Goal: Task Accomplishment & Management: Manage account settings

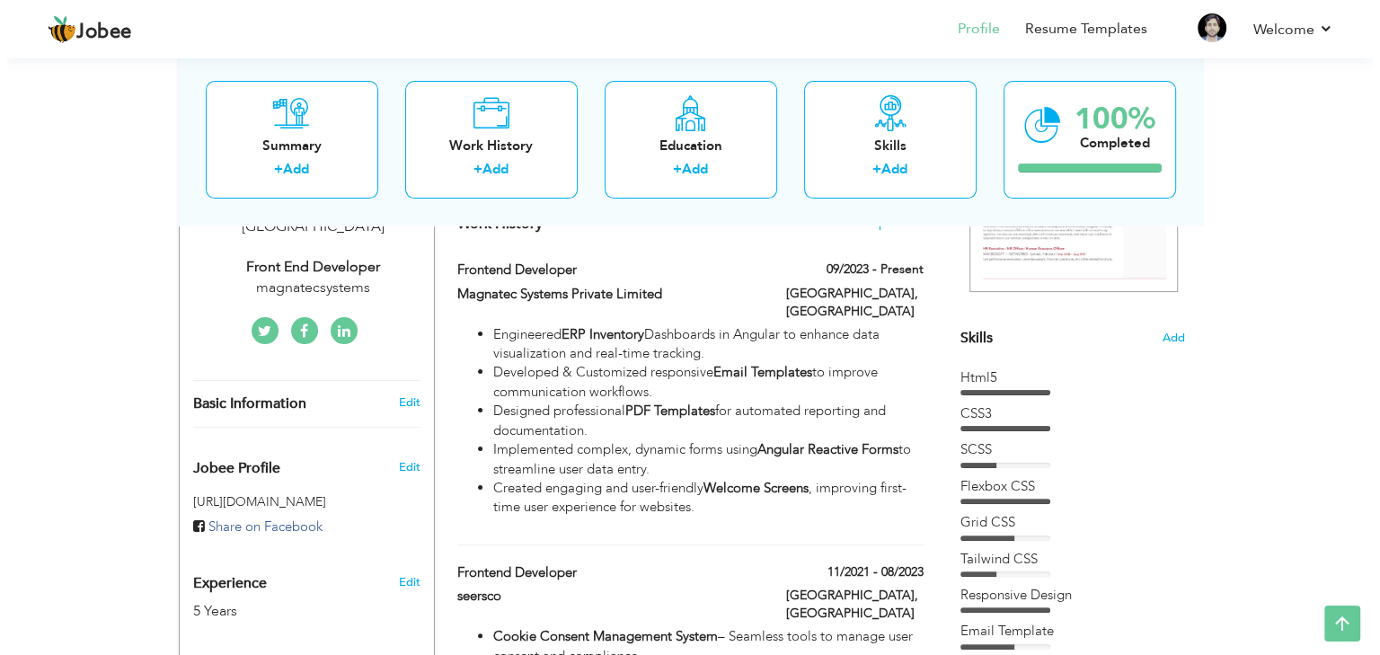
scroll to position [359, 0]
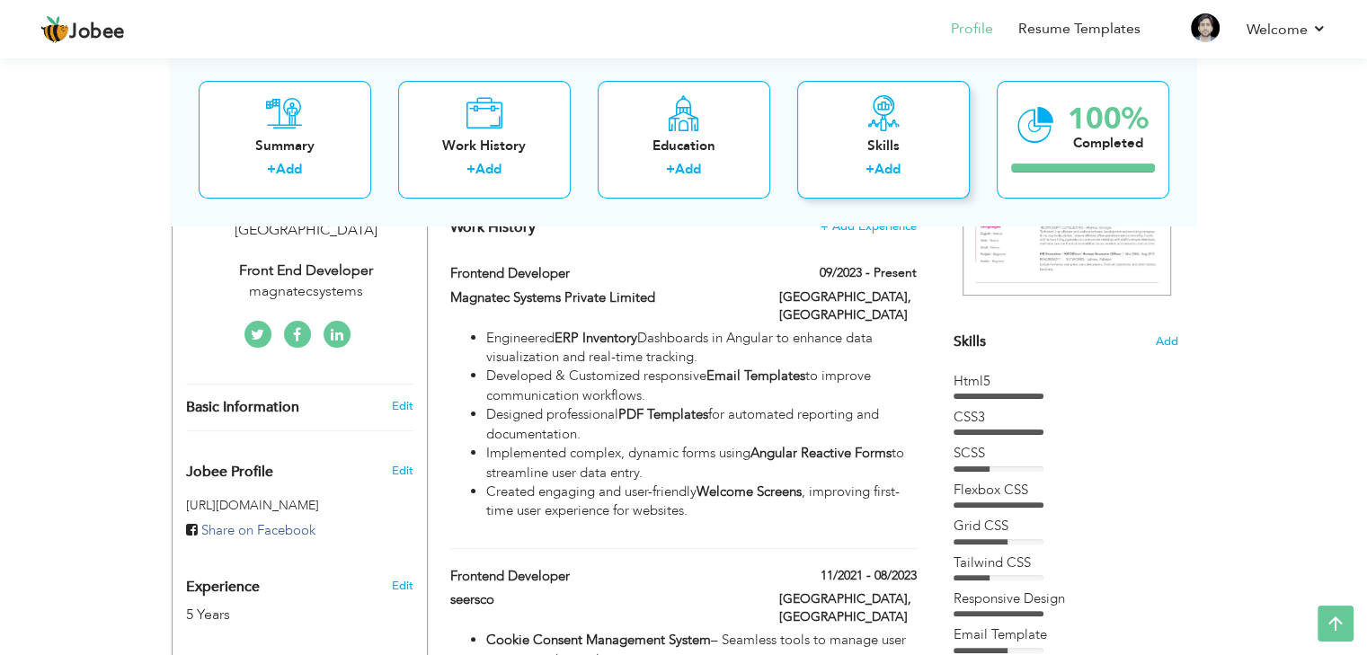
click at [930, 169] on div "+ Add" at bounding box center [883, 172] width 144 height 23
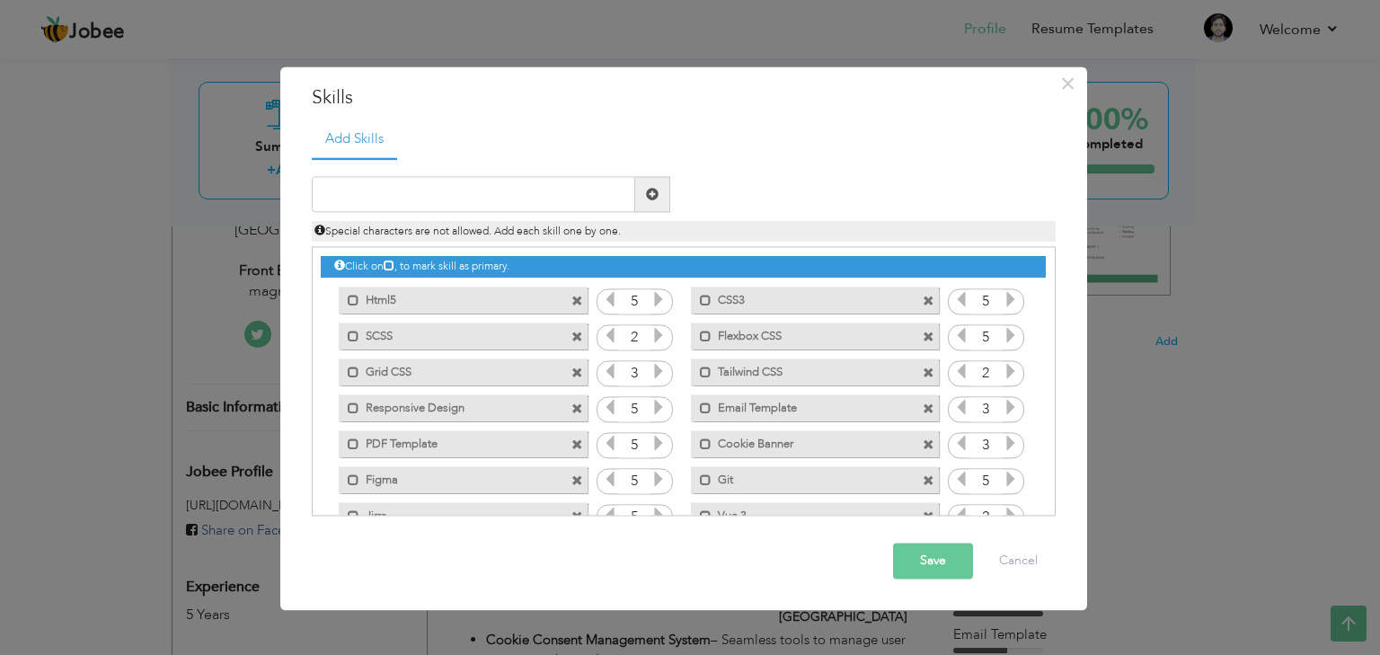
click at [478, 297] on label "Html5" at bounding box center [450, 298] width 182 height 22
click at [478, 297] on label "Html5" at bounding box center [452, 298] width 179 height 22
click at [577, 372] on span at bounding box center [577, 374] width 12 height 12
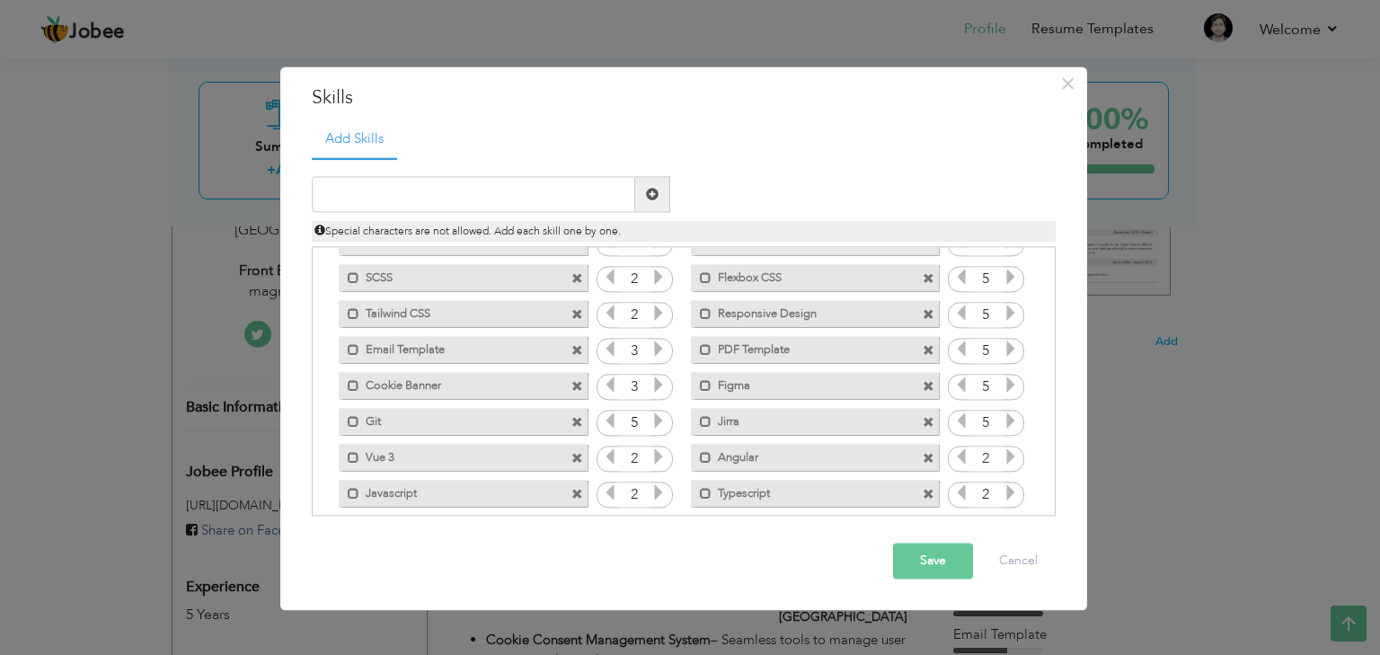
scroll to position [75, 0]
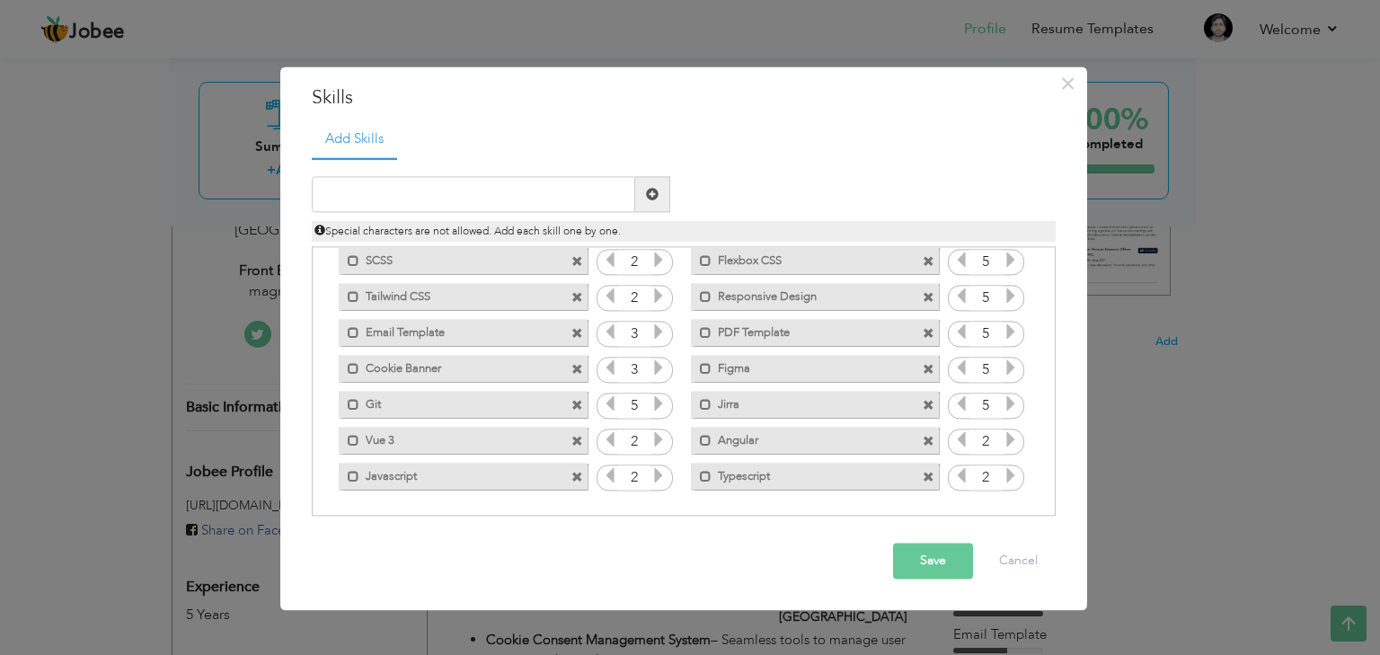
click at [578, 472] on span at bounding box center [577, 478] width 12 height 12
click at [573, 477] on span at bounding box center [577, 478] width 12 height 12
click at [923, 439] on span at bounding box center [929, 442] width 12 height 12
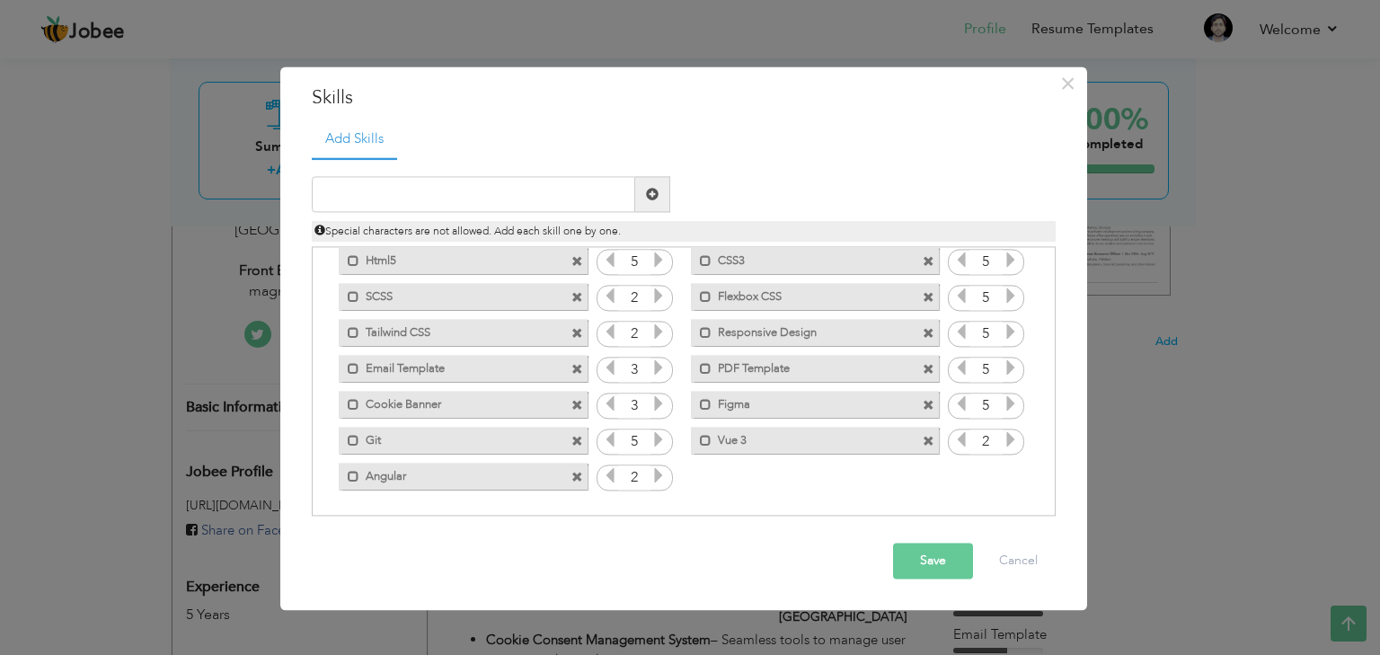
click at [924, 368] on span at bounding box center [929, 370] width 12 height 12
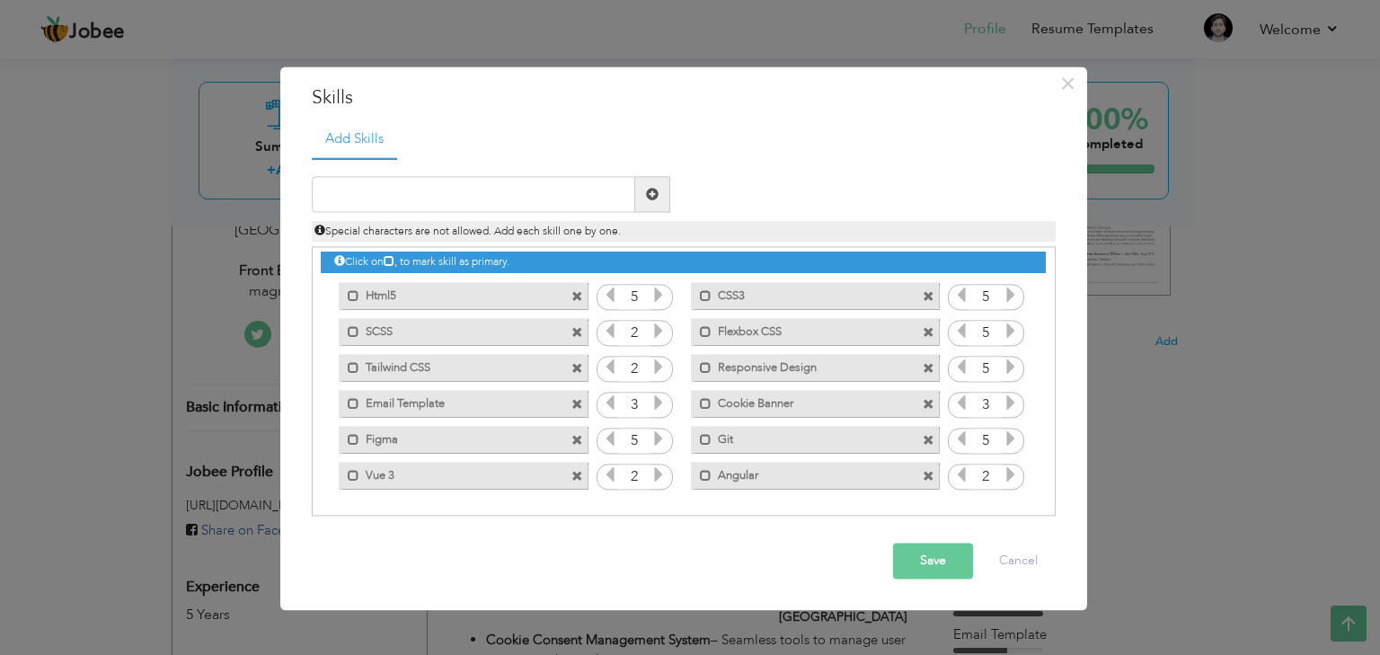
scroll to position [4, 0]
click at [572, 403] on span at bounding box center [577, 406] width 12 height 12
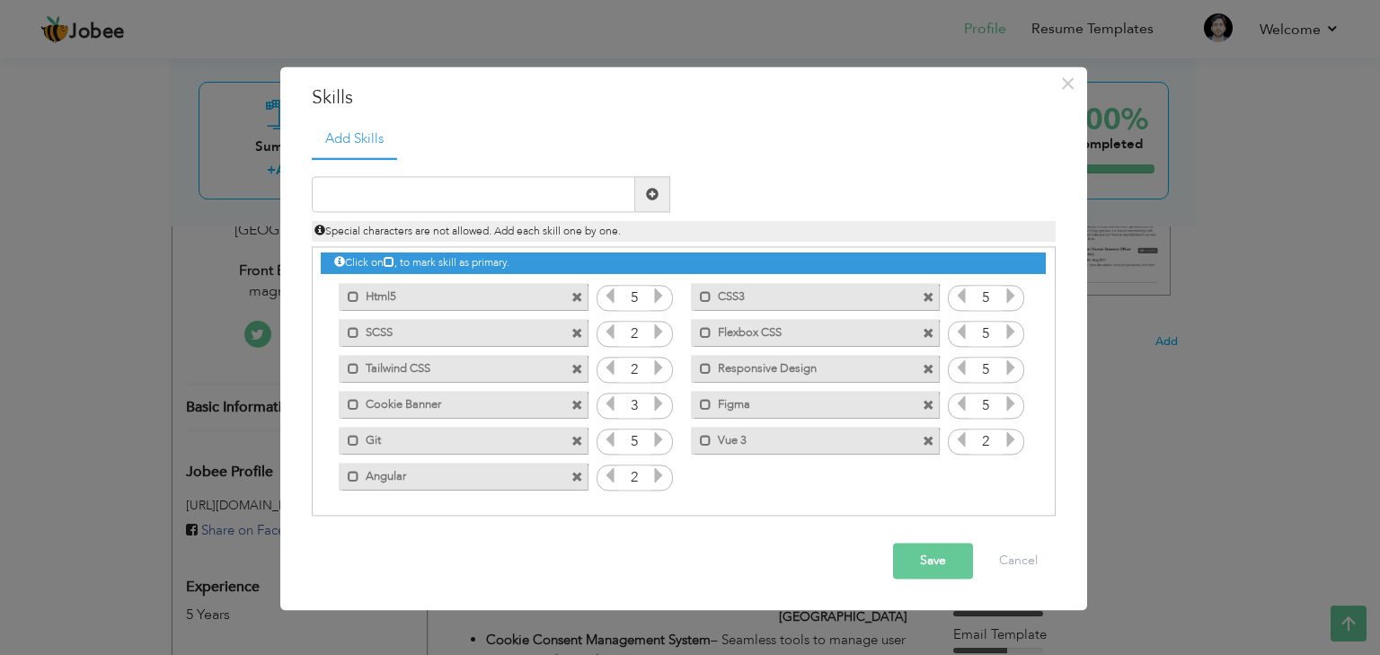
click at [925, 299] on span at bounding box center [929, 298] width 12 height 12
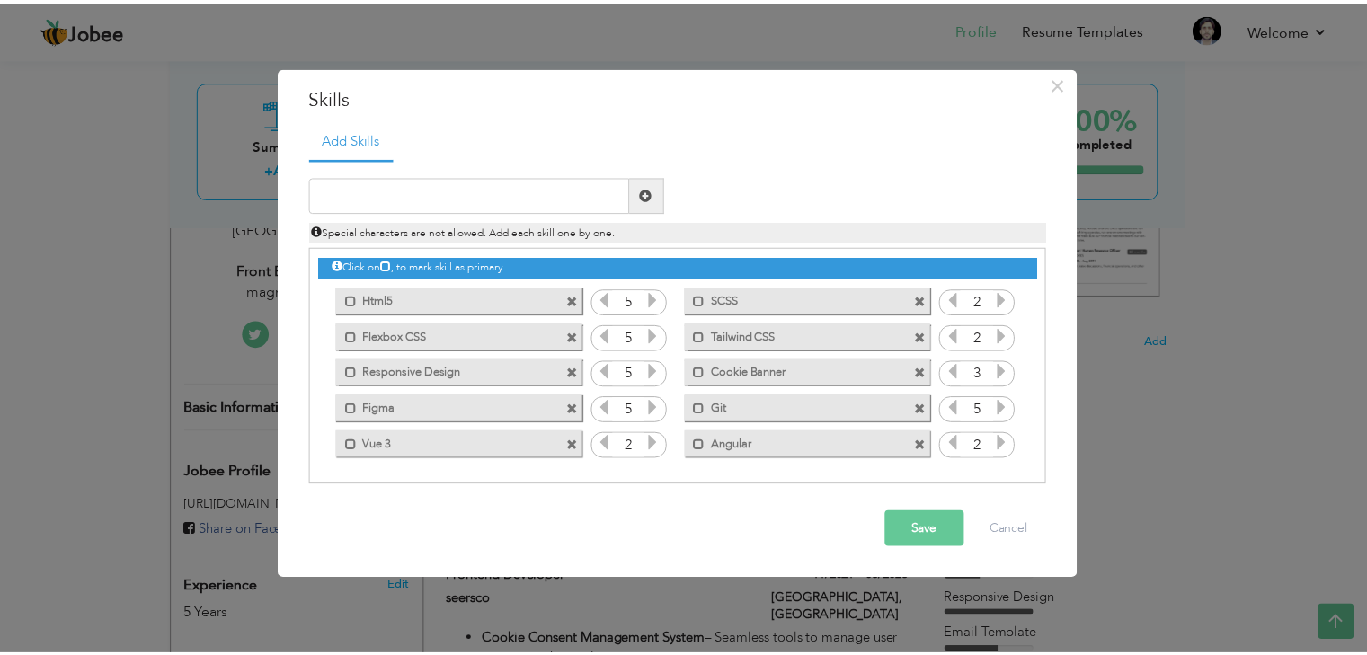
scroll to position [0, 0]
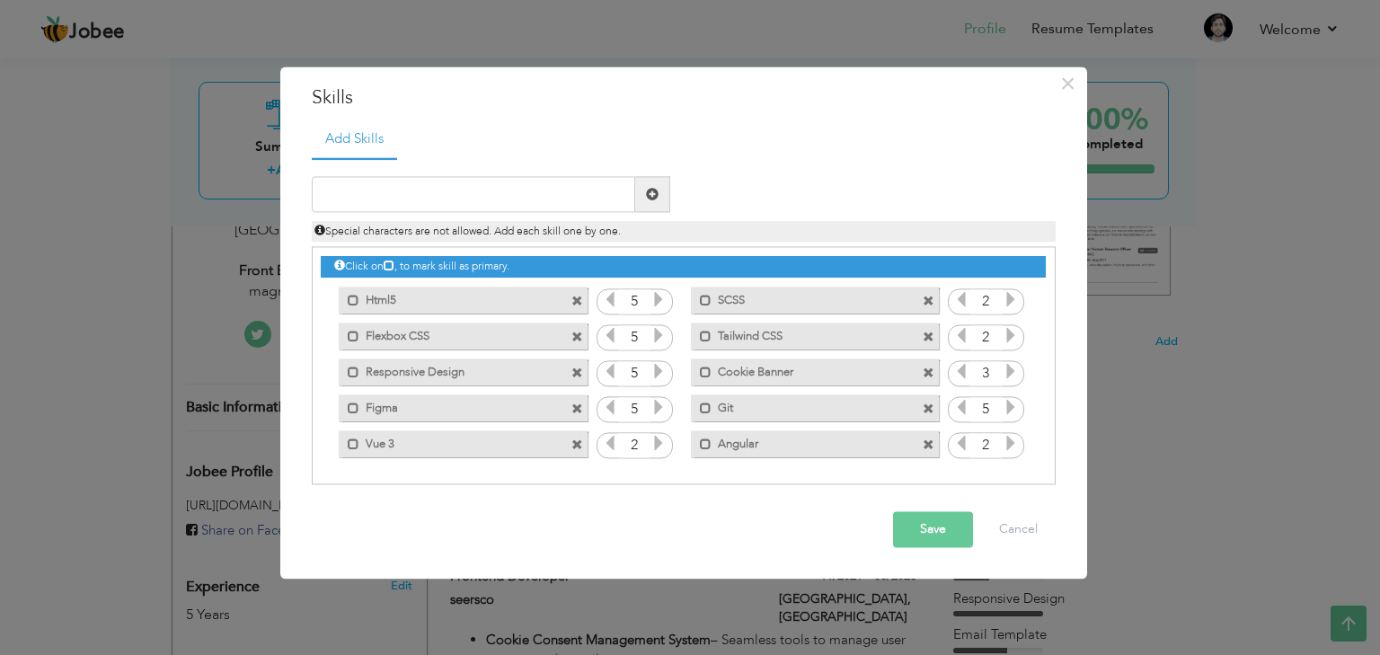
click at [925, 299] on span at bounding box center [929, 302] width 12 height 12
click at [926, 299] on span at bounding box center [929, 302] width 12 height 12
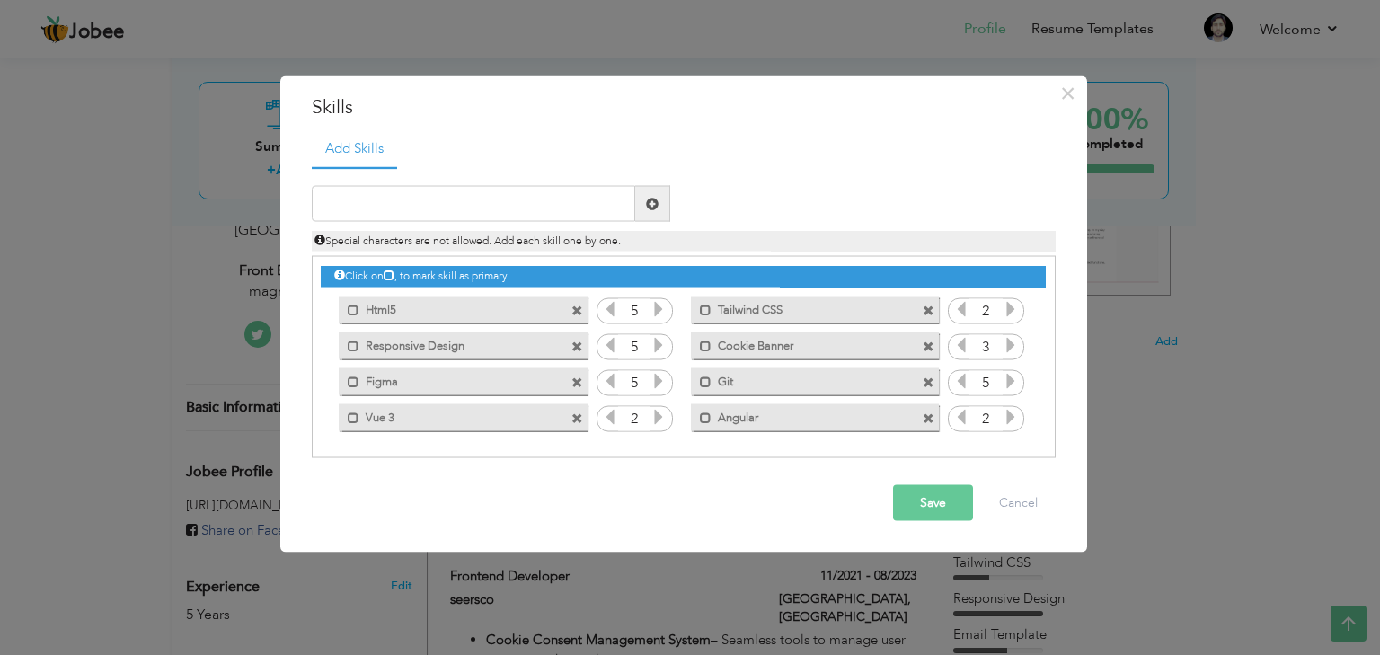
click at [577, 313] on span at bounding box center [577, 311] width 12 height 12
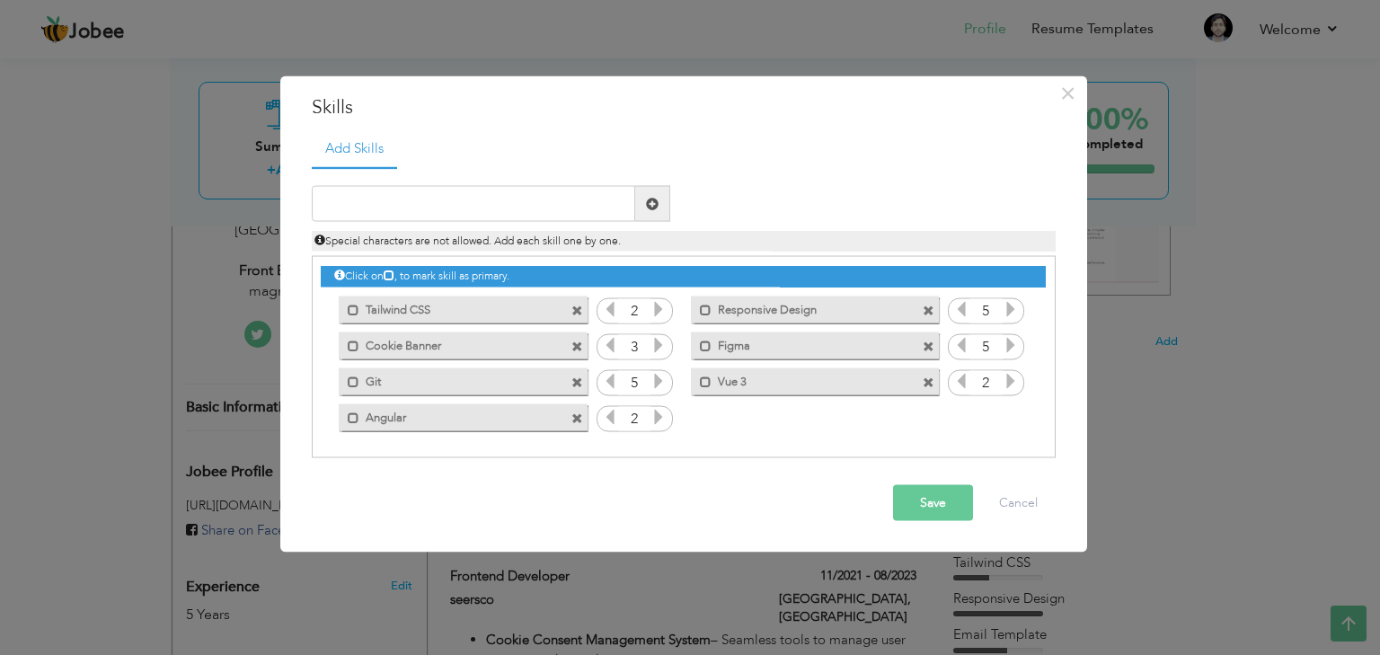
click at [577, 313] on span at bounding box center [577, 311] width 12 height 12
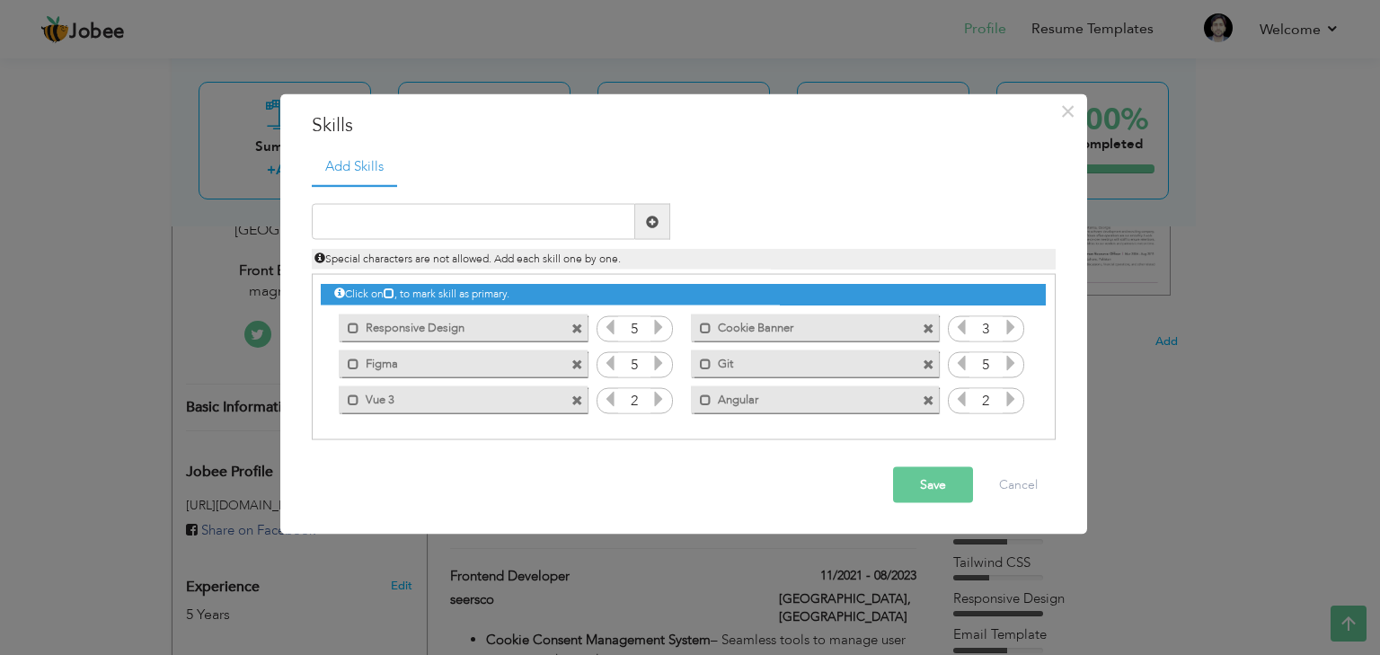
click at [930, 327] on span at bounding box center [929, 329] width 12 height 12
click at [579, 368] on span at bounding box center [577, 365] width 12 height 12
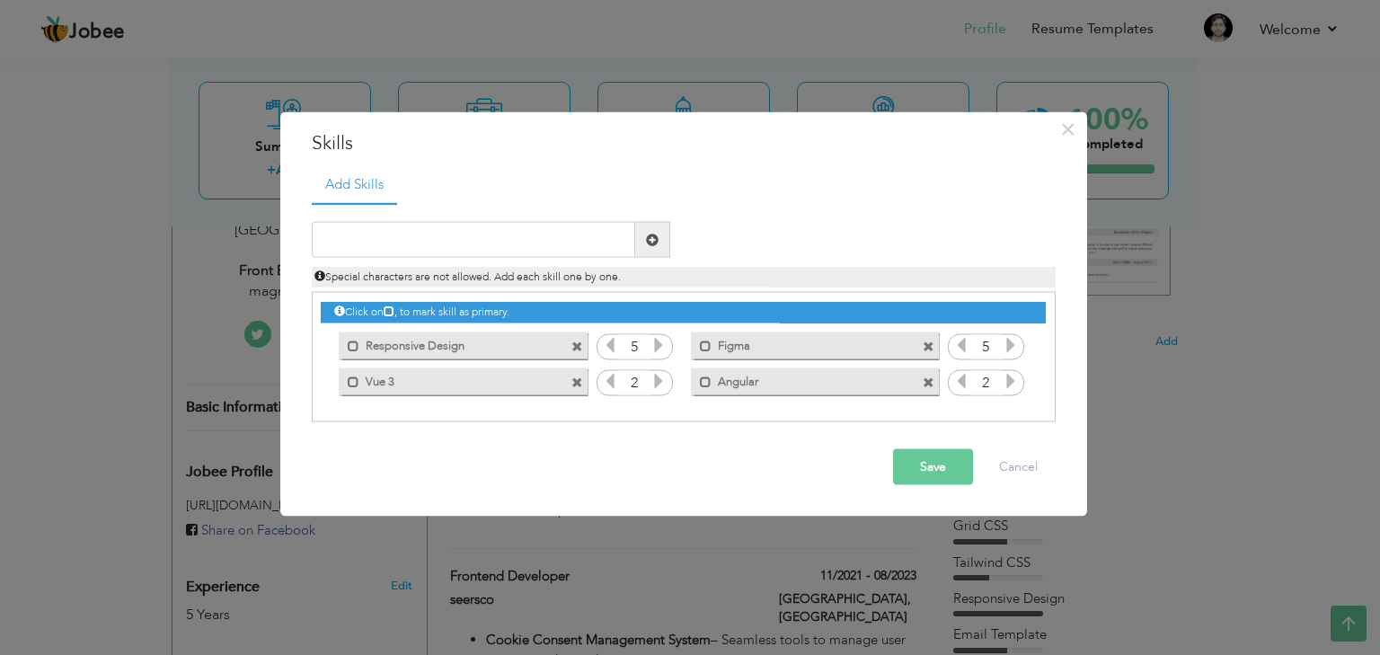
click at [931, 347] on span at bounding box center [929, 347] width 12 height 12
click at [936, 468] on button "Save" at bounding box center [933, 467] width 80 height 36
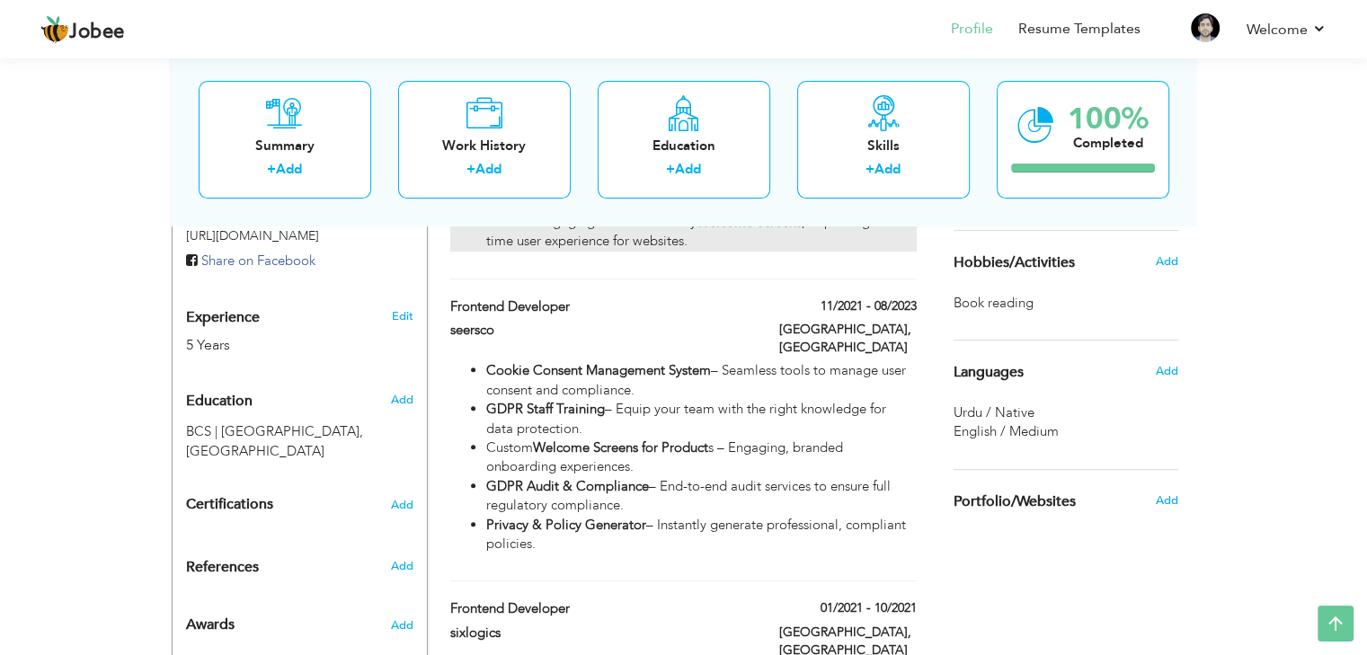
scroll to position [270, 0]
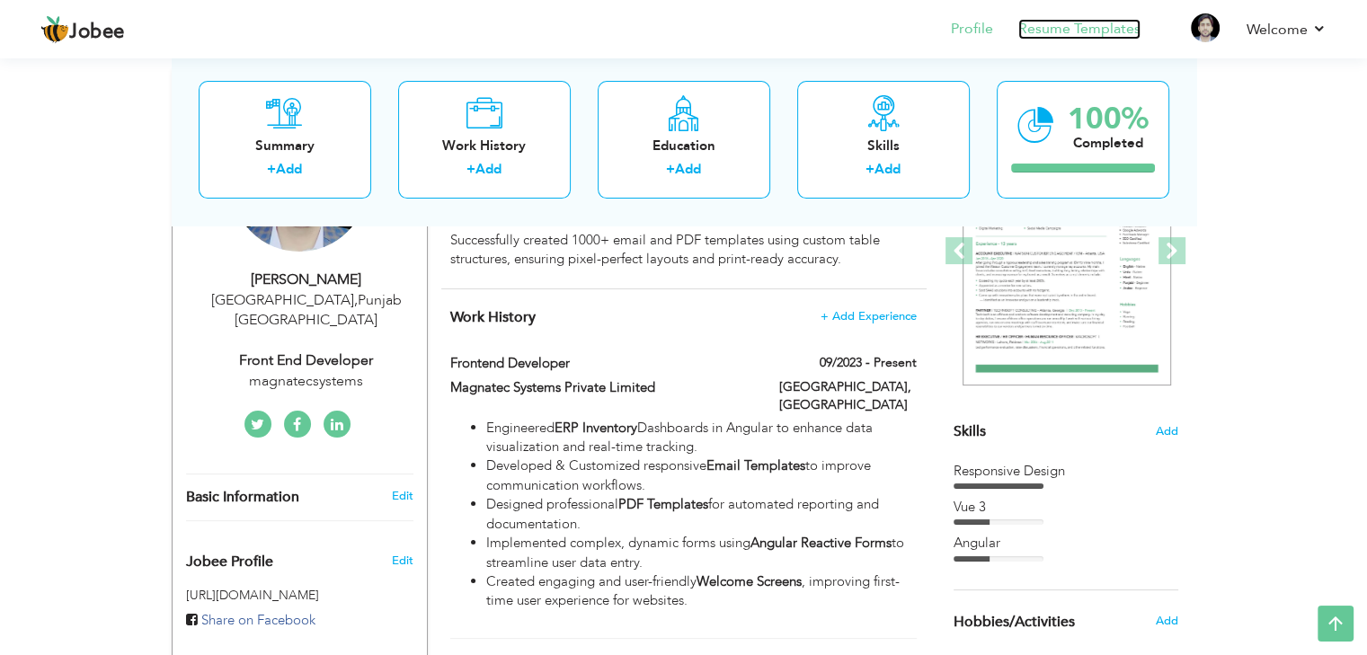
click at [1073, 33] on link "Resume Templates" at bounding box center [1079, 29] width 122 height 21
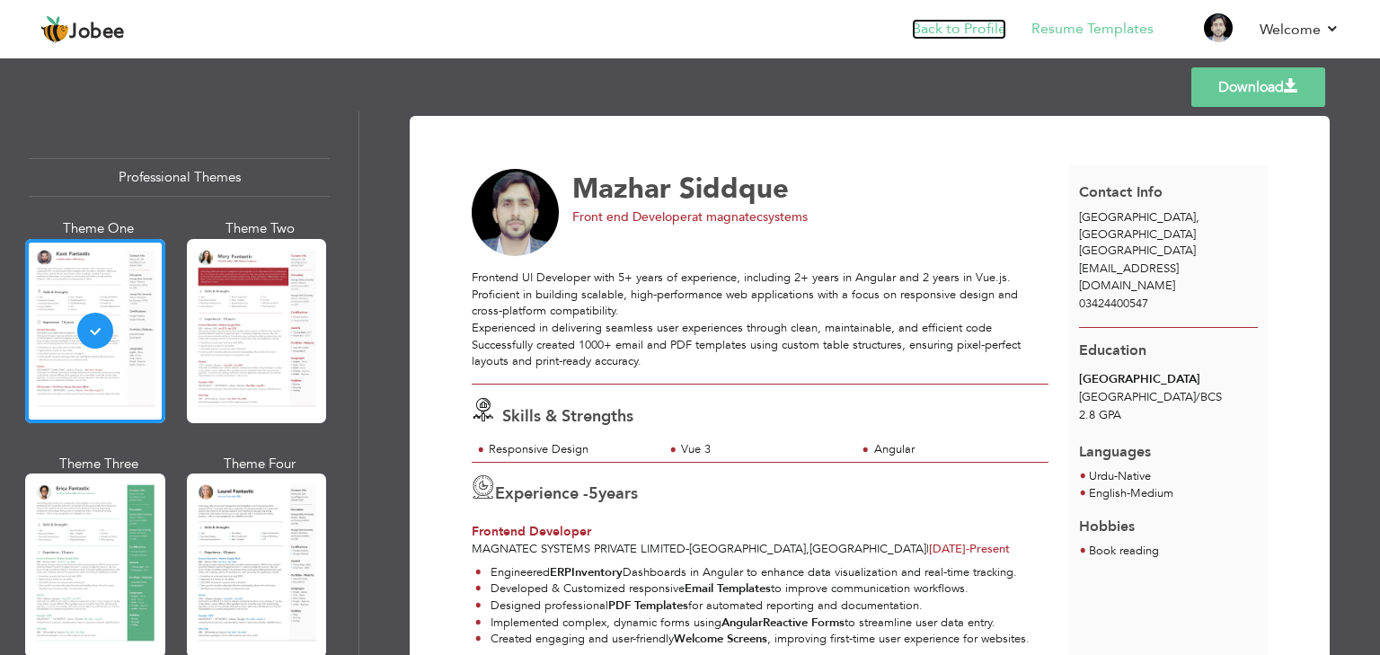
click at [985, 29] on link "Back to Profile" at bounding box center [959, 29] width 94 height 21
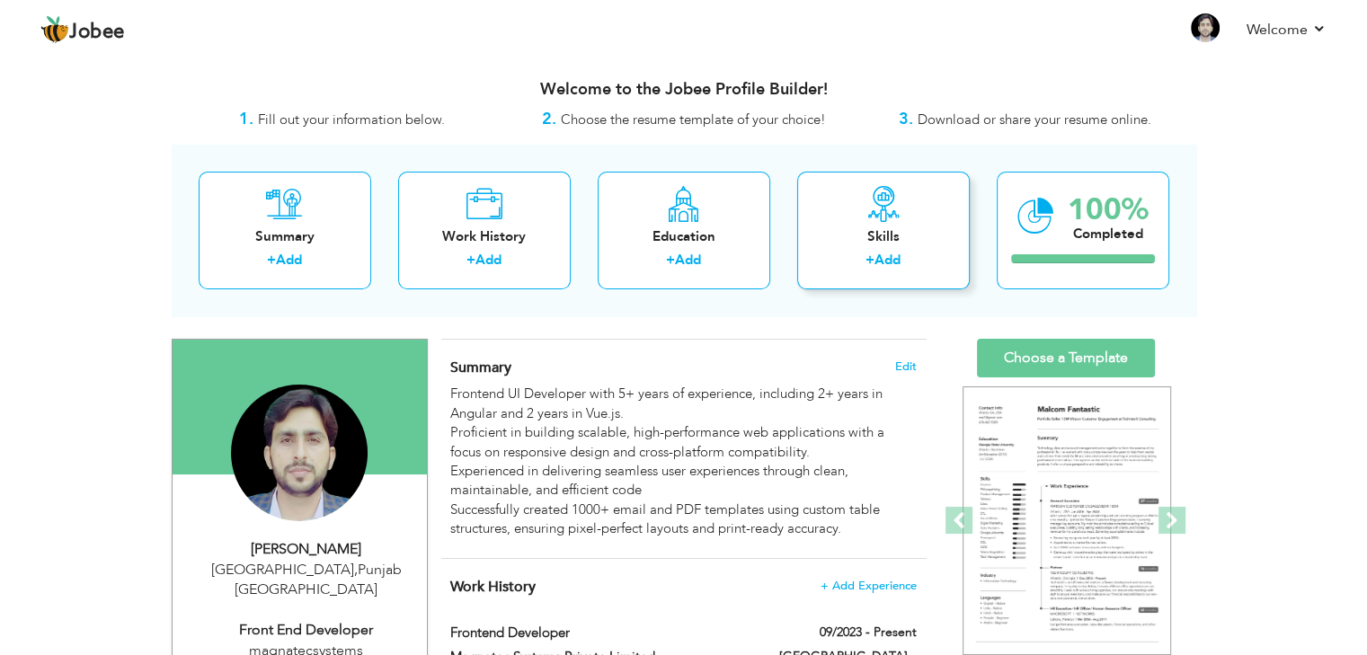
click at [887, 246] on div "Skills + Add" at bounding box center [883, 231] width 173 height 118
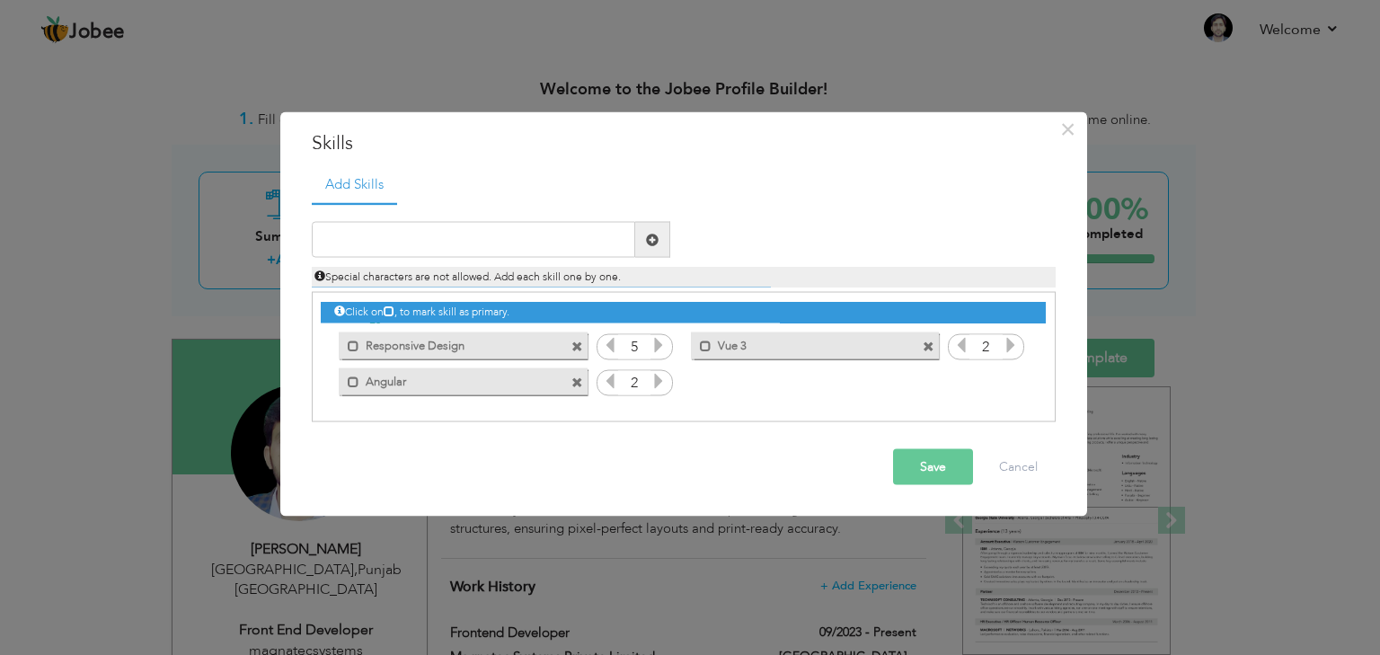
click at [519, 341] on label "Responsive Design" at bounding box center [450, 343] width 182 height 22
click at [423, 342] on label "Responsive Design" at bounding box center [452, 343] width 179 height 22
click at [423, 342] on label "Responsive Design" at bounding box center [450, 343] width 182 height 22
click at [931, 469] on button "Save" at bounding box center [933, 467] width 80 height 36
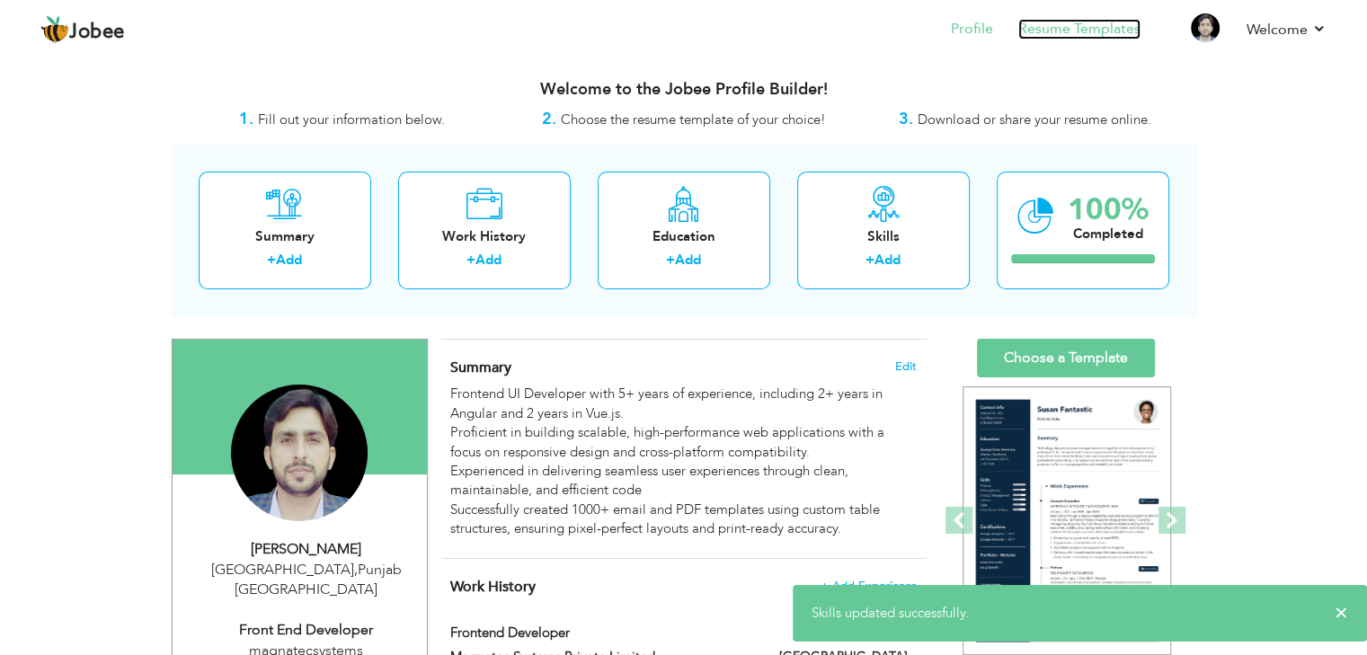
click at [1065, 30] on link "Resume Templates" at bounding box center [1079, 29] width 122 height 21
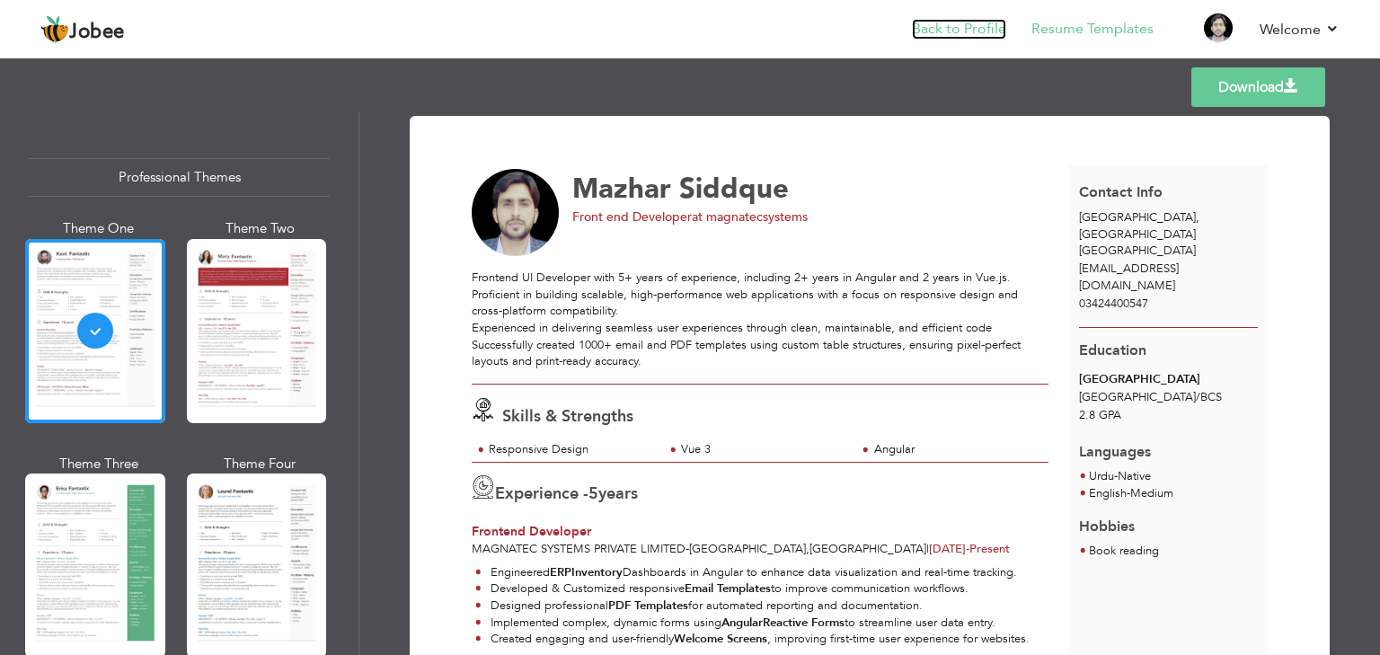
click at [949, 21] on link "Back to Profile" at bounding box center [959, 29] width 94 height 21
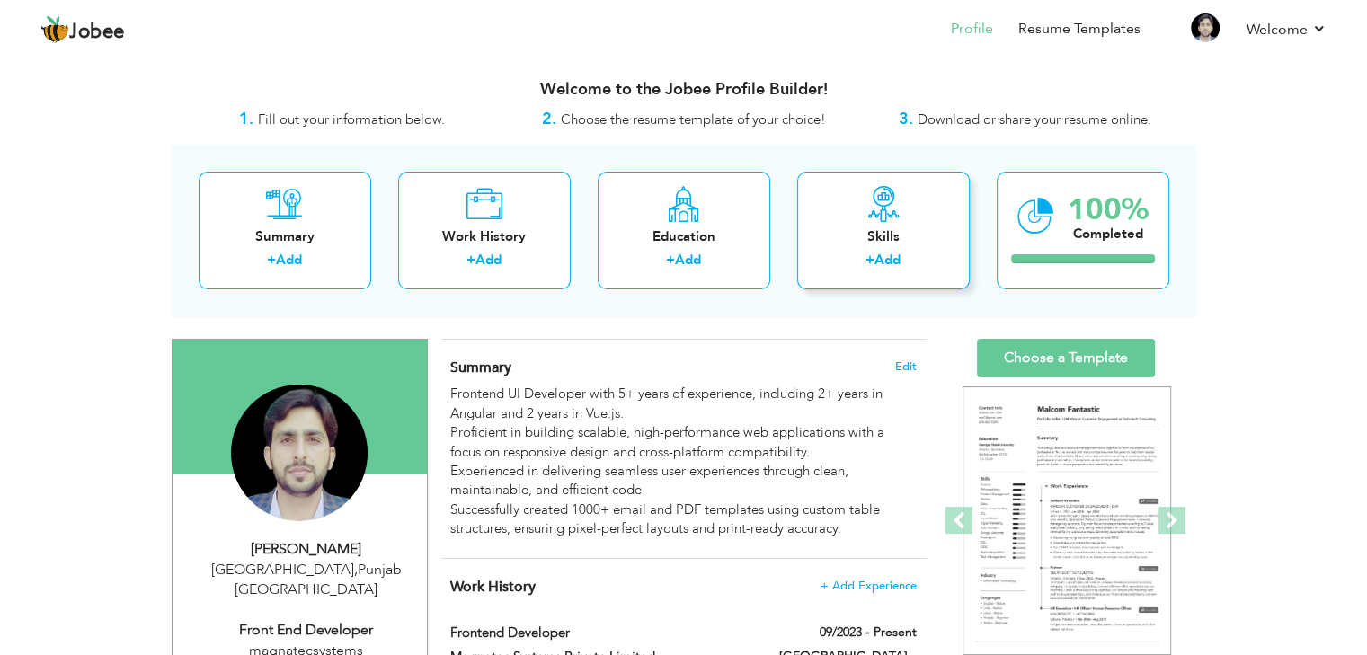
click at [884, 235] on div "Skills" at bounding box center [883, 236] width 144 height 19
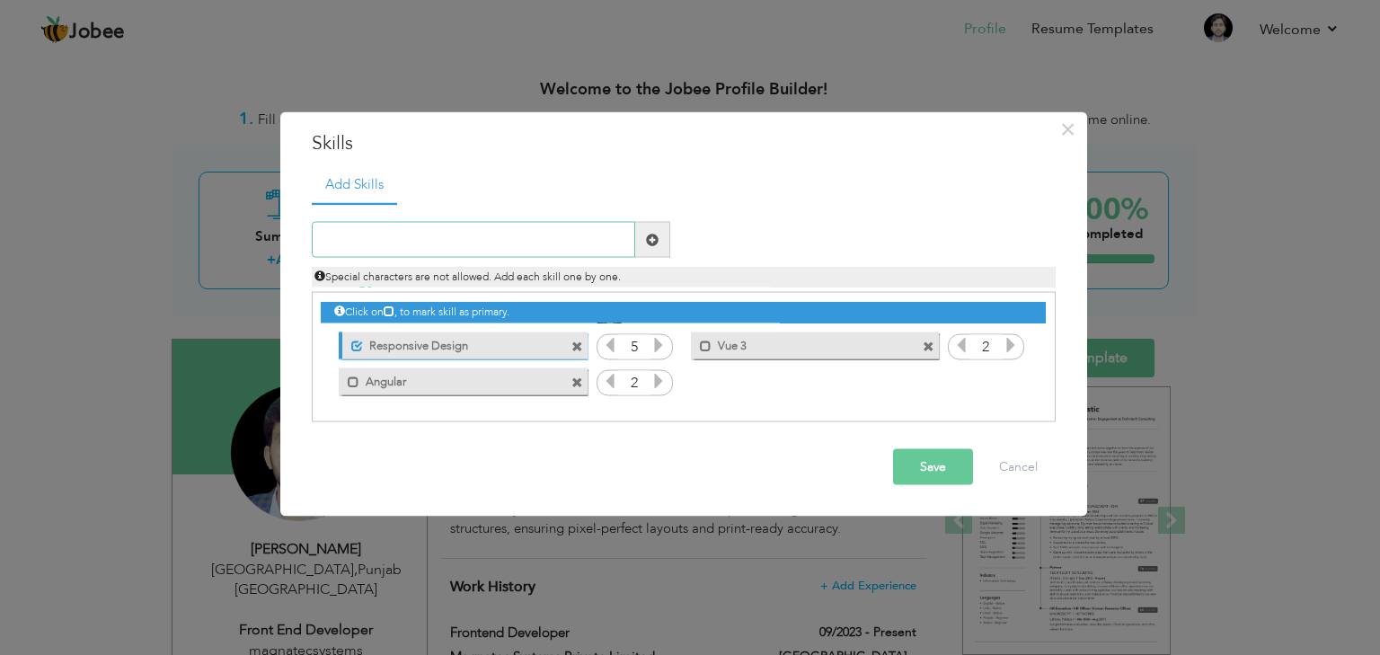
click at [437, 238] on input "text" at bounding box center [473, 240] width 323 height 36
click at [369, 245] on input "Html5/cCSS" at bounding box center [473, 240] width 323 height 36
click at [351, 242] on input "Html5/CSS" at bounding box center [473, 240] width 323 height 36
click at [413, 241] on input "HTML5/CSS" at bounding box center [473, 240] width 323 height 36
click at [438, 238] on input "HTML5/CSS/FlexBox/Grid/Tailwind/SCSS" at bounding box center [473, 240] width 323 height 36
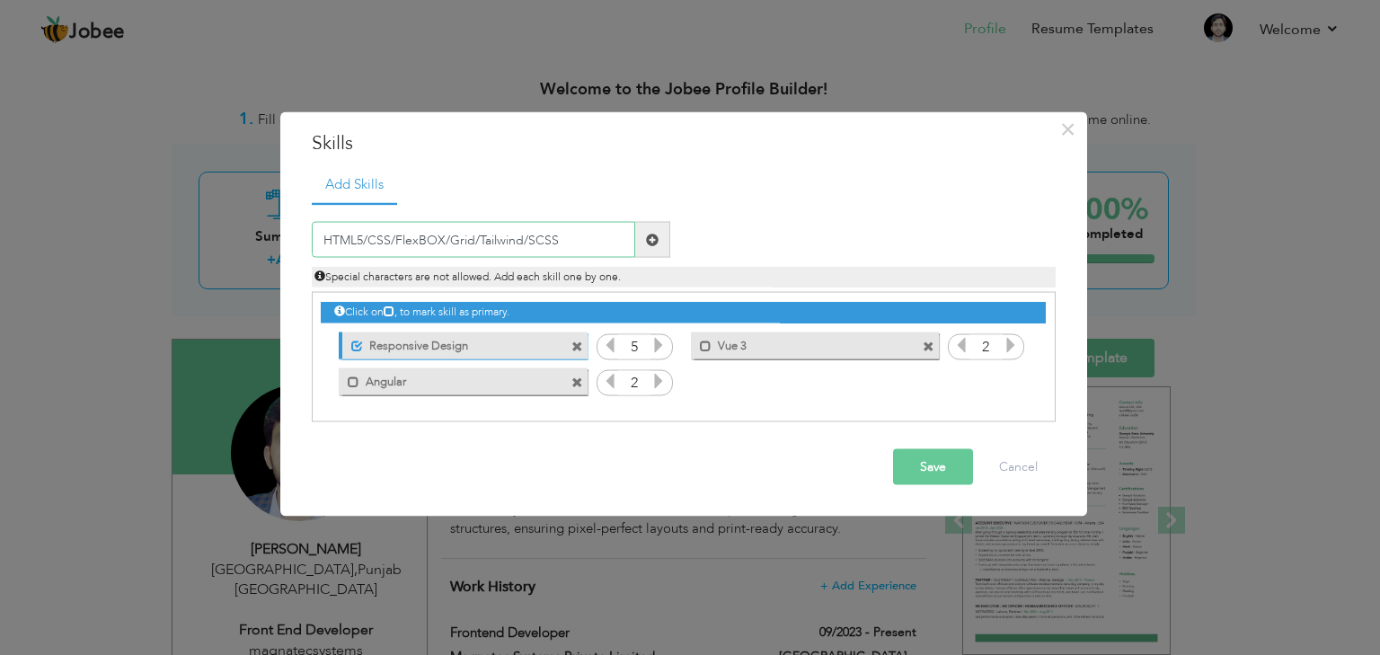
click at [420, 235] on input "HTML5/CSS/FlexBOX/Grid/Tailwind/SCSS" at bounding box center [473, 240] width 323 height 36
click at [362, 237] on input "HTML5/CSS/FLEXBOX/Grid/Tailwind/SCSS" at bounding box center [473, 240] width 323 height 36
click at [362, 238] on input "HTML5/CSS/FLEXBOX/Grid/Tailwind/SCSS" at bounding box center [473, 240] width 323 height 36
click at [373, 236] on input "HTML5 /CSS/FLEXBOX/Grid/Tailwind/SCSS" at bounding box center [473, 240] width 323 height 36
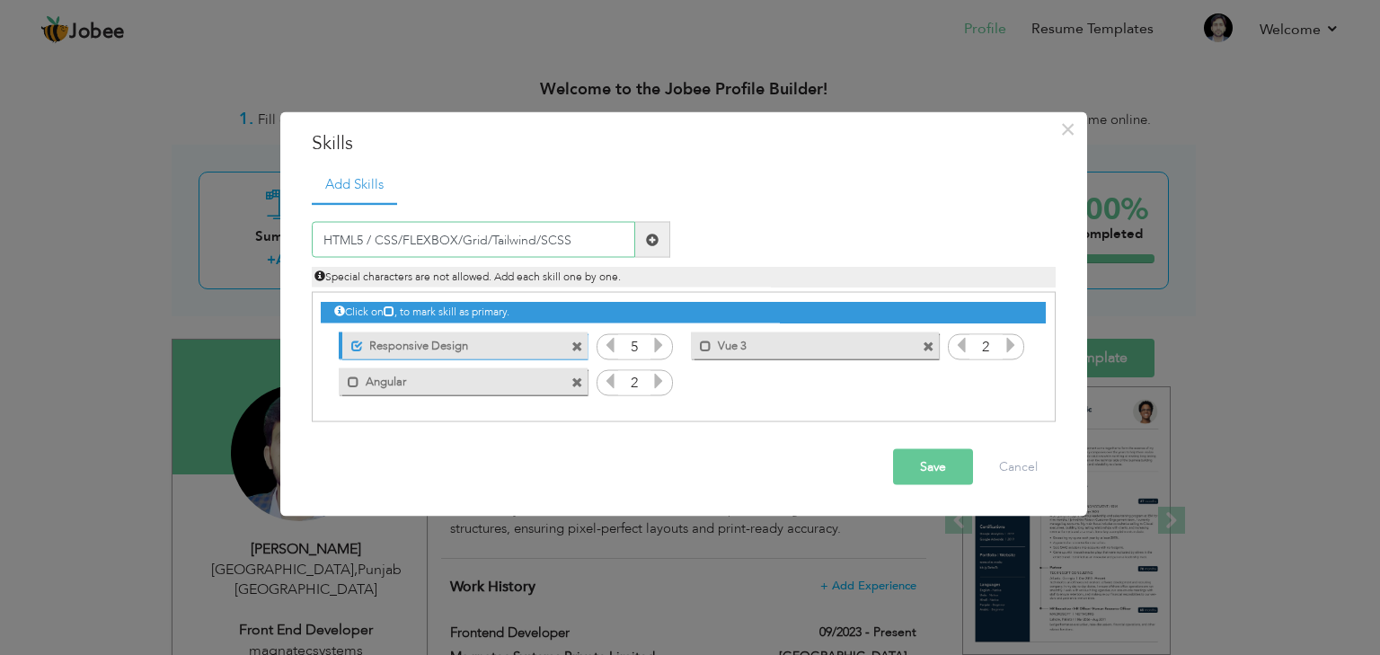
click at [398, 235] on input "HTML5 / CSS/FLEXBOX/Grid/Tailwind/SCSS" at bounding box center [473, 240] width 323 height 36
click at [404, 238] on input "HTML5 / CSS /FLEXBOX/Grid/Tailwind/SCSS" at bounding box center [473, 240] width 323 height 36
click at [463, 237] on input "HTML5 / CSS / FLEXBOX/Grid/Tailwind/SCSS" at bounding box center [473, 240] width 323 height 36
click at [469, 239] on input "HTML5 / CSS / FLEXBOX /Grid/Tailwind/SCSS" at bounding box center [473, 240] width 323 height 36
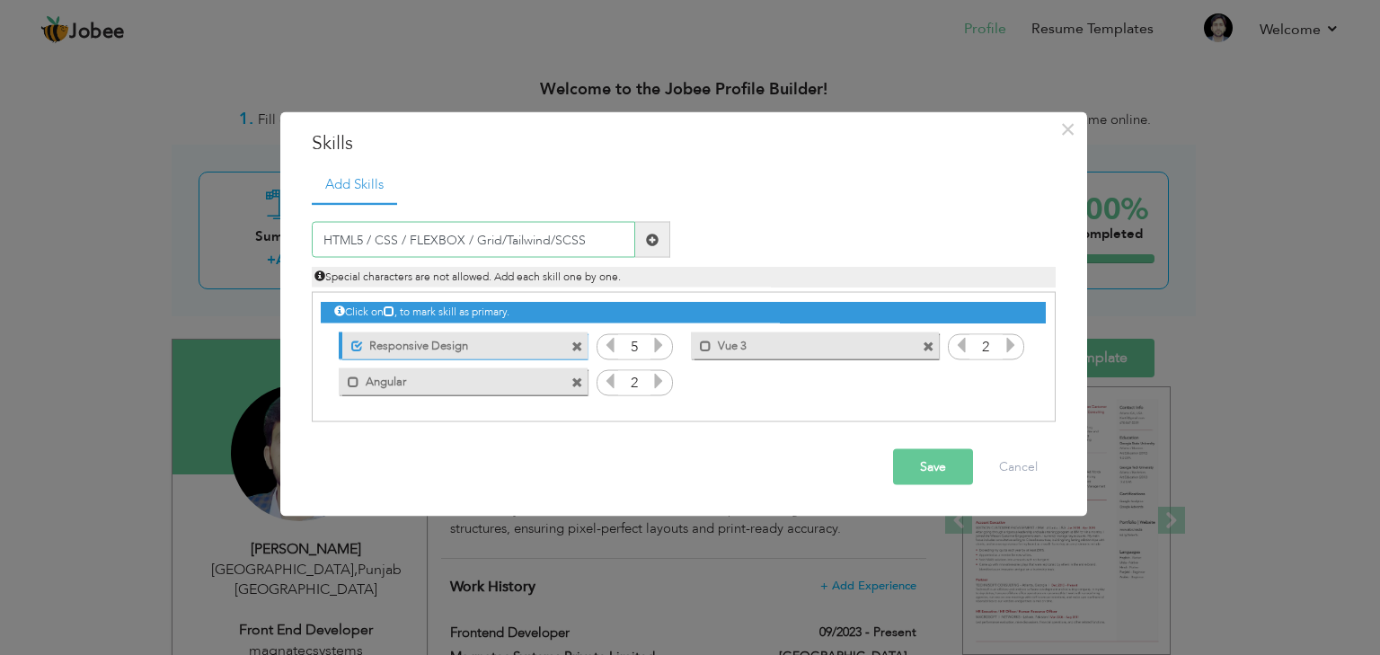
click at [499, 236] on input "HTML5 / CSS / FLEXBOX / Grid/Tailwind/SCSS" at bounding box center [473, 240] width 323 height 36
click at [509, 239] on input "HTML5 / CSS / FLEXBOX / Grid /Tailwind/SCSS" at bounding box center [473, 240] width 323 height 36
click at [556, 239] on input "HTML5 / CSS / FLEXBOX / Grid / Tailwind/SCSS" at bounding box center [473, 240] width 323 height 36
click at [563, 235] on input "HTML5 / CSS / FLEXBOX / Grid / Tailwind /SCSS" at bounding box center [473, 240] width 323 height 36
click at [564, 235] on input "HTML5 / CSS / FLEXBOX / Grid / Tailwind /SCSS" at bounding box center [473, 240] width 323 height 36
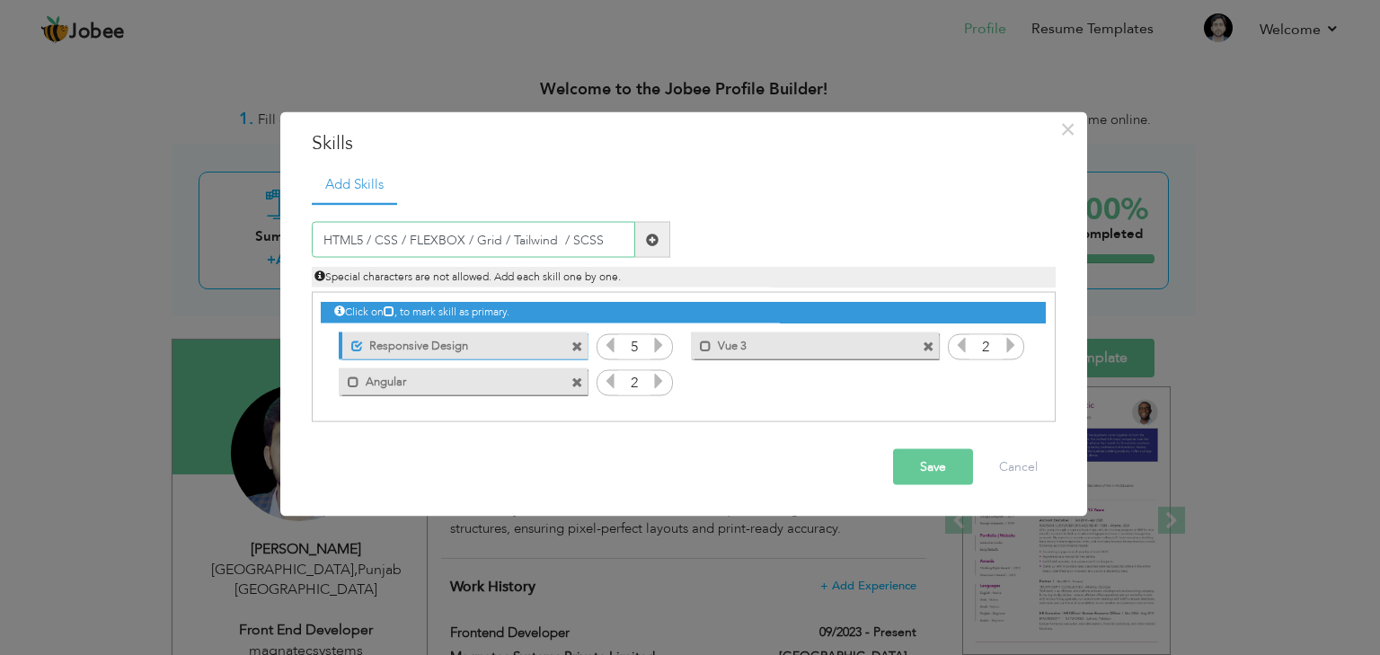
click at [561, 241] on input "HTML5 / CSS / FLEXBOX / Grid / Tailwind / SCSS" at bounding box center [473, 240] width 323 height 36
click at [499, 235] on input "HTML5 / CSS / FLEXBOX / Grid / Tailwind / SCSS" at bounding box center [473, 240] width 323 height 36
click at [460, 235] on input "HTML5 / CSS / FLEXBOX / GRID / Tailwind / SCSS" at bounding box center [473, 240] width 323 height 36
click at [490, 238] on input "HTML5 / CSS / FlexBox / GRID / Tailwind / SCSS" at bounding box center [473, 240] width 323 height 36
click at [562, 239] on input "HTML5 / CSS / FlexBox / Grid / Tailwind / SCSS" at bounding box center [473, 240] width 323 height 36
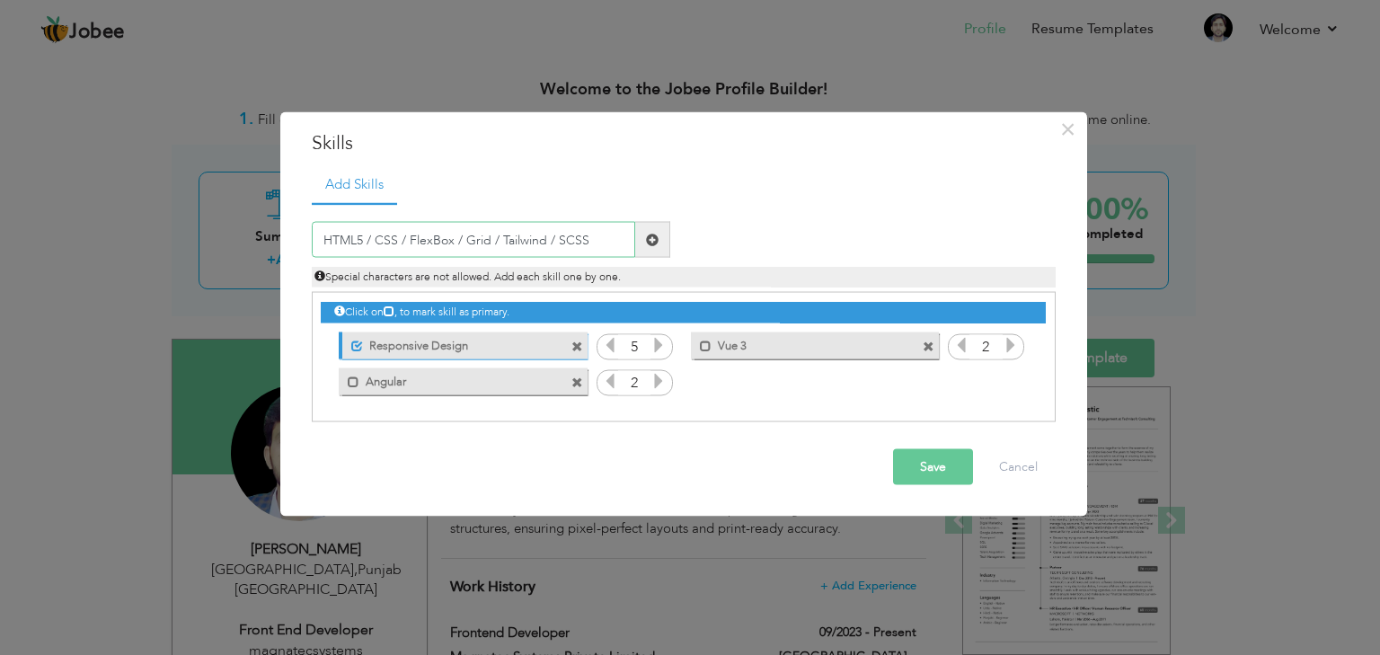
drag, startPoint x: 592, startPoint y: 238, endPoint x: 557, endPoint y: 240, distance: 35.1
click at [557, 240] on input "HTML5 / CSS / FlexBox / Grid / Tailwind / SCSS" at bounding box center [473, 240] width 323 height 36
click at [408, 240] on input "HTML5 / CSS / FlexBox / Grid / Tailwind /" at bounding box center [473, 240] width 323 height 36
paste input "SCSS"
click at [600, 237] on input "HTML5 / CSS / SCSS / FlexBox / Grid / Tailwind /" at bounding box center [473, 240] width 323 height 36
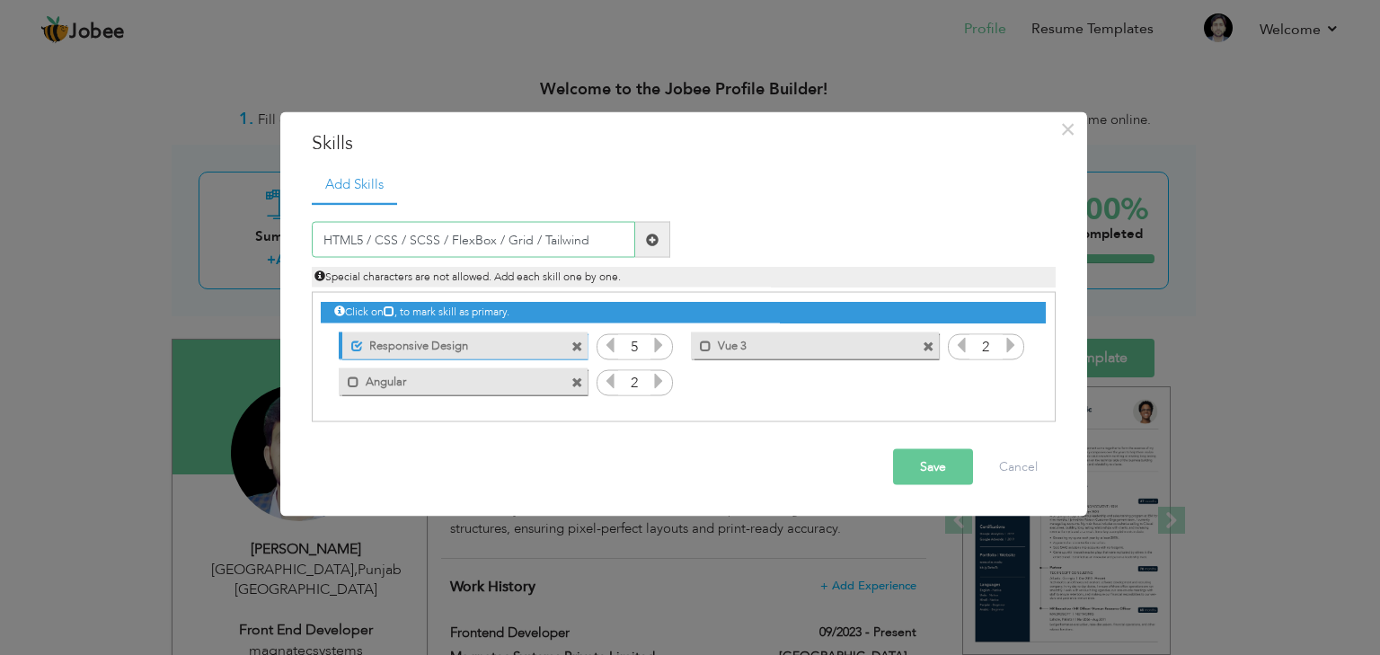
click at [494, 236] on input "HTML5 / CSS / SCSS / FlexBox / Grid / Tailwind" at bounding box center [473, 240] width 323 height 36
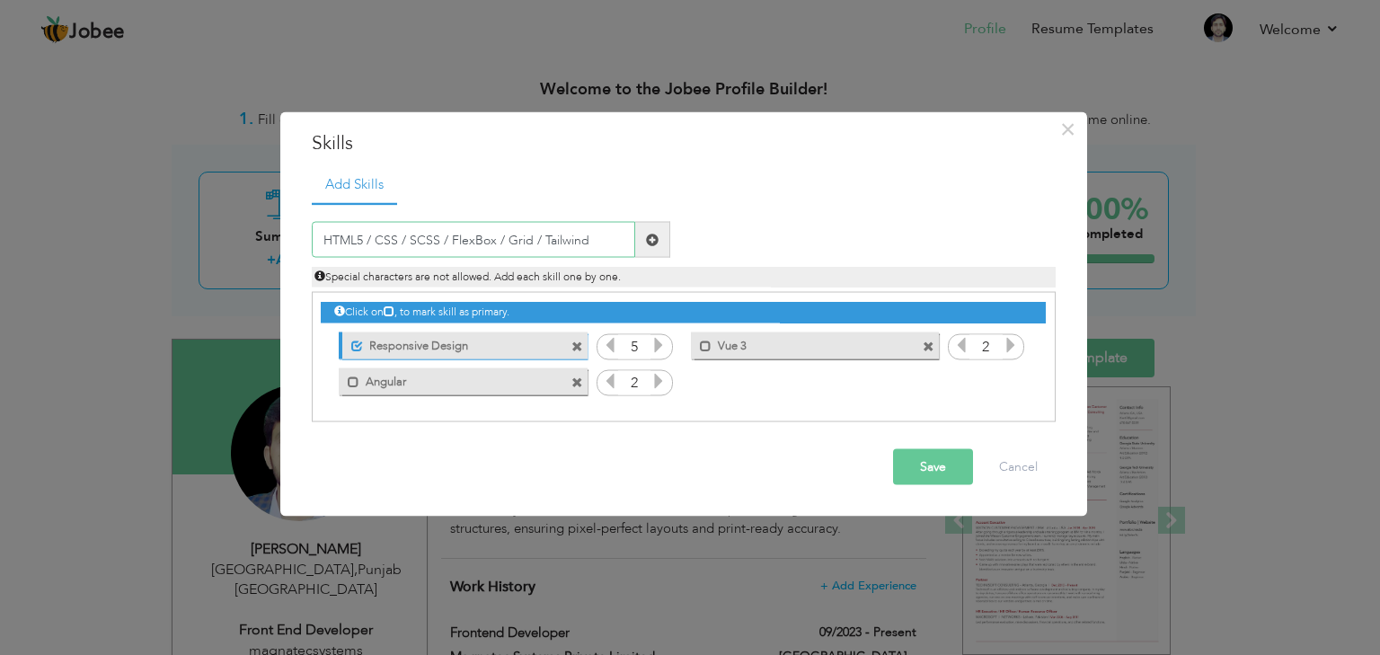
click at [397, 237] on input "HTML5 / CSS / SCSS / FlexBox / Grid / Tailwind" at bounding box center [473, 240] width 323 height 36
click at [594, 245] on input "HTML5 / CSS3 / SCSS / FlexBox / Grid / Tailwind" at bounding box center [473, 240] width 323 height 36
click at [525, 235] on input "HTML5 / CSS3 / SCSS / FlexBox / Grid / Tailwind /" at bounding box center [473, 240] width 323 height 36
click at [499, 238] on input "HTML5 / CSS3 / SCSS / FlexBox / / Tailwind /" at bounding box center [473, 240] width 323 height 36
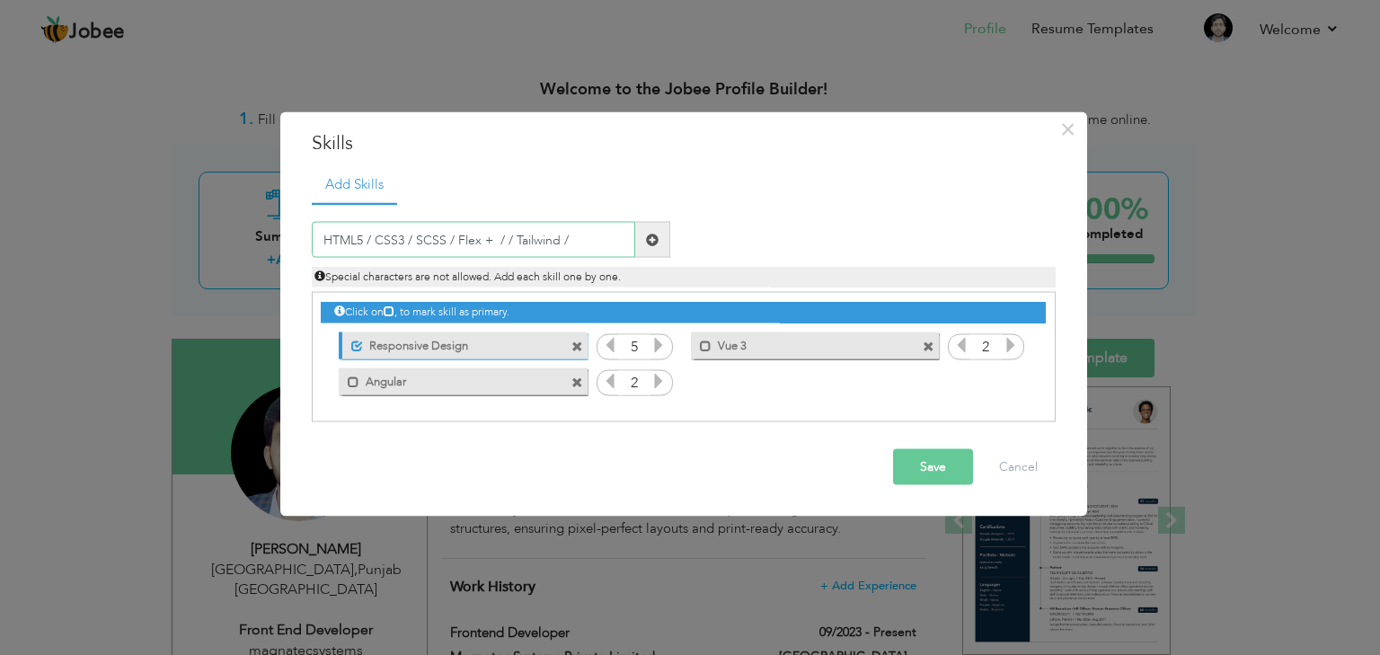
paste input "Grid"
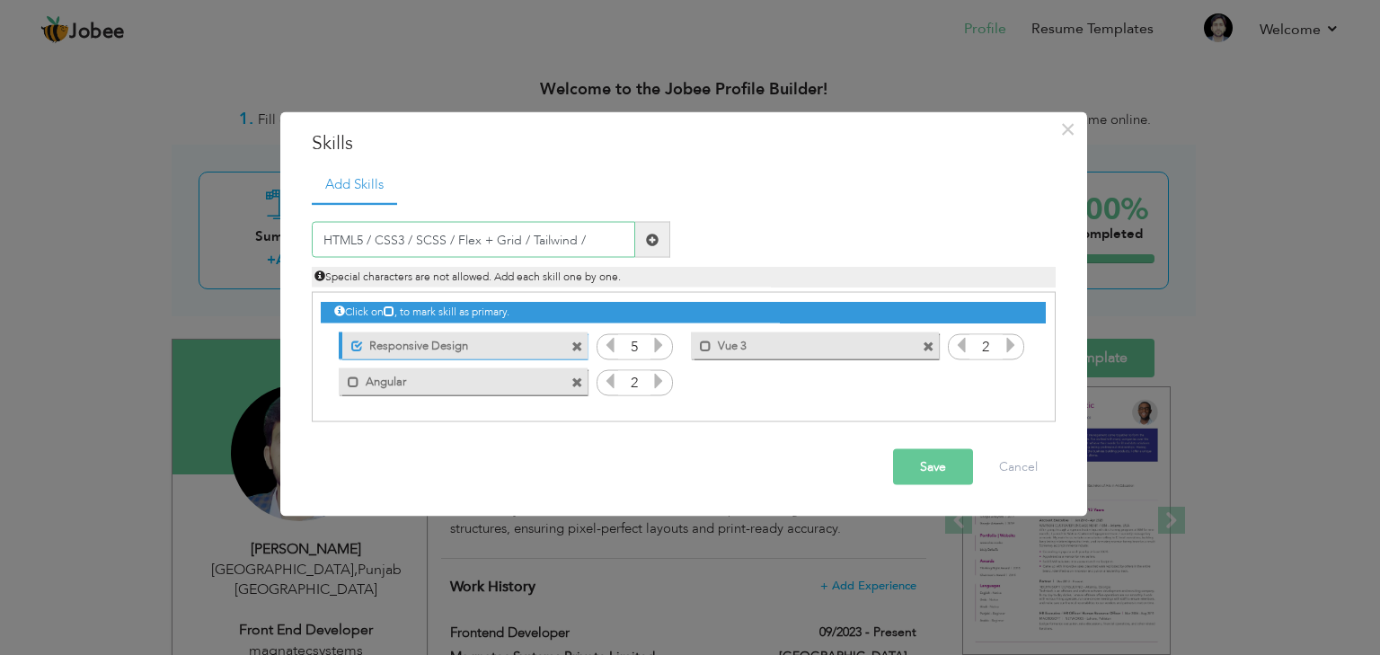
click at [586, 235] on input "HTML5 / CSS3 / SCSS / Flex + Grid / Tailwind /" at bounding box center [473, 240] width 323 height 36
click at [367, 239] on input "HTML5 / CSS3 / SCSS / Flex + Grid / Tailwind / Boo" at bounding box center [473, 240] width 323 height 36
click at [372, 236] on input "HTML5/ CSS3 / SCSS / Flex + Grid / Tailwind / Boo" at bounding box center [473, 240] width 323 height 36
click at [400, 238] on input "HTML5/CSS3 / SCSS / Flex + Grid / Tailwind / Boo" at bounding box center [473, 240] width 323 height 36
click at [406, 242] on input "HTML5/CSS3/ SCSS / Flex + Grid / Tailwind / Boo" at bounding box center [473, 240] width 323 height 36
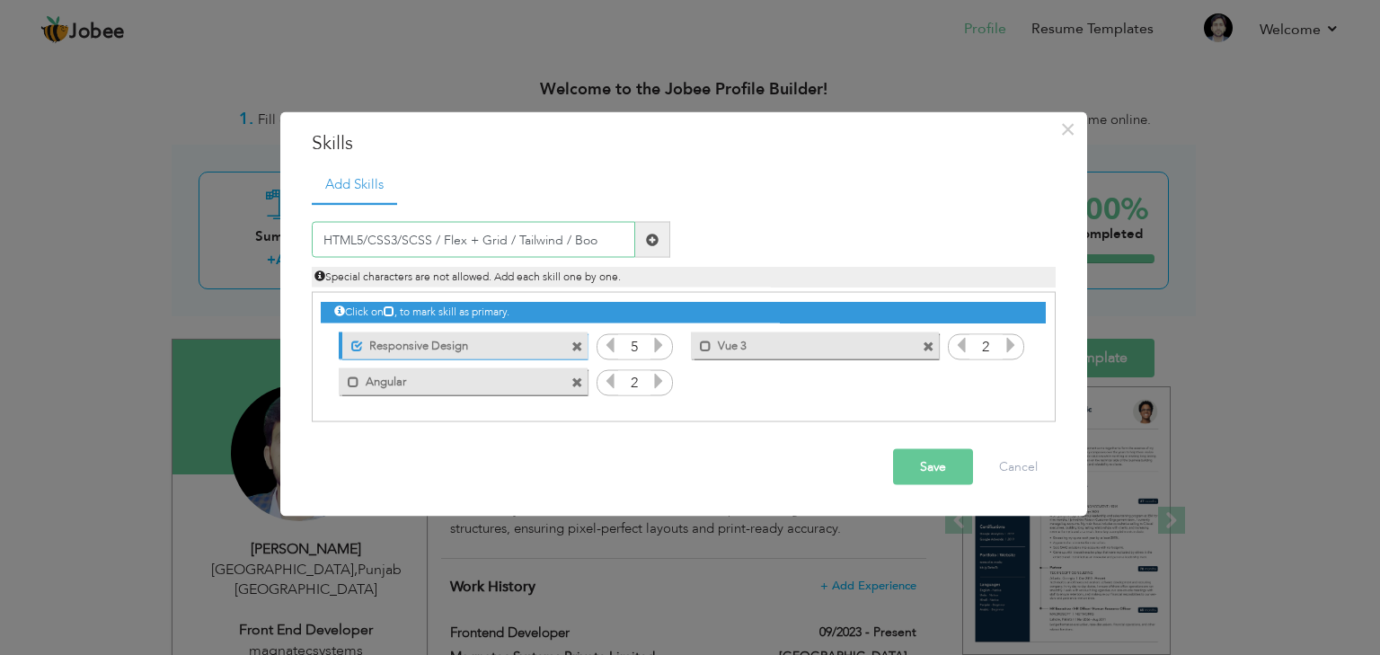
click at [436, 241] on input "HTML5/CSS3/SCSS / Flex + Grid / Tailwind / Boo" at bounding box center [473, 240] width 323 height 36
click at [439, 240] on input "HTML5/CSS3/SCSS/ Flex + Grid / Tailwind / Boo" at bounding box center [473, 240] width 323 height 36
click at [504, 236] on input "HTML5/CSS3/SCSS/Flex + Grid / Tailwind / Boo" at bounding box center [473, 240] width 323 height 36
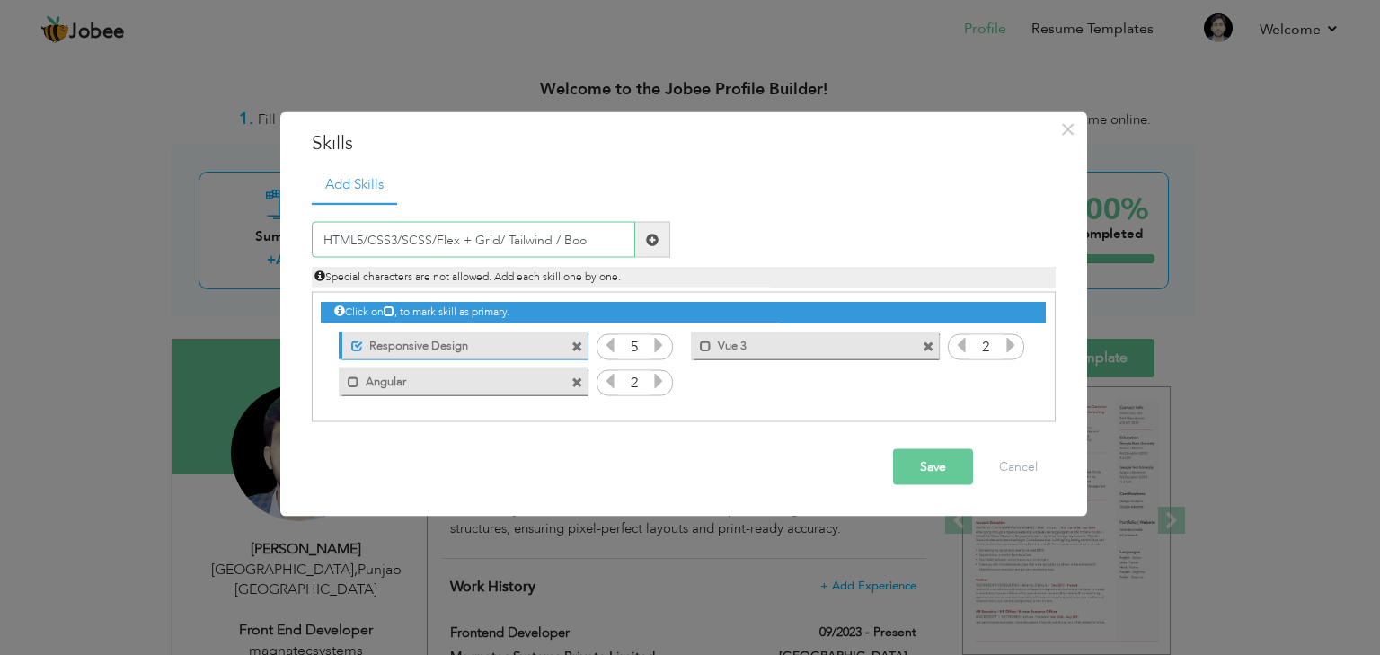
click at [509, 241] on input "HTML5/CSS3/SCSS/Flex + Grid/ Tailwind / Boo" at bounding box center [473, 240] width 323 height 36
click at [553, 235] on input "HTML5/CSS3/SCSS/Flex + Grid/Tailwind / Boo" at bounding box center [473, 240] width 323 height 36
click at [557, 241] on input "HTML5/CSS3/SCSS/Flex + Grid/Tailwind/ Boo" at bounding box center [473, 240] width 323 height 36
click at [575, 239] on input "HTML5/CSS3/SCSS/Flex + Grid/Tailwind/Boo" at bounding box center [473, 240] width 323 height 36
drag, startPoint x: 582, startPoint y: 238, endPoint x: 552, endPoint y: 238, distance: 30.6
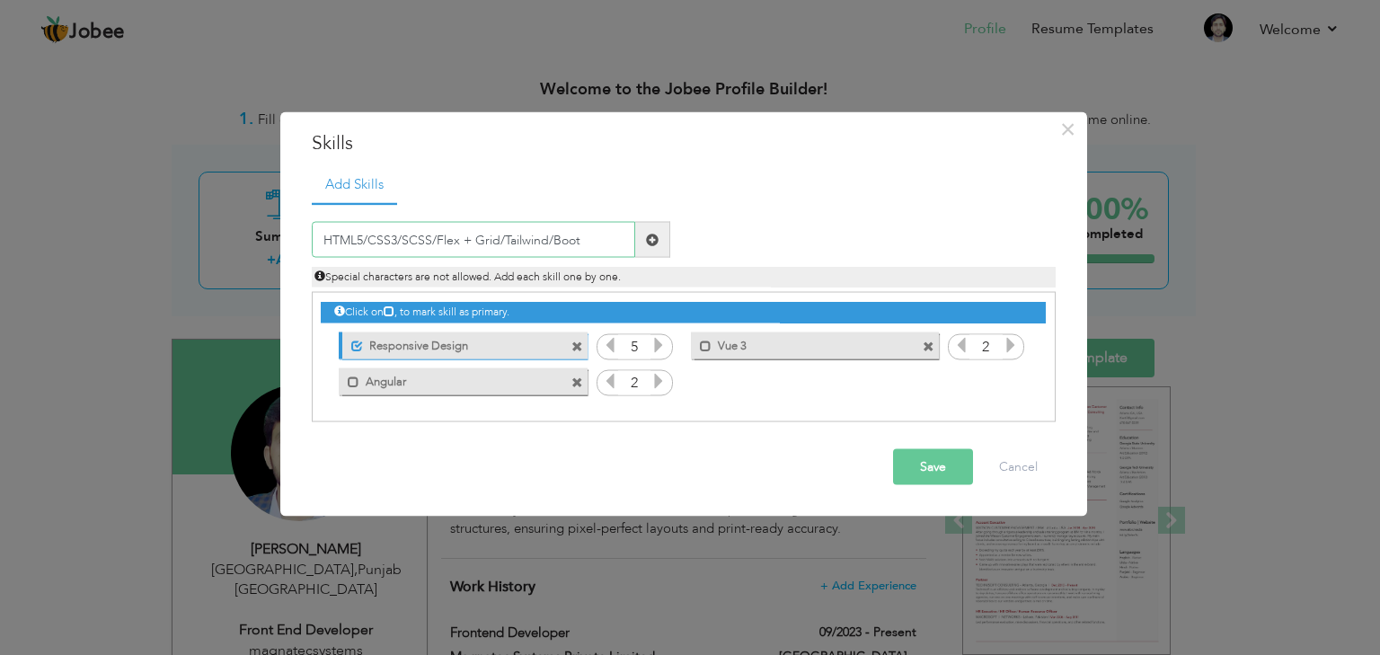
click at [552, 238] on input "HTML5/CSS3/SCSS/Flex + Grid/Tailwind/Boot" at bounding box center [473, 240] width 323 height 36
drag, startPoint x: 435, startPoint y: 242, endPoint x: 500, endPoint y: 242, distance: 64.7
click at [500, 242] on input "HTML5/CSS3/SCSS/Flex + Grid/Tailwind/" at bounding box center [473, 240] width 323 height 36
paste input "Boot"
click at [560, 241] on input "HTML5/CSS3/SCSS/Bootstrap5/Tailwind/" at bounding box center [473, 240] width 323 height 36
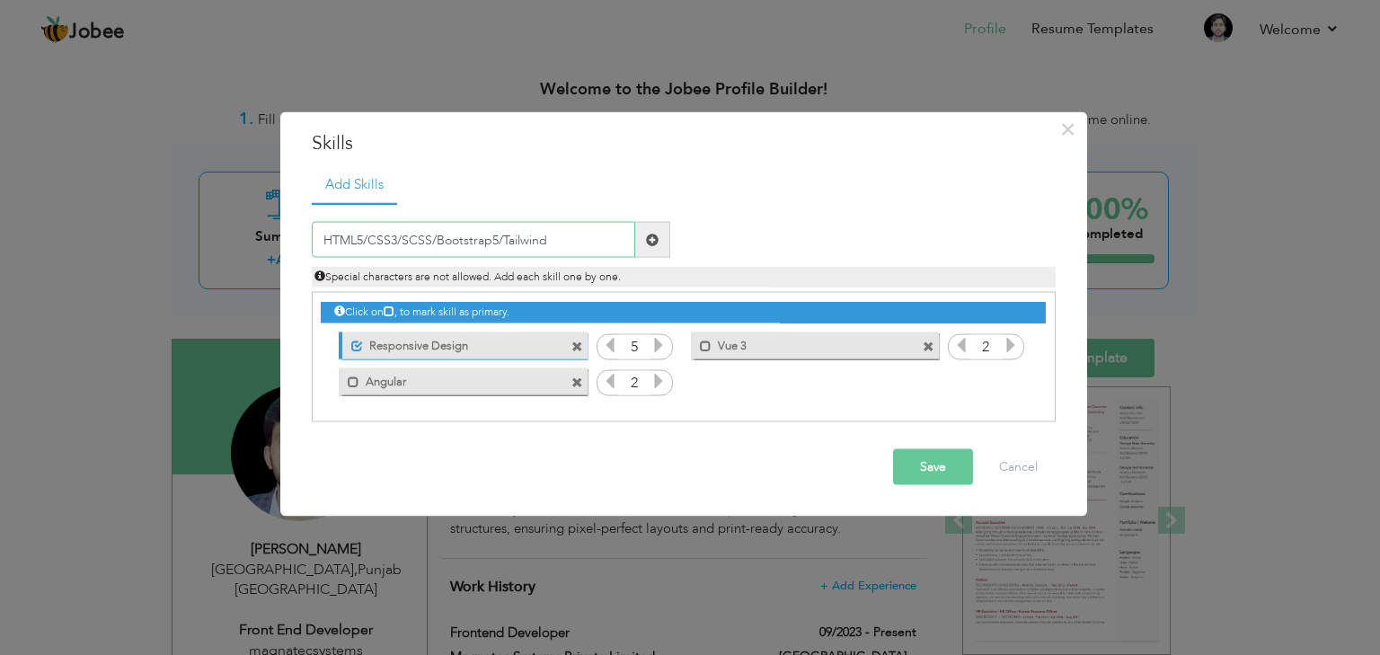
drag, startPoint x: 559, startPoint y: 235, endPoint x: 497, endPoint y: 226, distance: 62.6
click at [497, 236] on input "HTML5/CSS3/SCSS/Bootstrap5/Tailwind" at bounding box center [473, 240] width 323 height 36
click at [436, 240] on input "HTML5/CSS3/SCSS/Bootstrap5" at bounding box center [473, 240] width 323 height 36
paste input "/Tailwind"
click at [441, 238] on input "HTML5/CSS3/SCSS//Tailwind/Bootstrap5" at bounding box center [473, 240] width 323 height 36
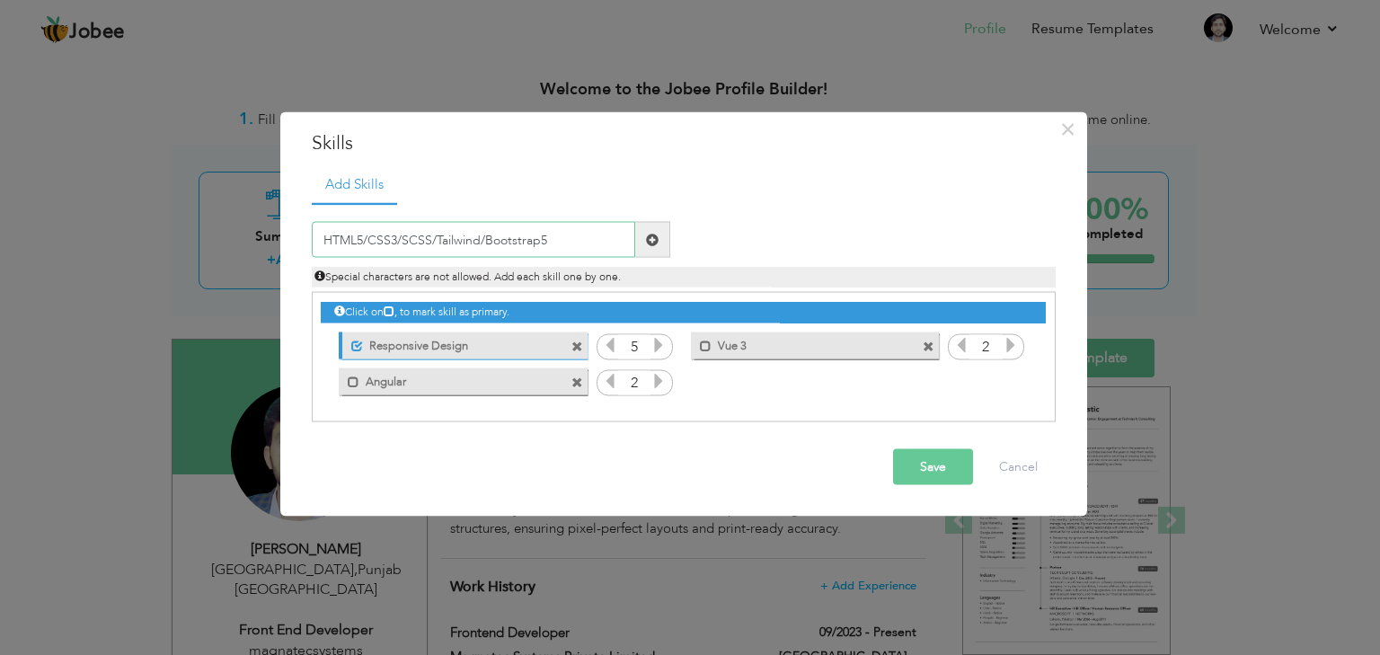
type input "HTML5/CSS3/SCSS/Tailwind/Bootstrap5"
click at [944, 464] on button "Save" at bounding box center [933, 467] width 80 height 36
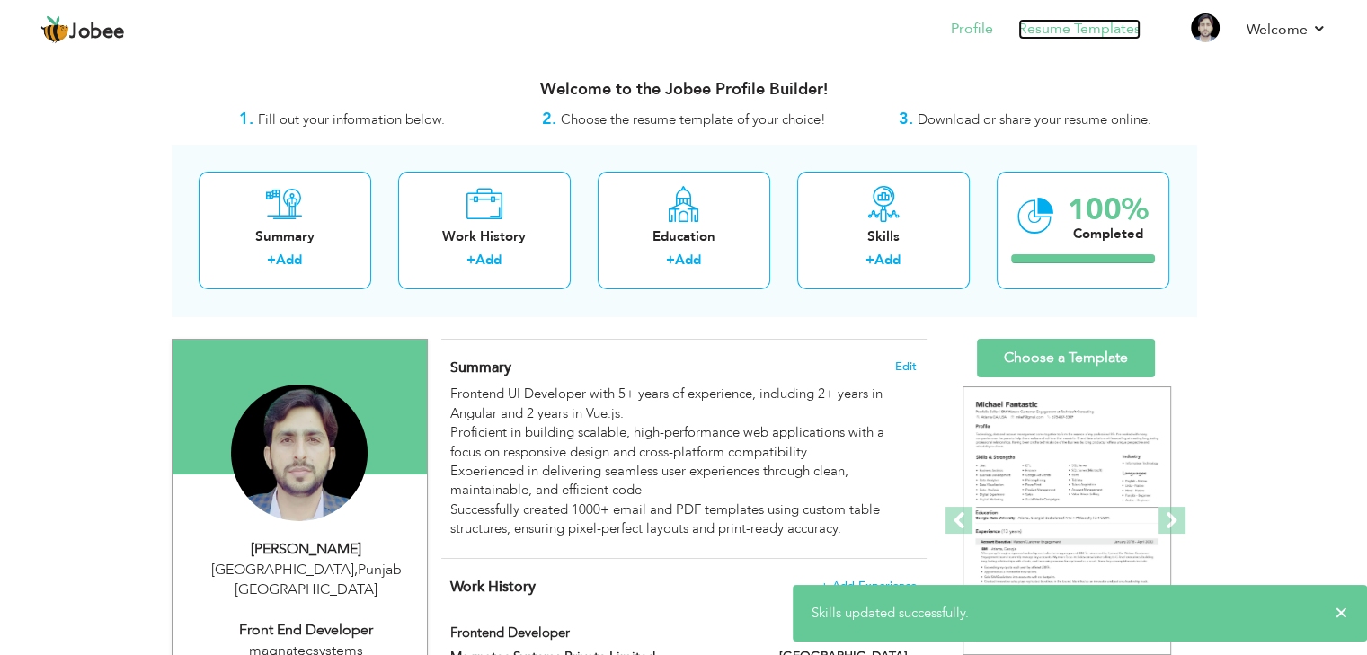
click at [1087, 25] on link "Resume Templates" at bounding box center [1079, 29] width 122 height 21
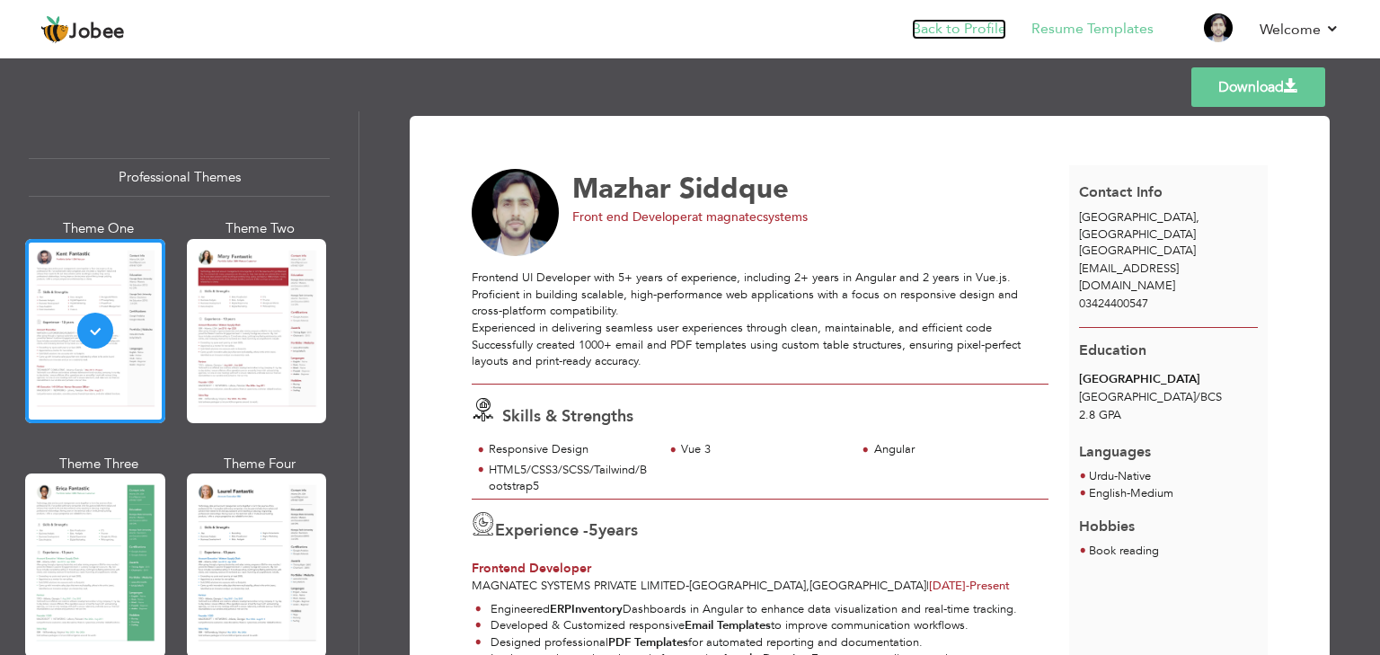
click at [955, 32] on link "Back to Profile" at bounding box center [959, 29] width 94 height 21
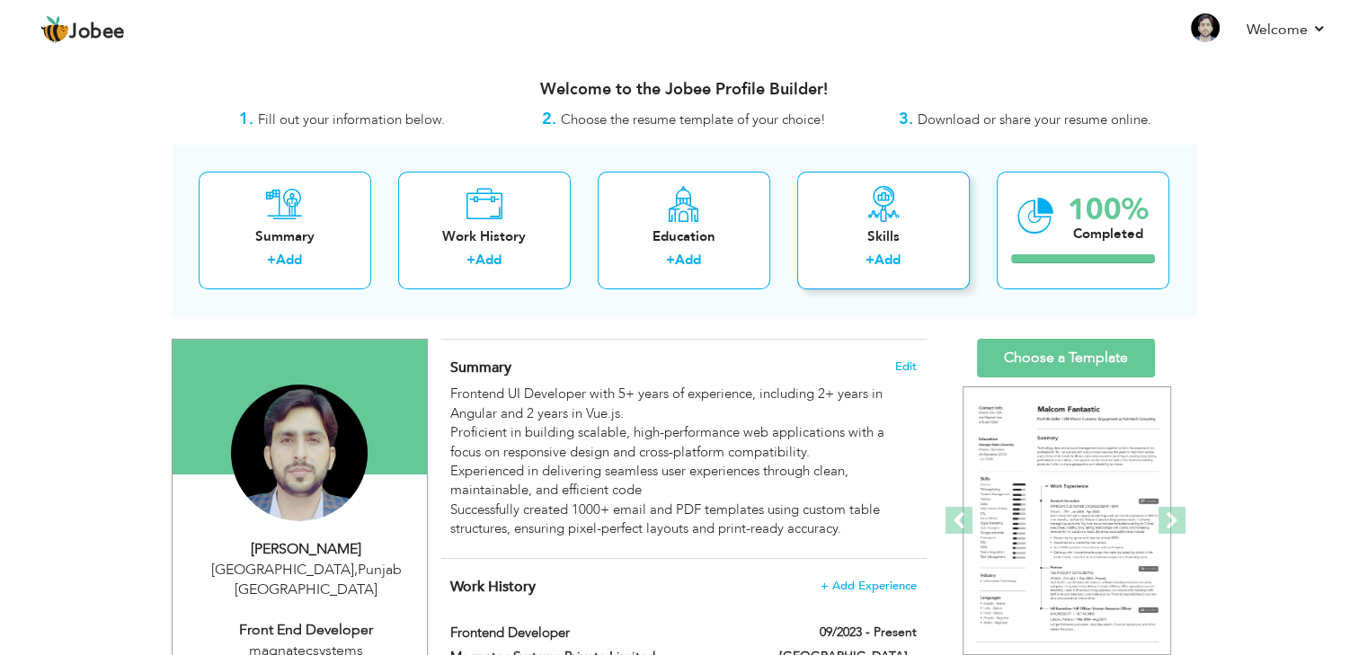
click at [855, 252] on div "+ Add" at bounding box center [883, 262] width 144 height 23
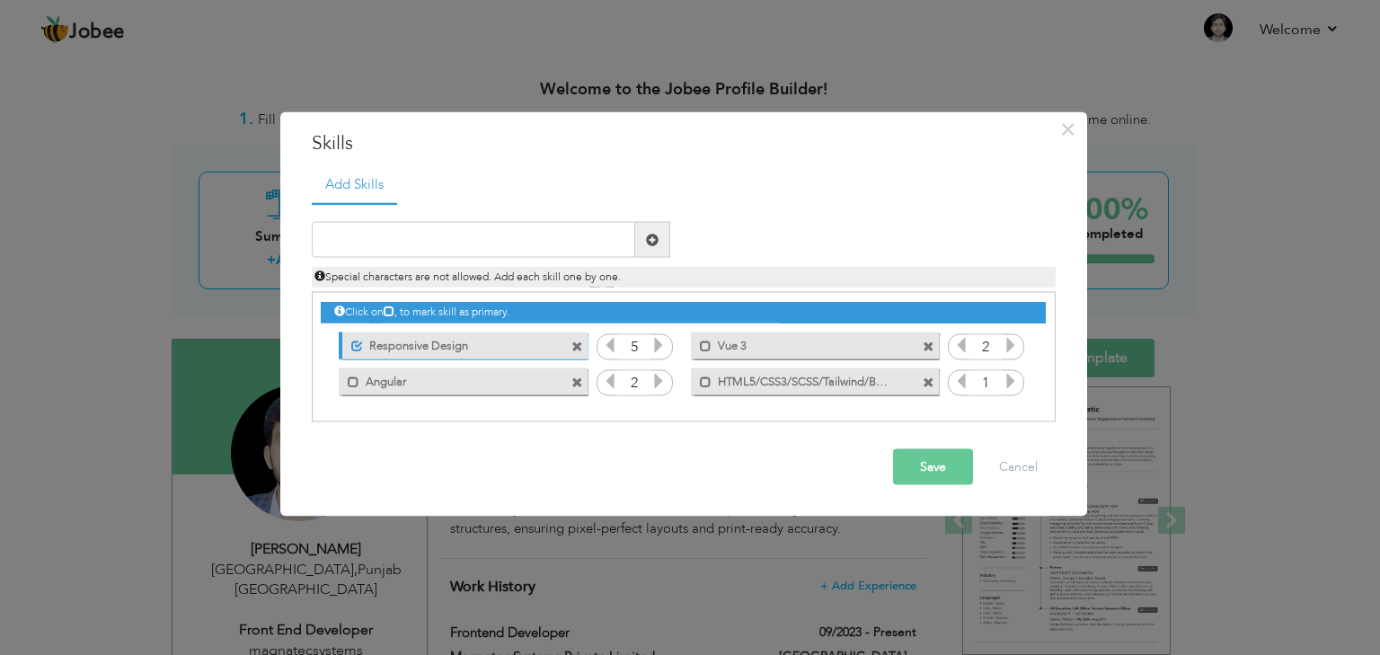
drag, startPoint x: 888, startPoint y: 375, endPoint x: 733, endPoint y: 376, distance: 154.6
click at [779, 376] on label "HTML5/CSS3/SCSS/Tailwind/Bootstrap5" at bounding box center [803, 379] width 182 height 22
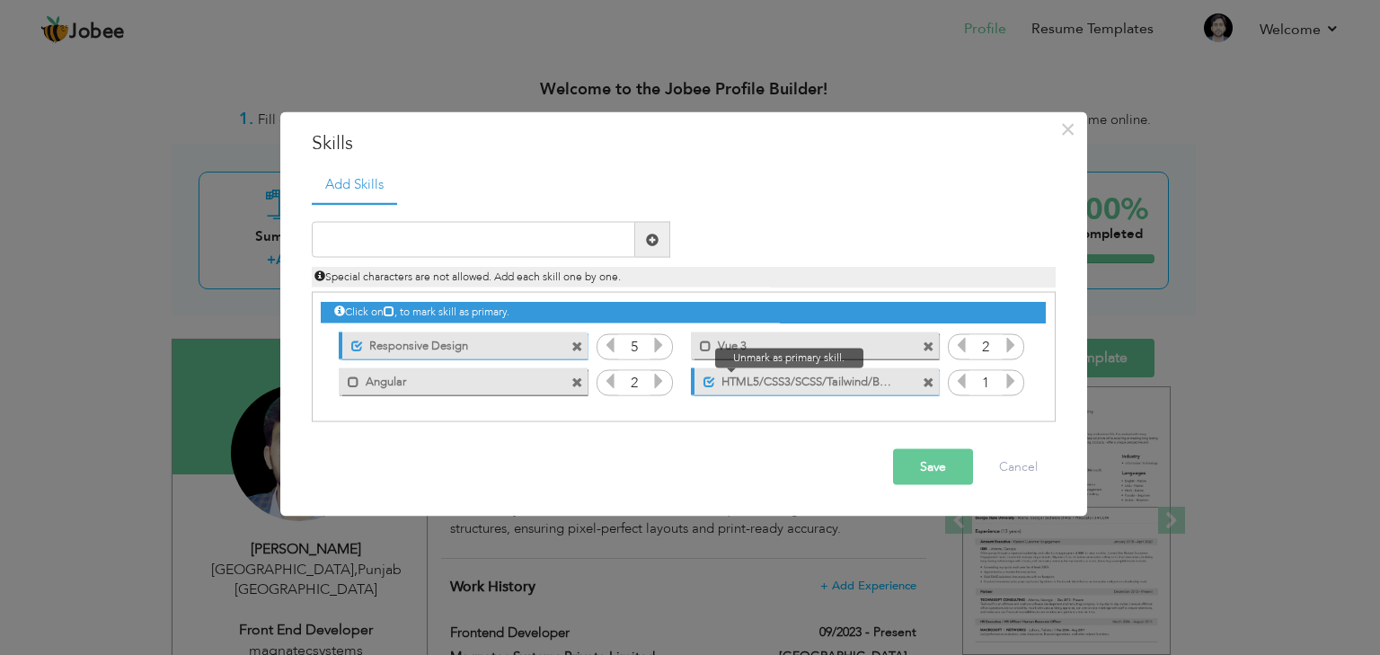
click at [710, 377] on span at bounding box center [710, 382] width 12 height 12
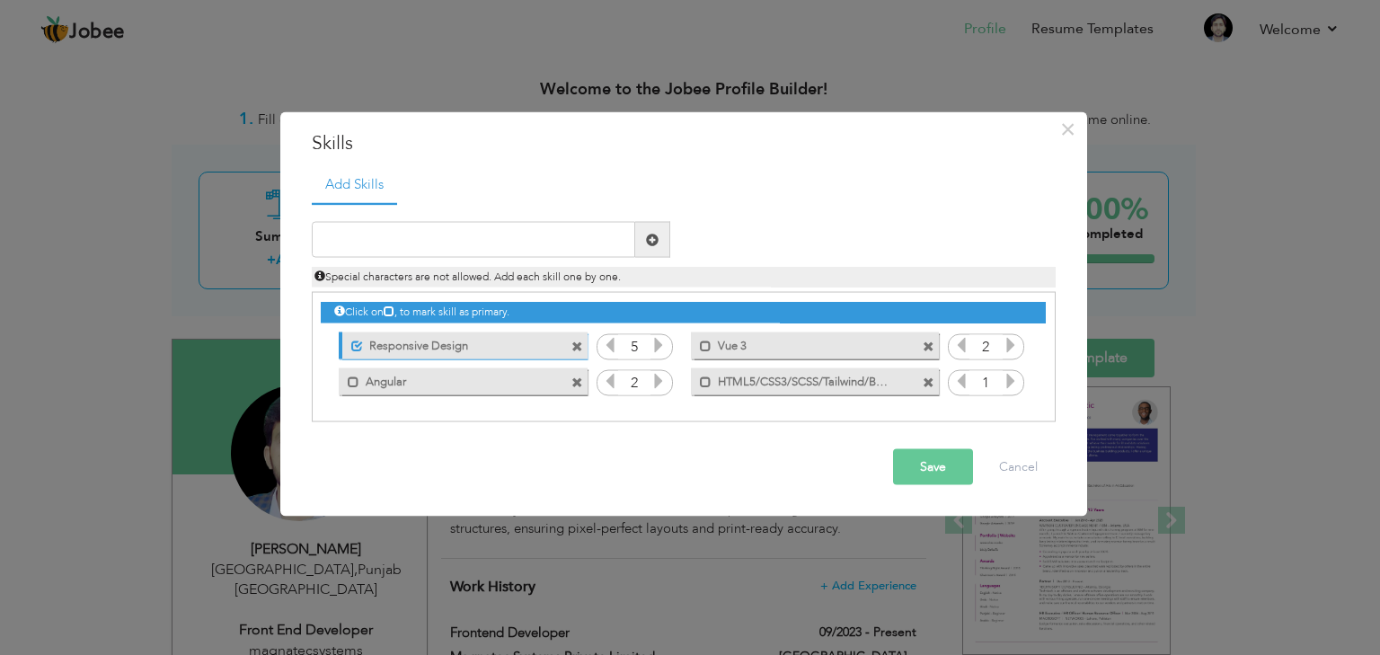
click at [932, 384] on span at bounding box center [929, 383] width 12 height 12
click at [580, 346] on span at bounding box center [577, 347] width 12 height 12
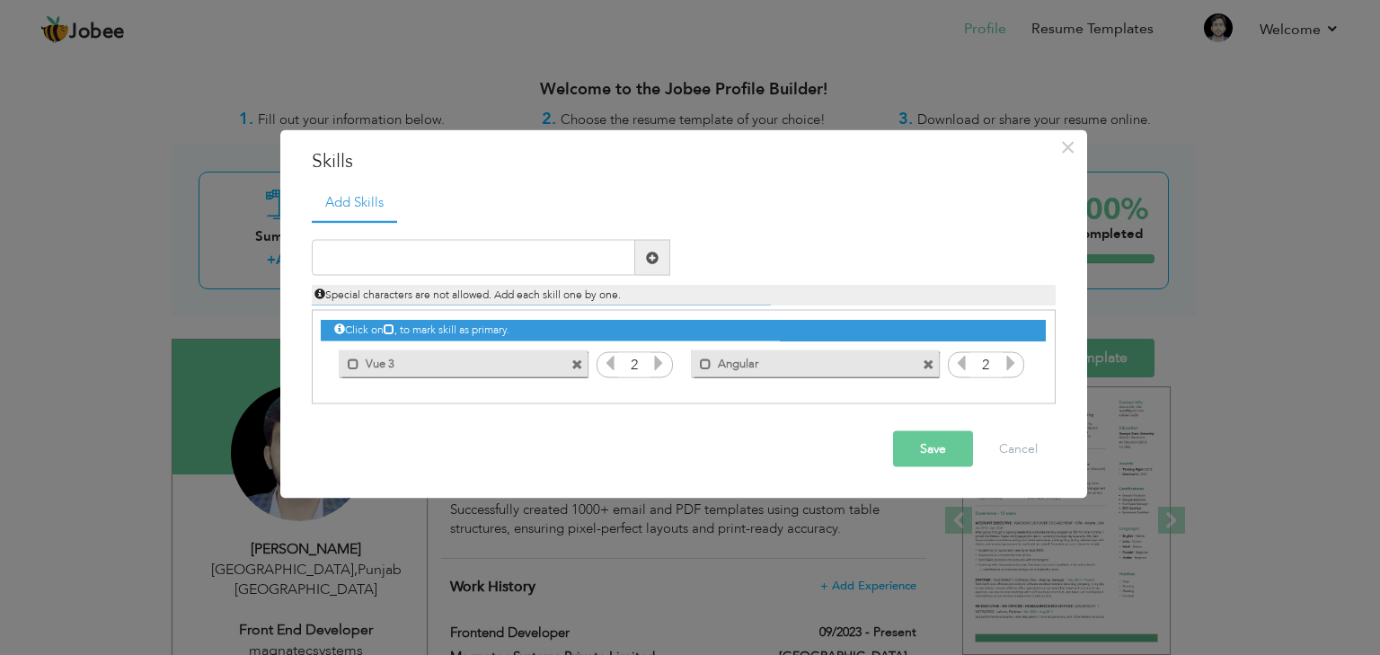
click at [571, 365] on span at bounding box center [577, 365] width 12 height 12
click at [576, 362] on span at bounding box center [577, 365] width 12 height 12
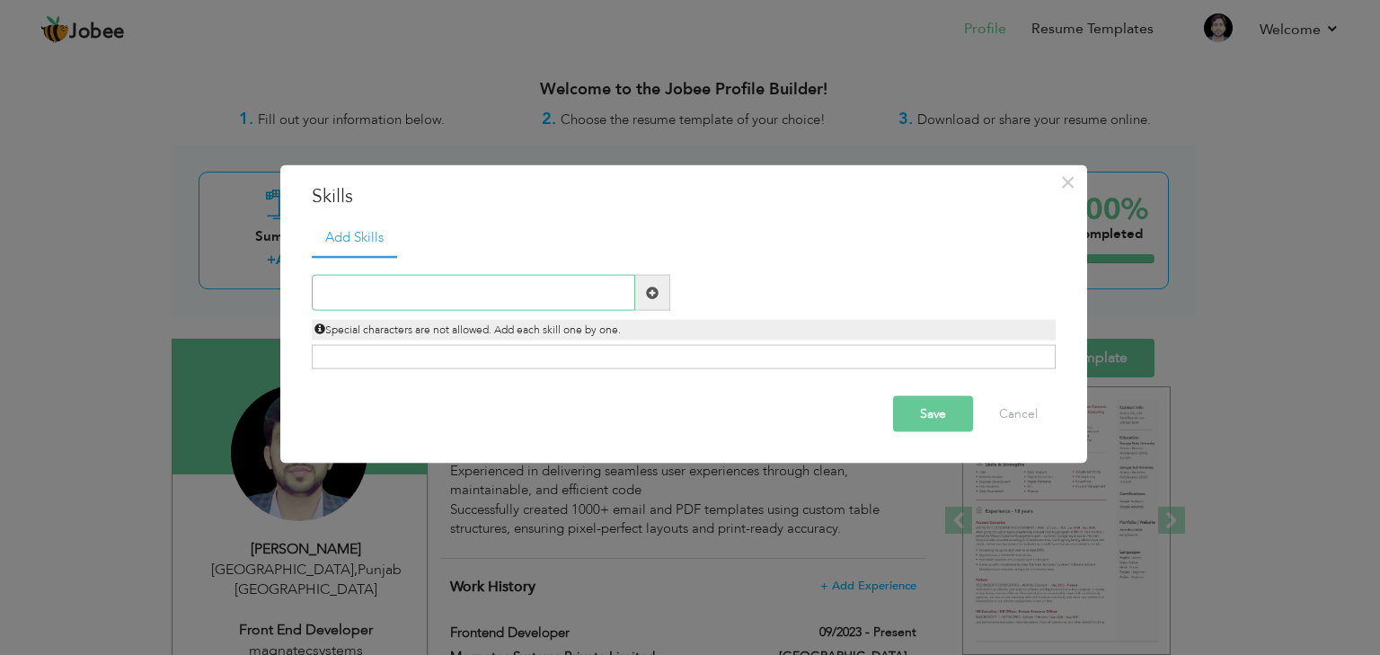
click at [377, 289] on input "text" at bounding box center [473, 293] width 323 height 36
click at [359, 293] on input "text" at bounding box center [473, 293] width 323 height 36
paste input "HTML5/CSS3/SCSS/Tailwind/Bootstrap5"
drag, startPoint x: 562, startPoint y: 295, endPoint x: 488, endPoint y: 292, distance: 73.7
click at [488, 292] on input "HTML5/CSS3/SCSS/Tailwind/Bootstrap5" at bounding box center [473, 293] width 323 height 36
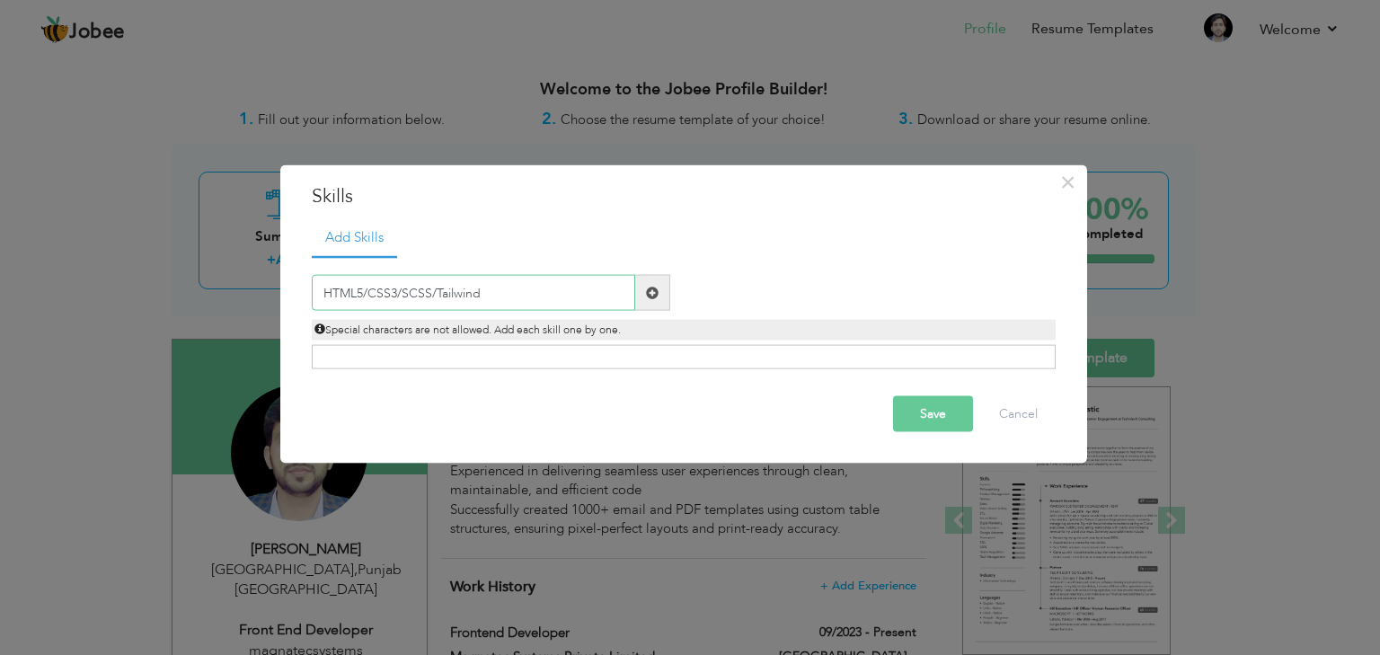
type input "HTML5/CSS3/SCSS/Tailwind"
click at [928, 414] on button "Save" at bounding box center [933, 414] width 80 height 36
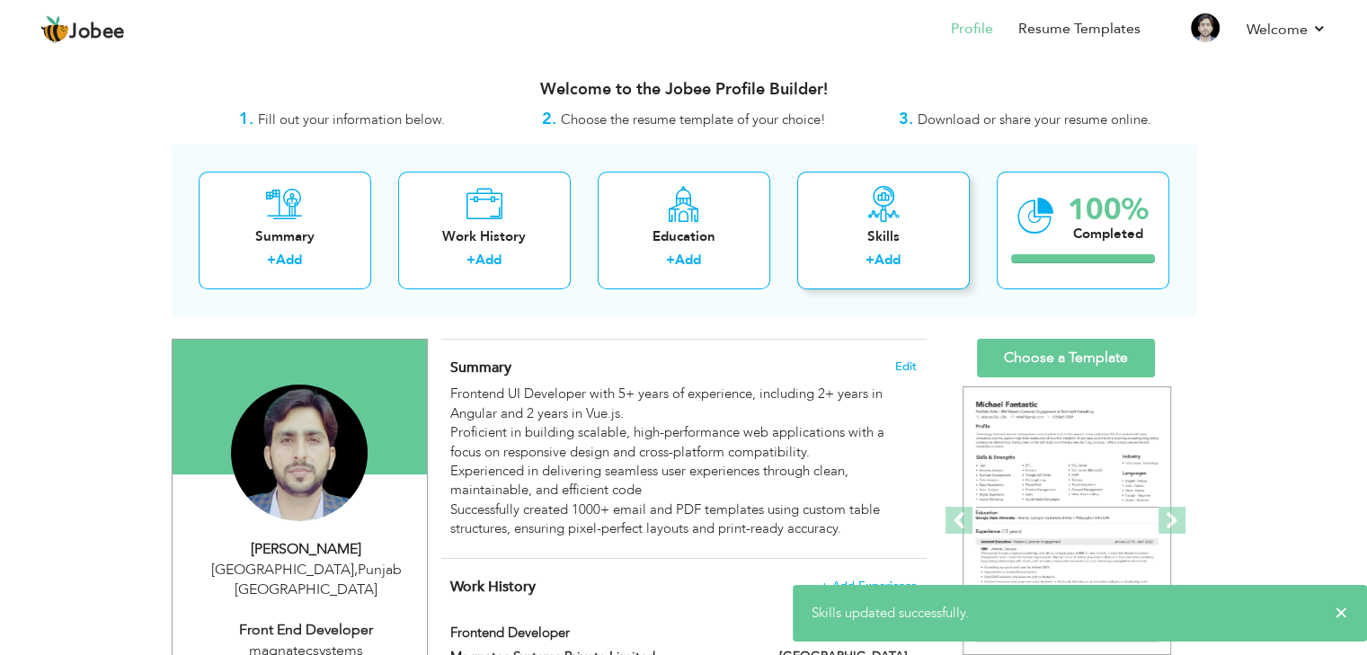
click at [893, 238] on div "Skills" at bounding box center [883, 236] width 144 height 19
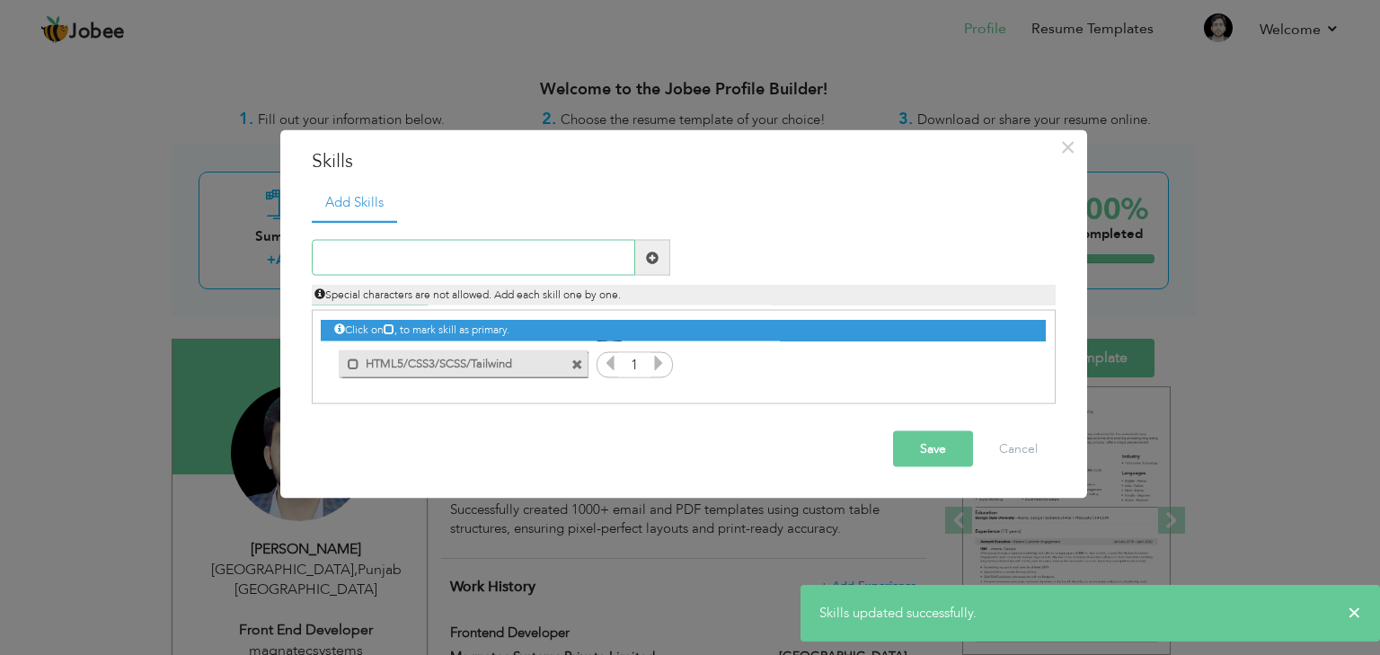
click at [397, 258] on input "text" at bounding box center [473, 258] width 323 height 36
paste input "Bootstrap5"
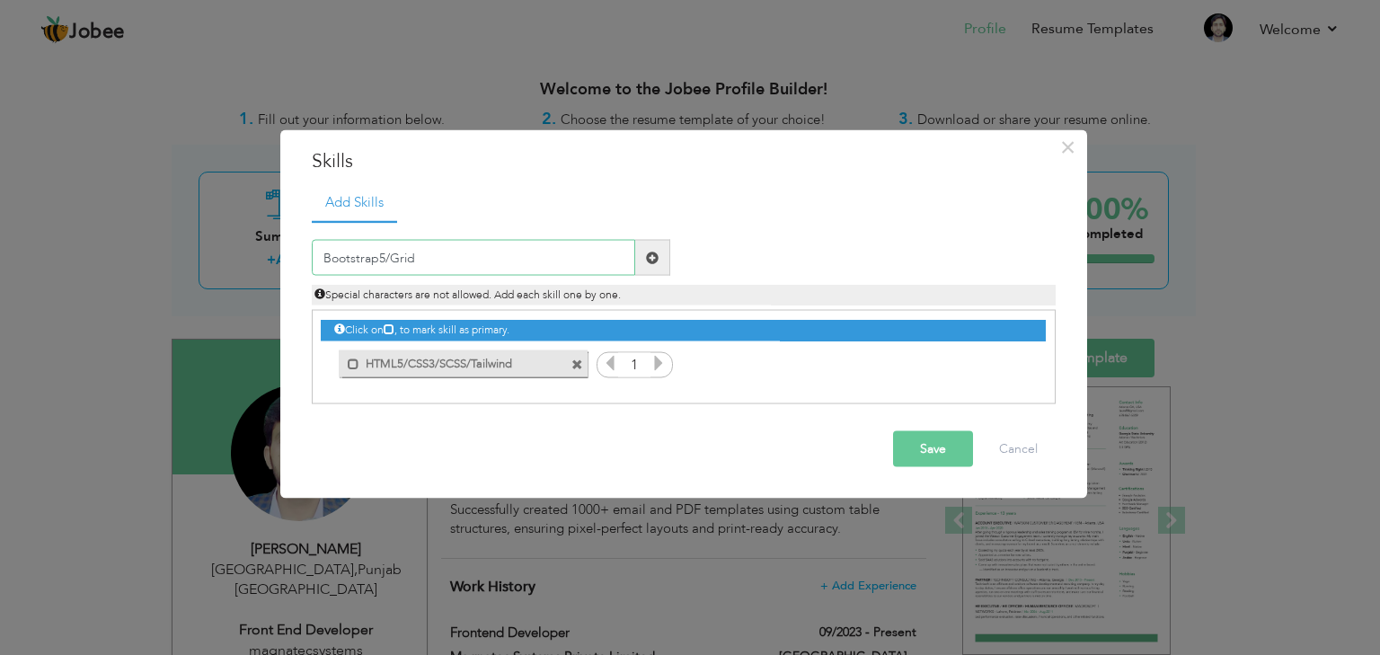
click at [387, 253] on input "Bootstrap5/Grid" at bounding box center [473, 258] width 323 height 36
click at [476, 258] on input "Bootstrap5/Custom-Grid" at bounding box center [473, 258] width 323 height 36
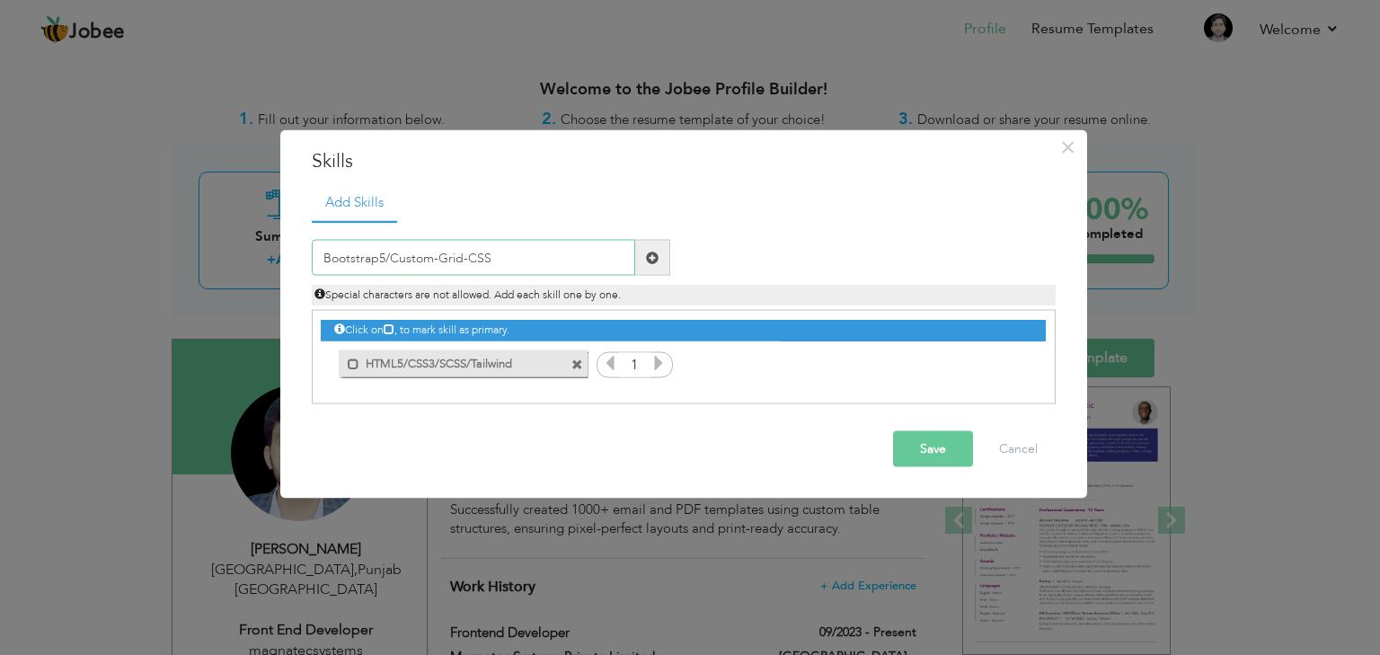
type input "Bootstrap5/Custom-Grid-CSS"
click at [949, 447] on button "Save" at bounding box center [933, 449] width 80 height 36
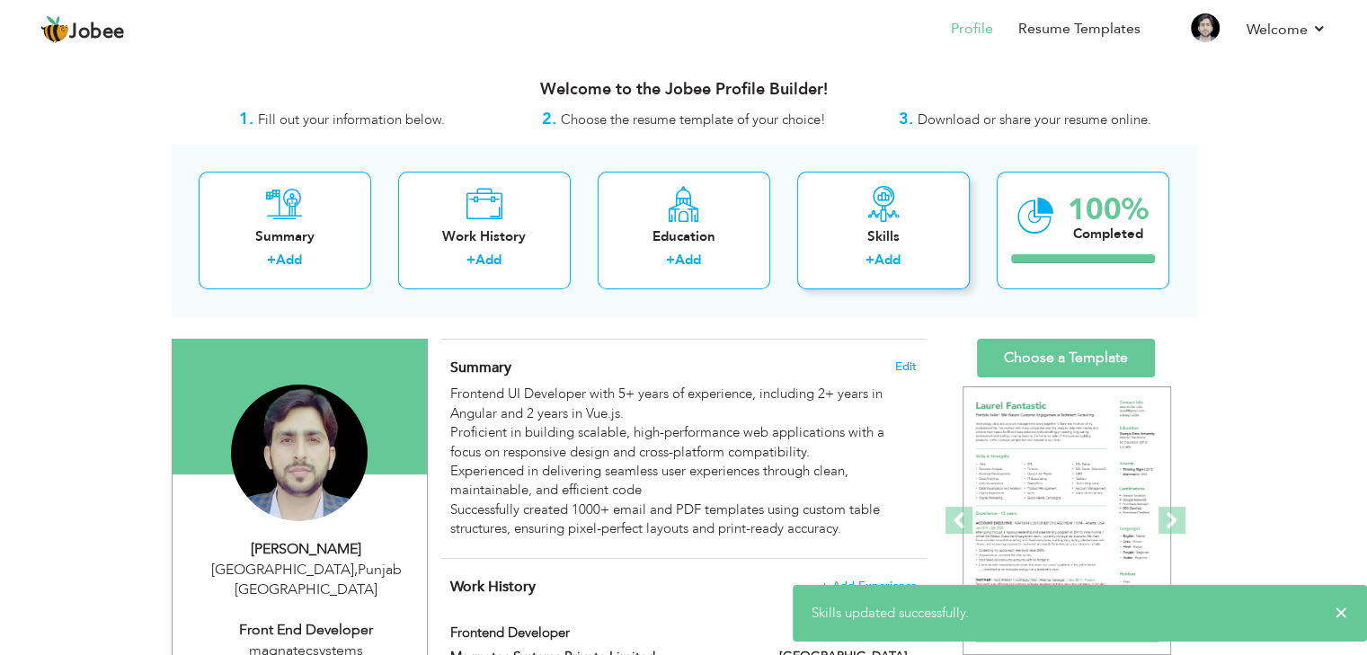
click at [879, 235] on div "Skills" at bounding box center [883, 236] width 144 height 19
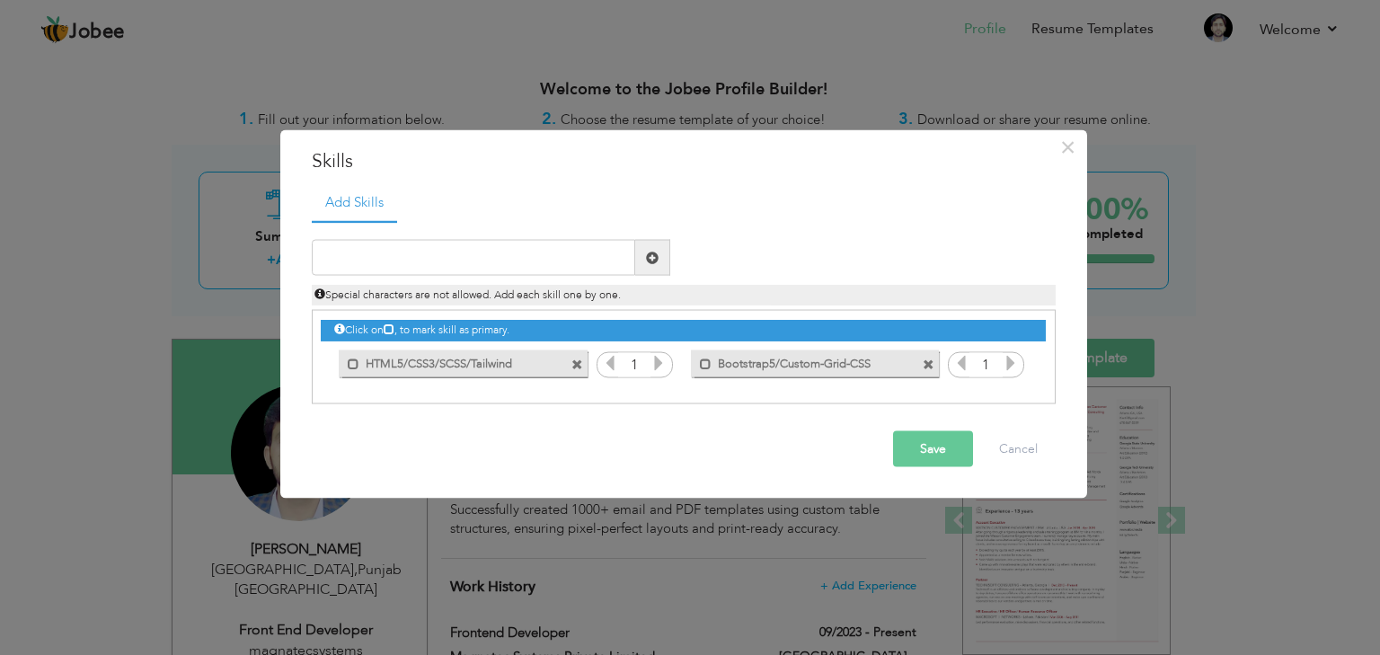
click at [948, 450] on button "Save" at bounding box center [933, 449] width 80 height 36
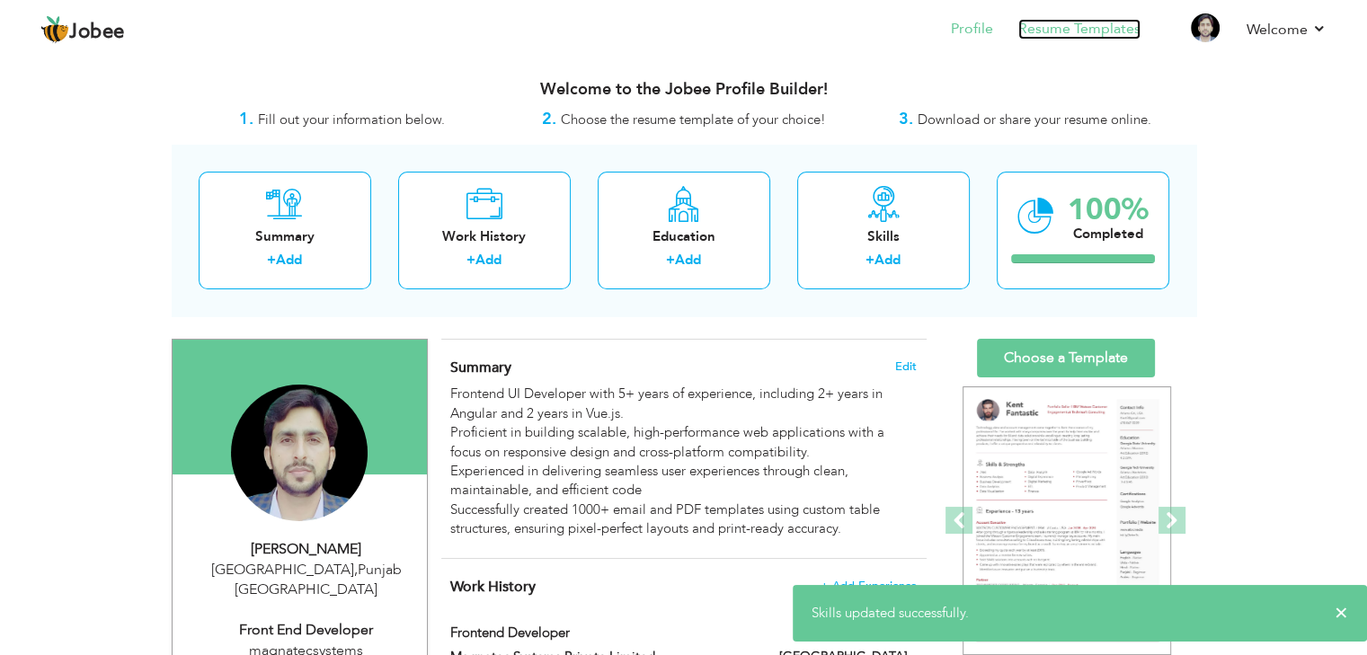
click at [1102, 30] on link "Resume Templates" at bounding box center [1079, 29] width 122 height 21
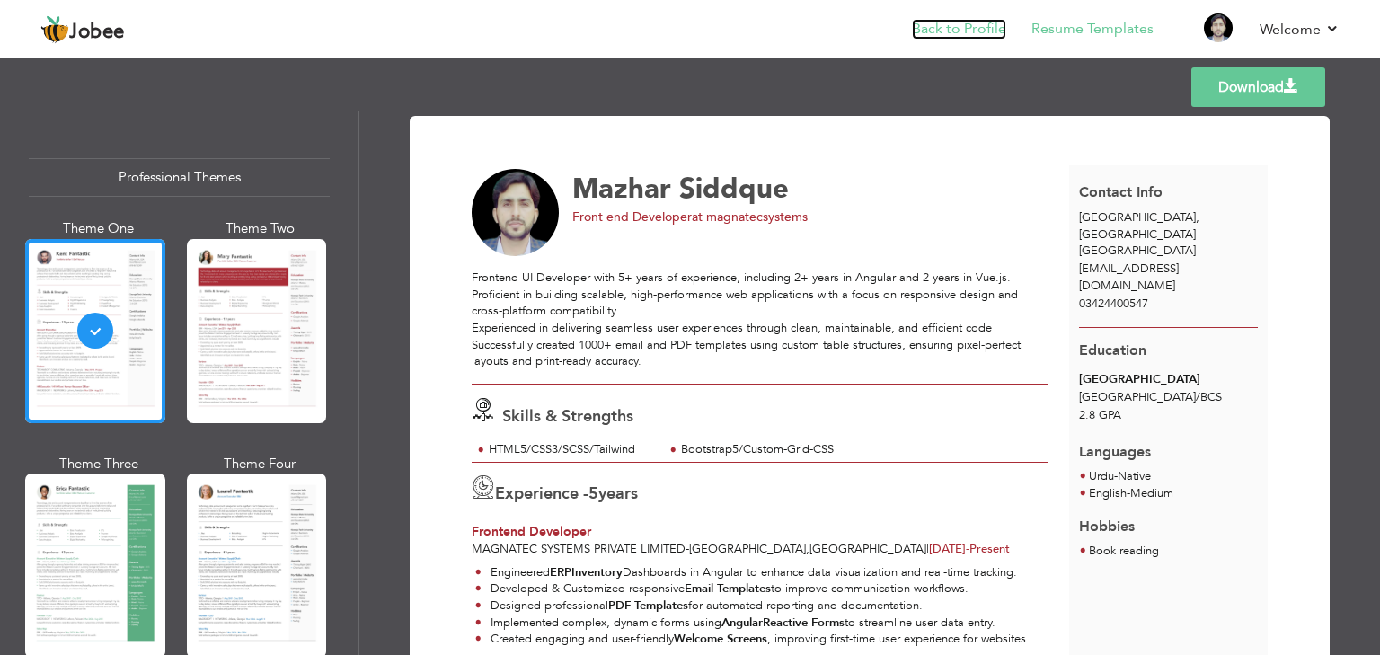
click at [974, 29] on link "Back to Profile" at bounding box center [959, 29] width 94 height 21
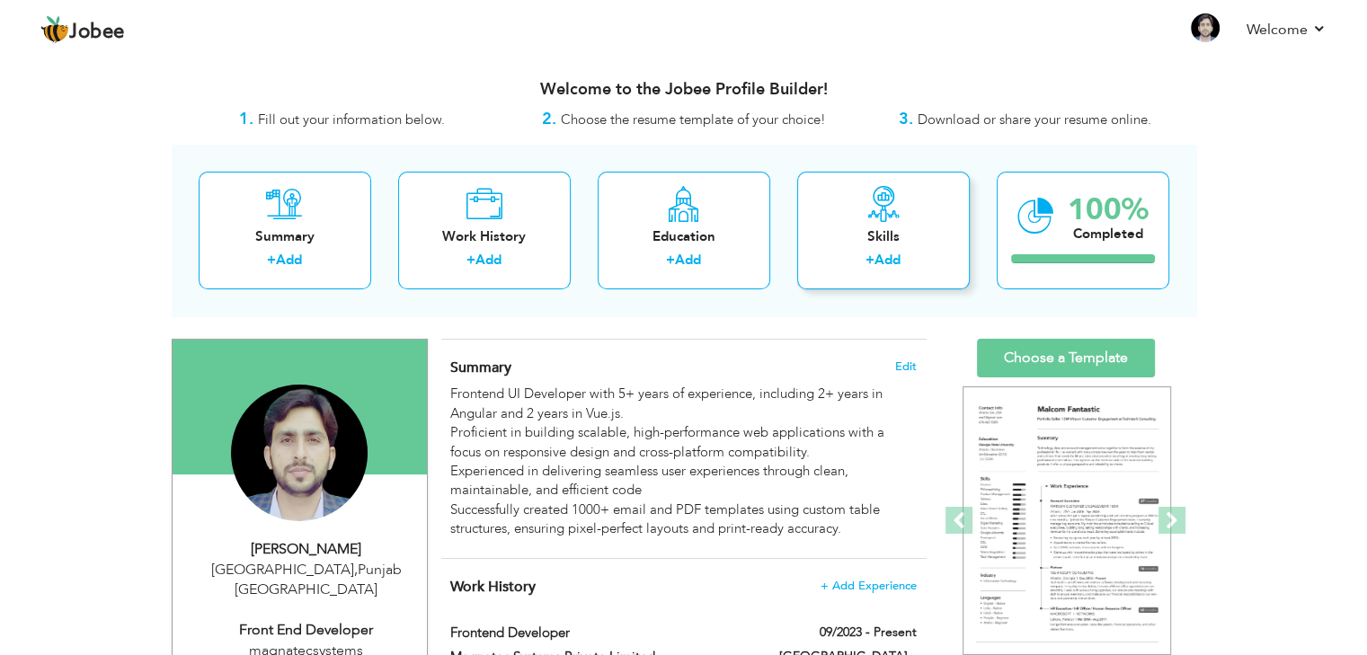
click at [873, 240] on div "Skills" at bounding box center [883, 236] width 144 height 19
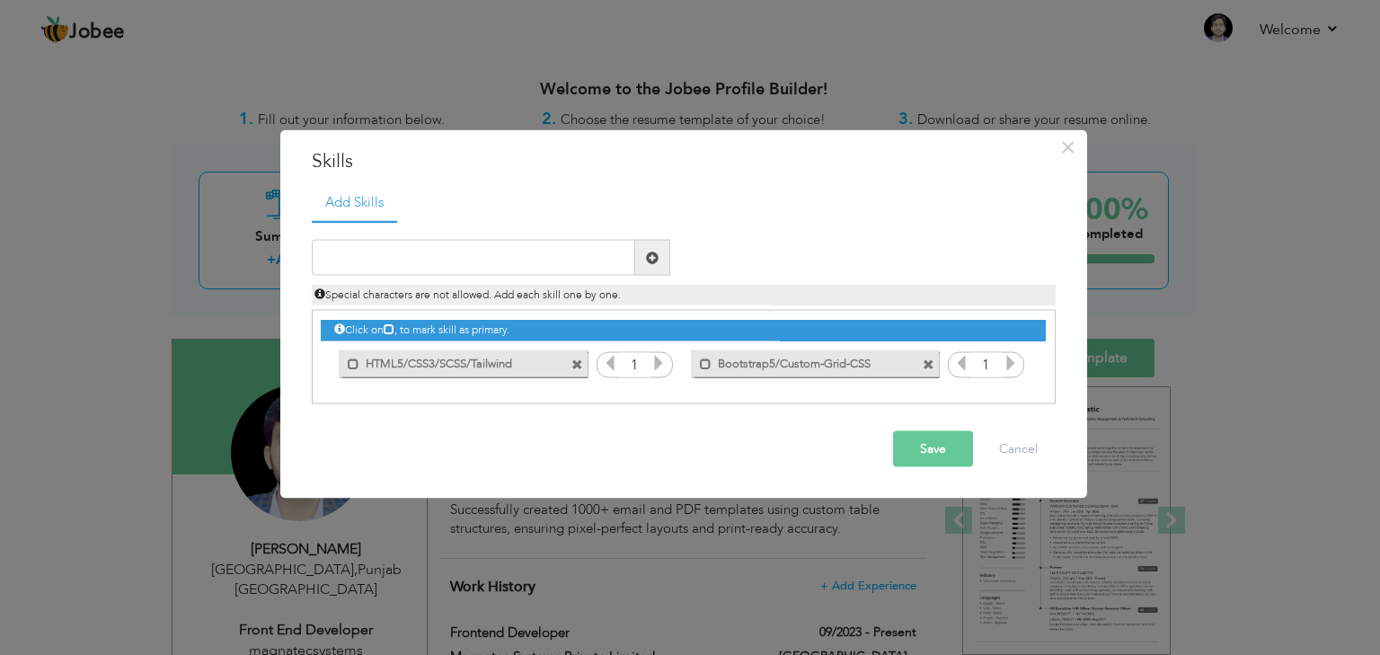
click at [659, 362] on icon at bounding box center [659, 363] width 16 height 16
click at [659, 360] on icon at bounding box center [659, 363] width 16 height 16
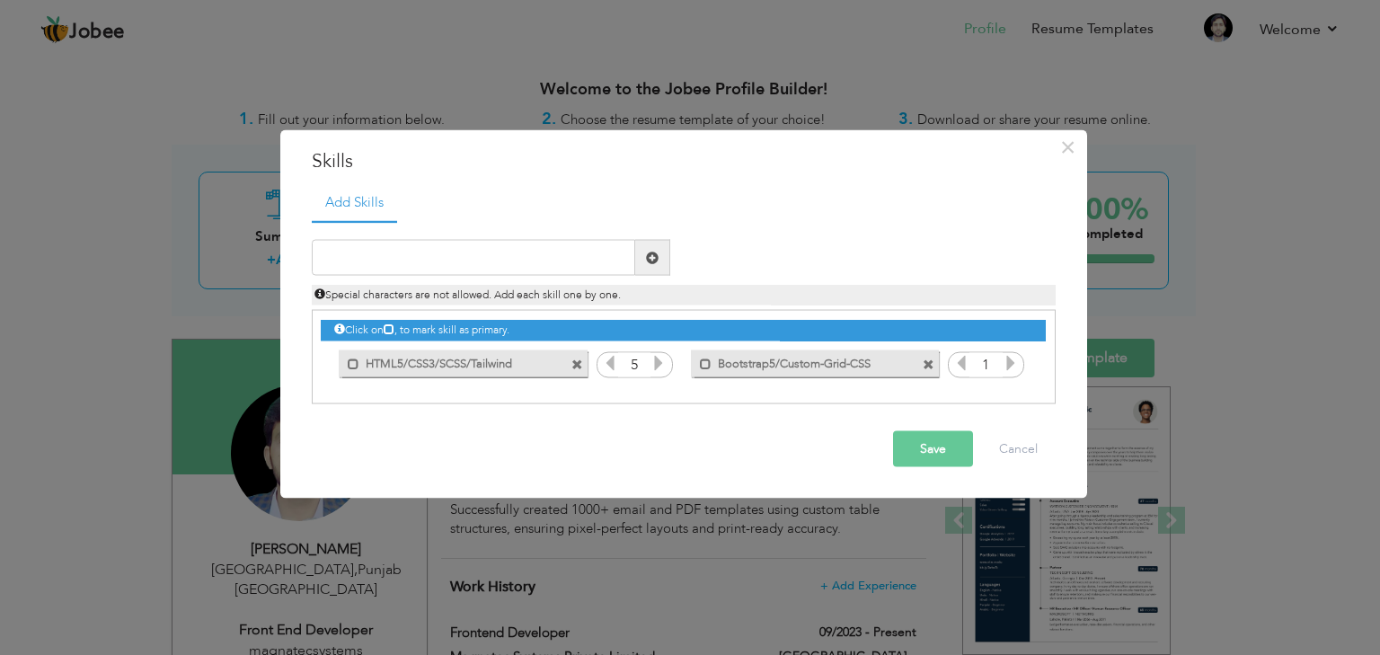
click at [1010, 365] on icon at bounding box center [1011, 363] width 16 height 16
click at [1011, 365] on icon at bounding box center [1011, 363] width 16 height 16
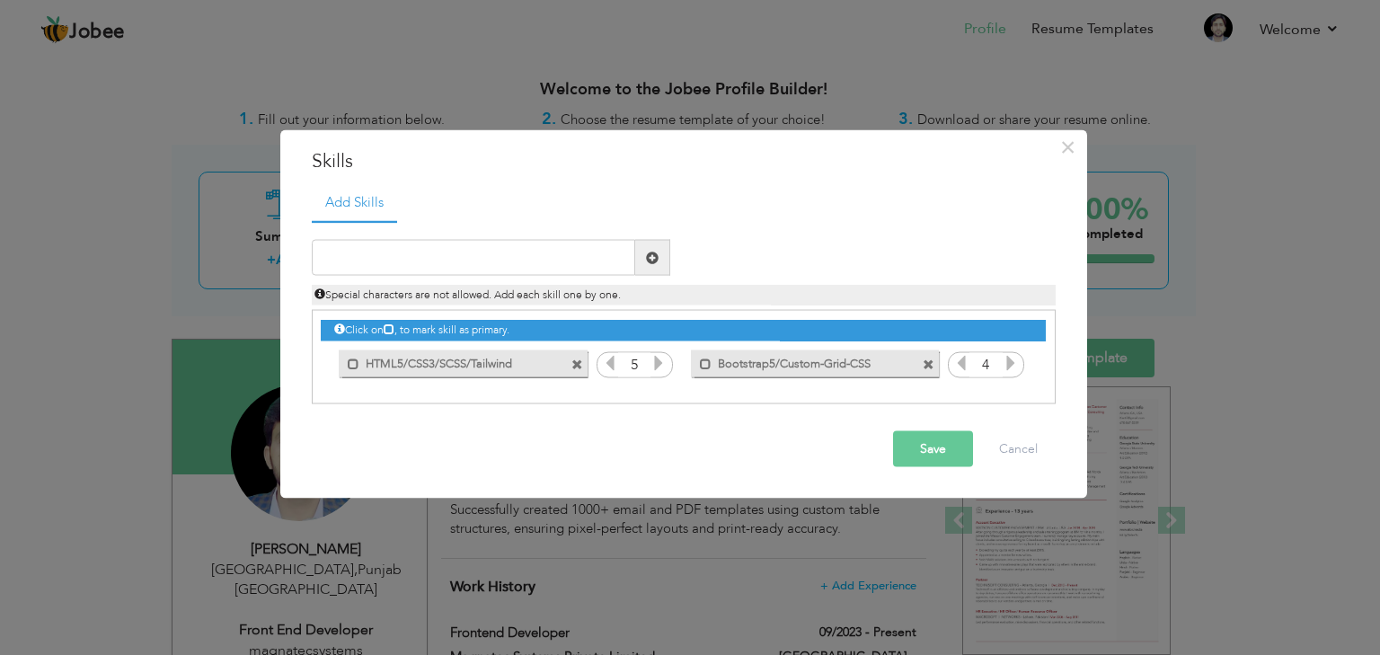
click at [1011, 365] on icon at bounding box center [1011, 363] width 16 height 16
click at [454, 257] on input "text" at bounding box center [473, 258] width 323 height 36
click at [341, 258] on input "Pdf-Template/Email-Template/" at bounding box center [473, 258] width 323 height 36
click at [518, 261] on input "Pdf-Template/Email-Template/" at bounding box center [473, 258] width 323 height 36
drag, startPoint x: 589, startPoint y: 261, endPoint x: 318, endPoint y: 262, distance: 271.4
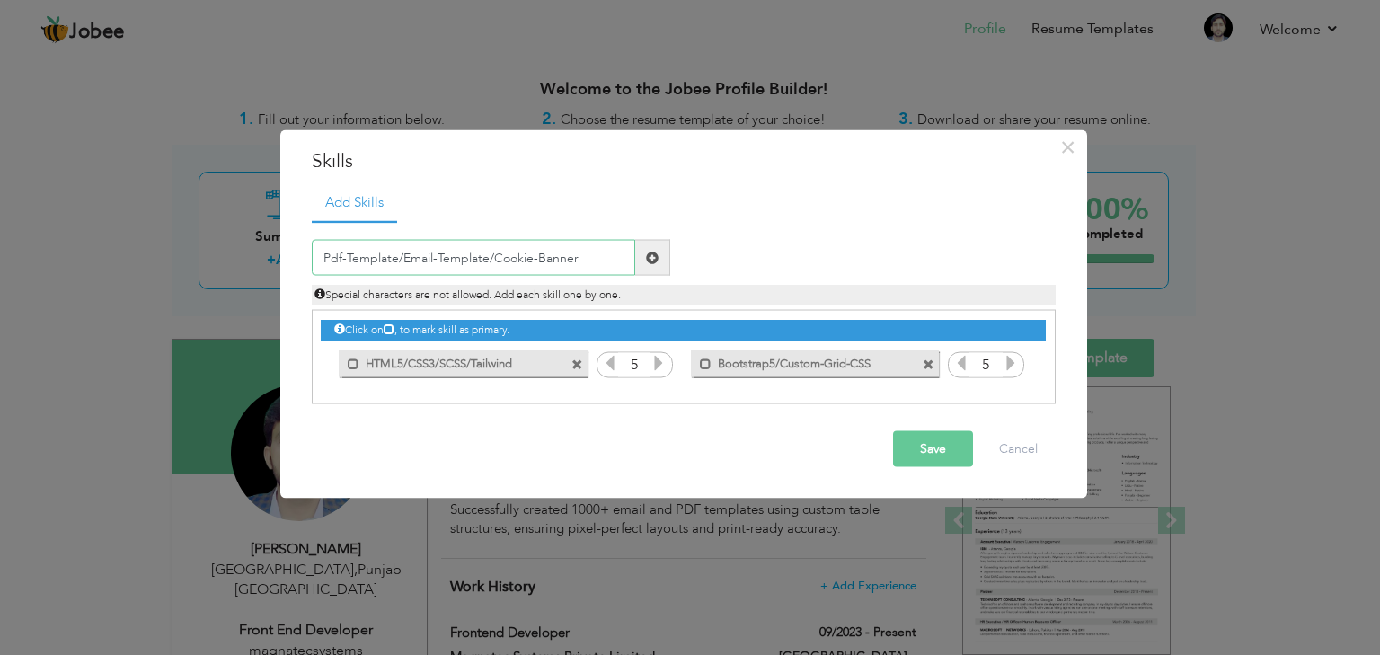
click at [318, 262] on input "Pdf-Template/Email-Template/Cookie-Banner" at bounding box center [473, 258] width 323 height 36
type input "Pdf-Template/Email-Template/Cookie-Banner"
click at [932, 453] on button "Save" at bounding box center [933, 449] width 80 height 36
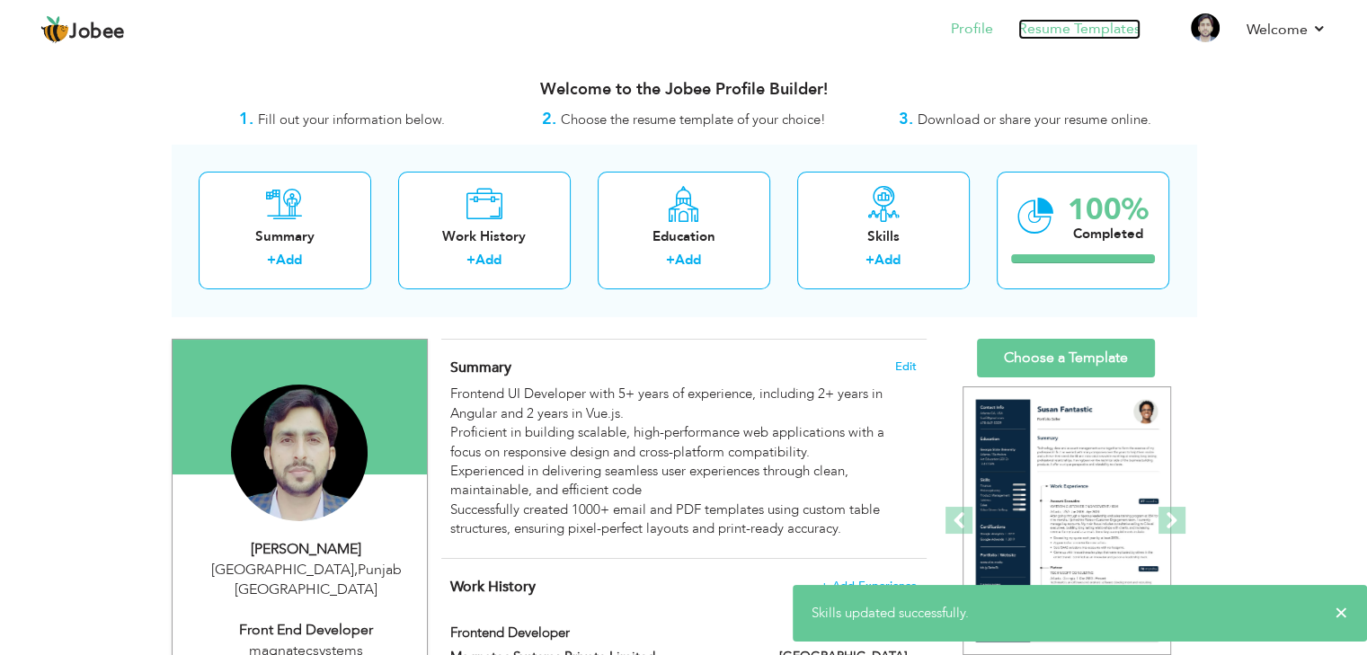
click at [1076, 33] on link "Resume Templates" at bounding box center [1079, 29] width 122 height 21
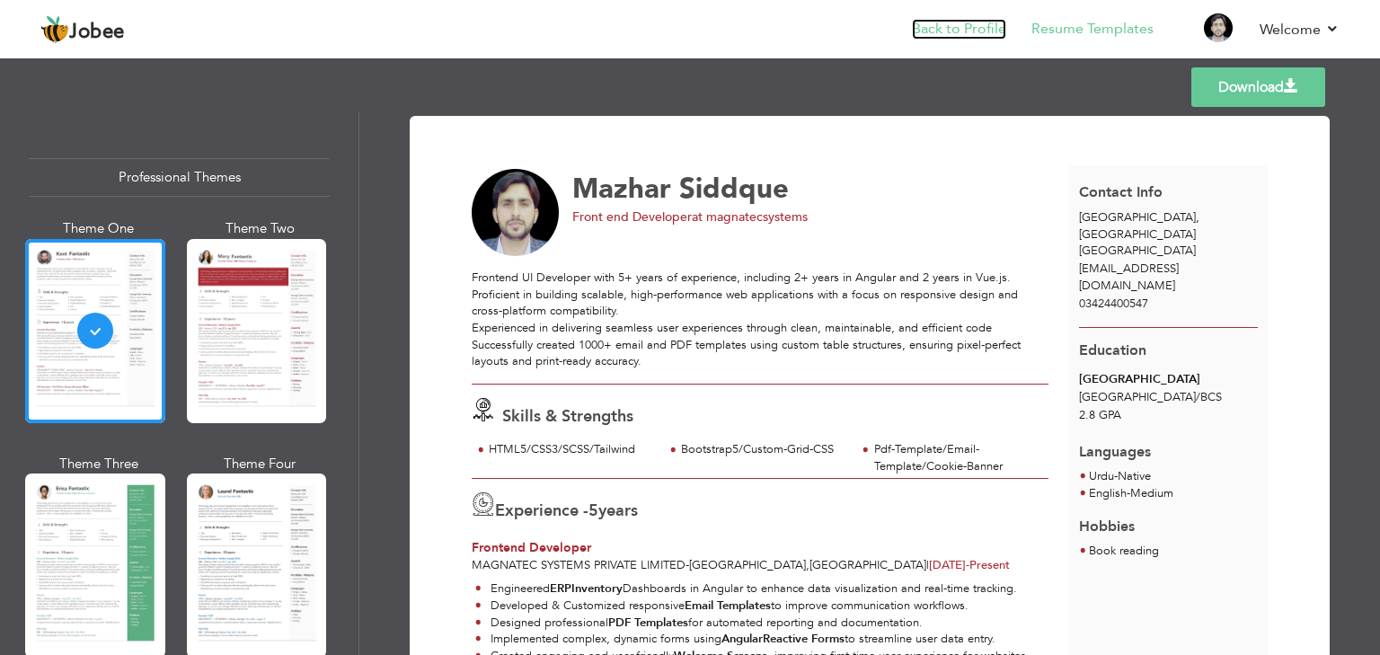
click at [970, 31] on link "Back to Profile" at bounding box center [959, 29] width 94 height 21
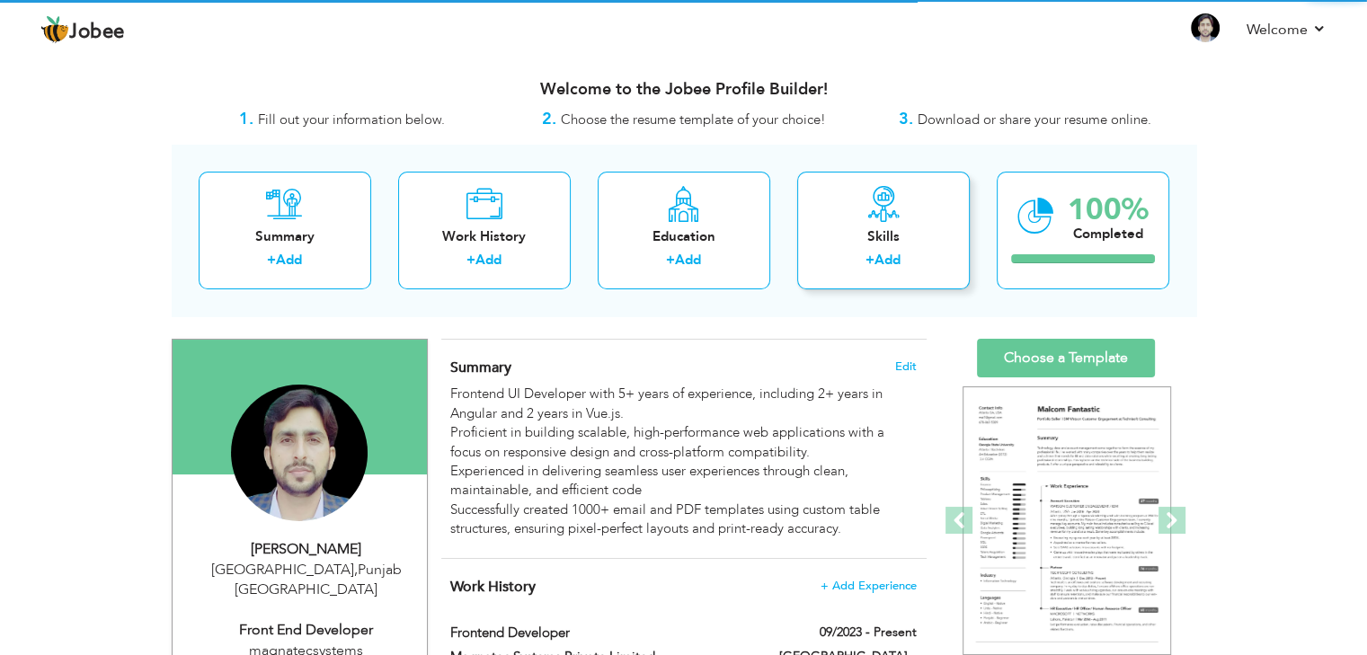
click at [870, 247] on div "Skills + Add" at bounding box center [883, 231] width 173 height 118
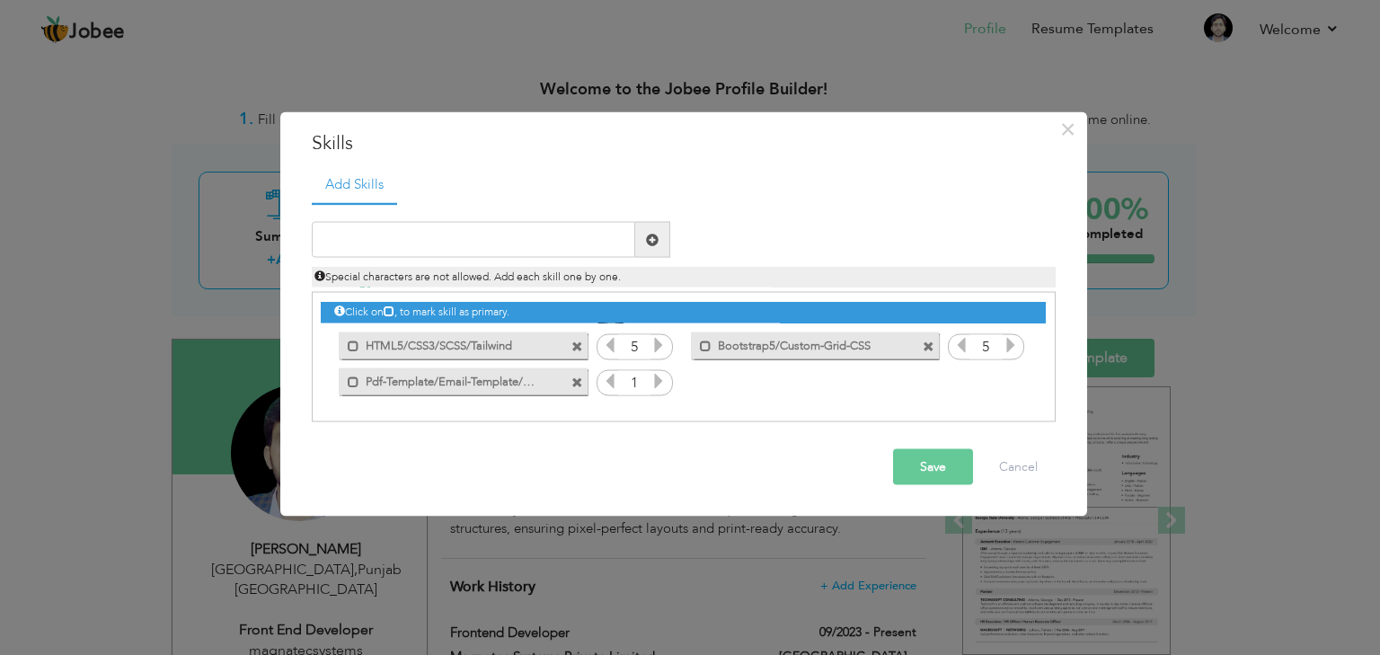
click at [657, 385] on icon at bounding box center [659, 381] width 16 height 16
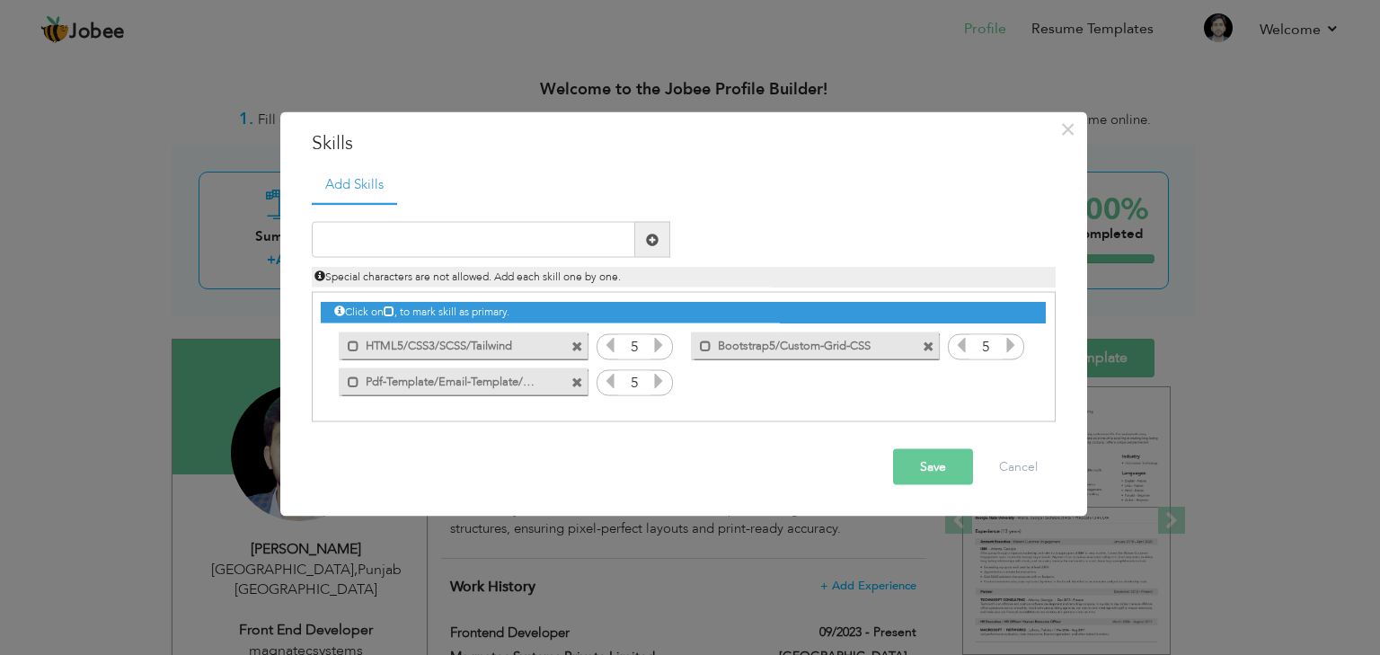
click at [933, 466] on button "Save" at bounding box center [933, 467] width 80 height 36
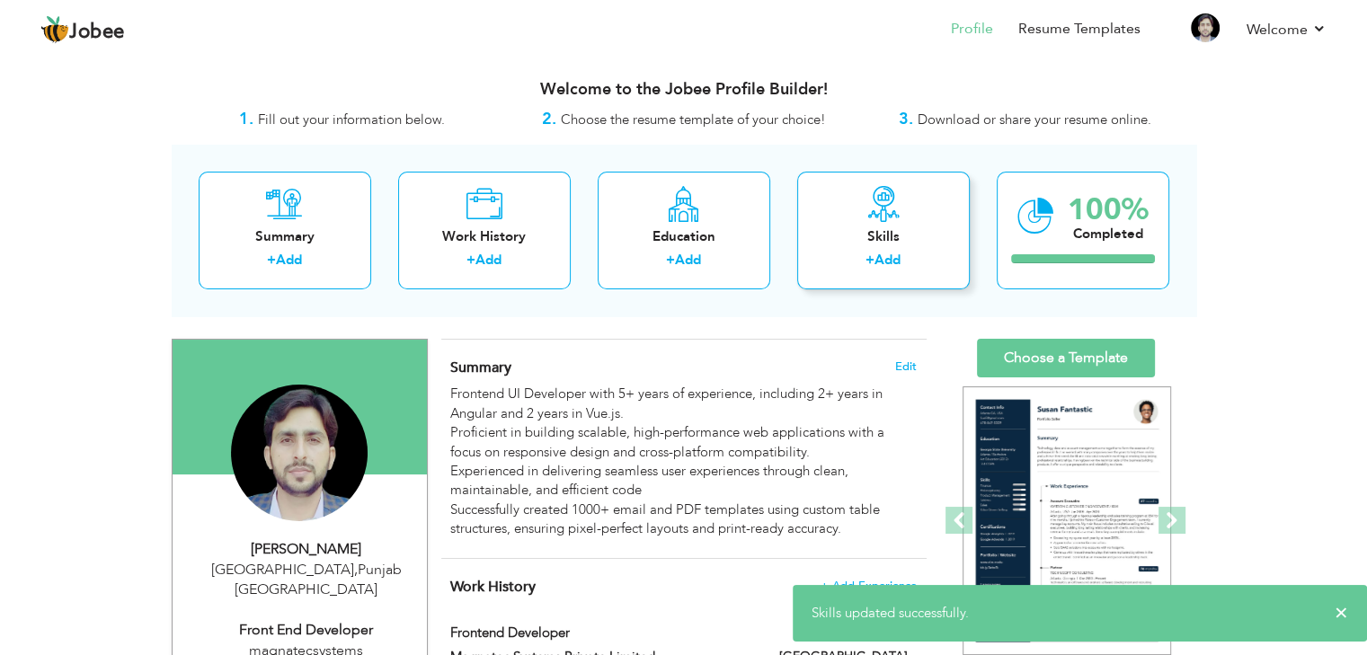
click at [879, 226] on div "Skills + Add" at bounding box center [883, 231] width 173 height 118
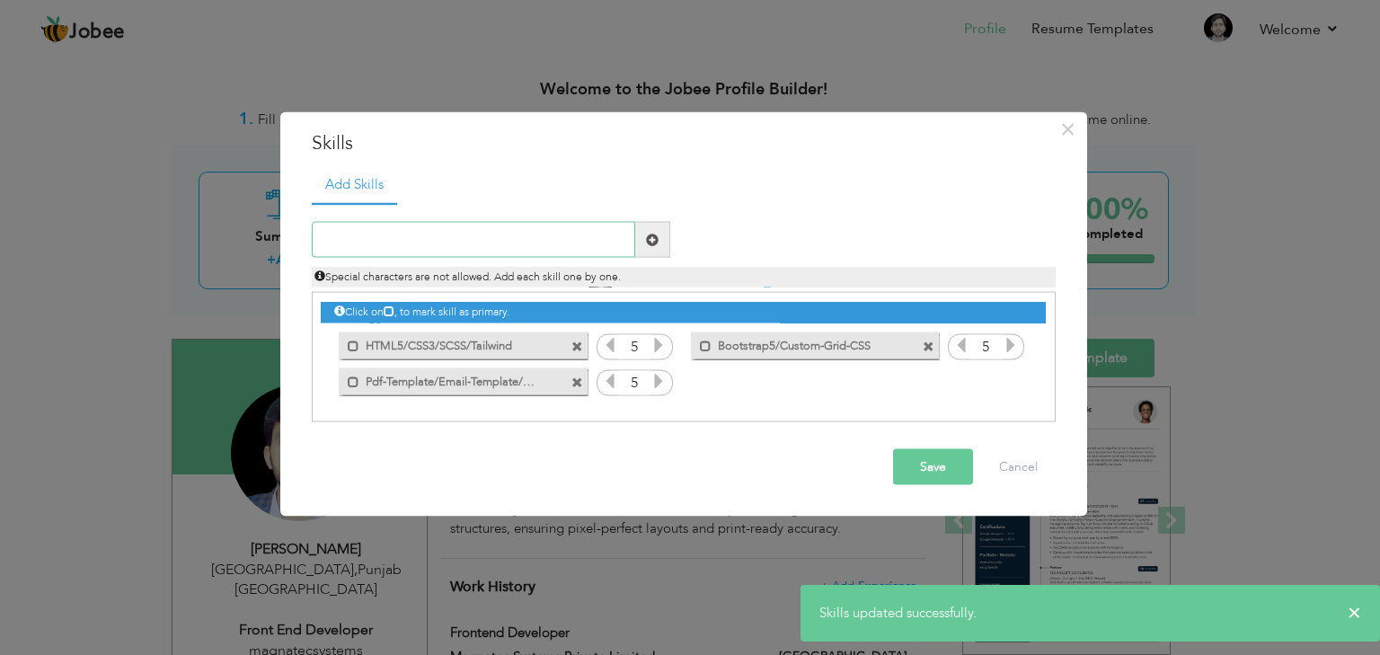
click at [479, 249] on input "text" at bounding box center [473, 240] width 323 height 36
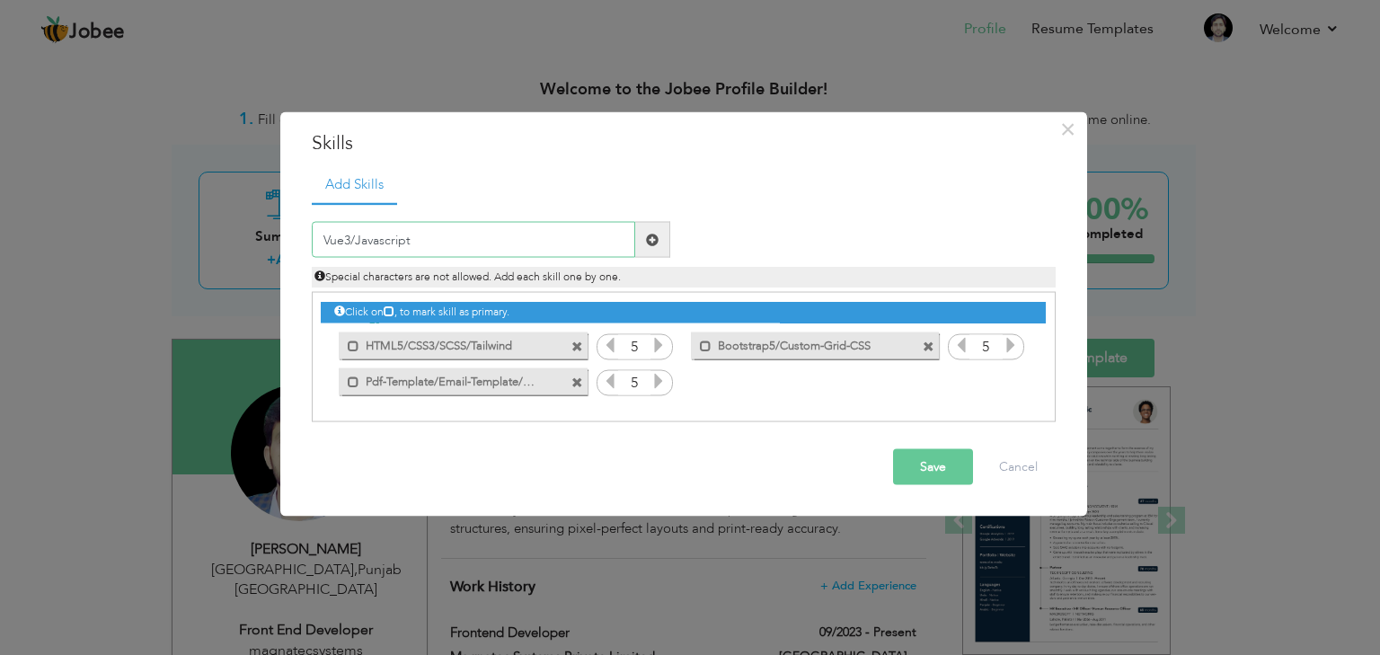
type input "Vue3/Javascript"
click at [947, 469] on button "Save" at bounding box center [933, 467] width 80 height 36
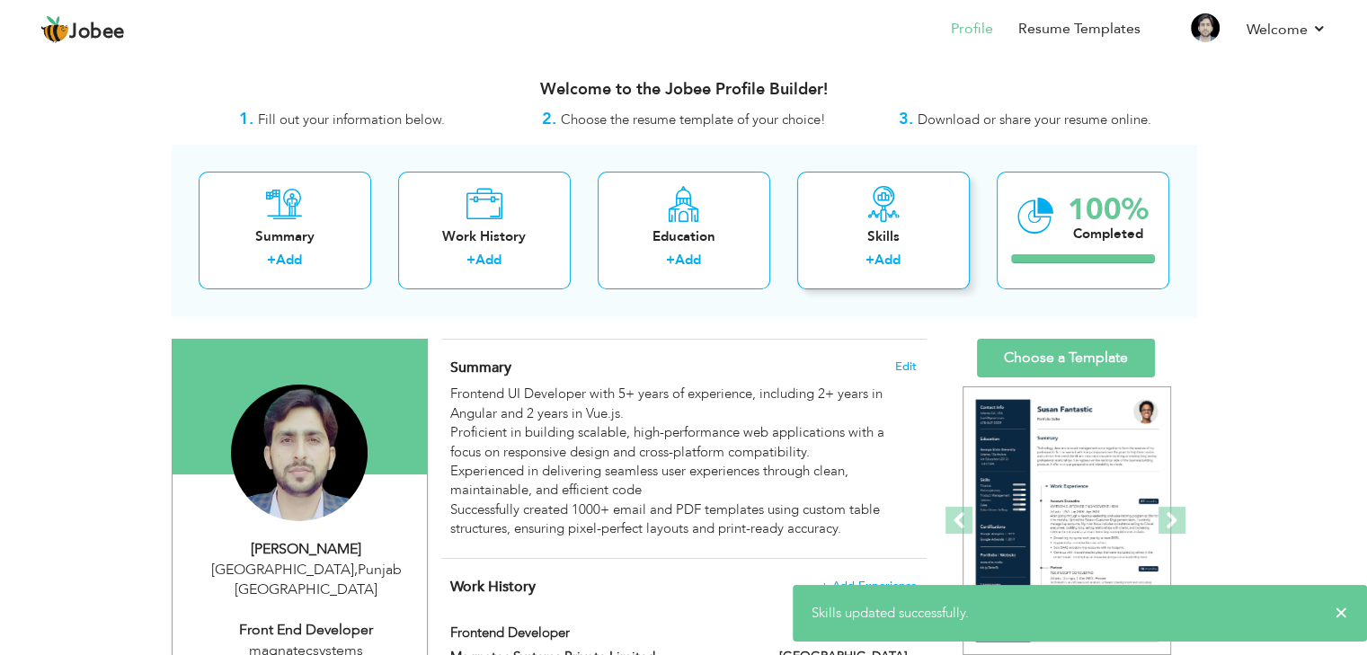
click at [890, 235] on div "Skills" at bounding box center [883, 236] width 144 height 19
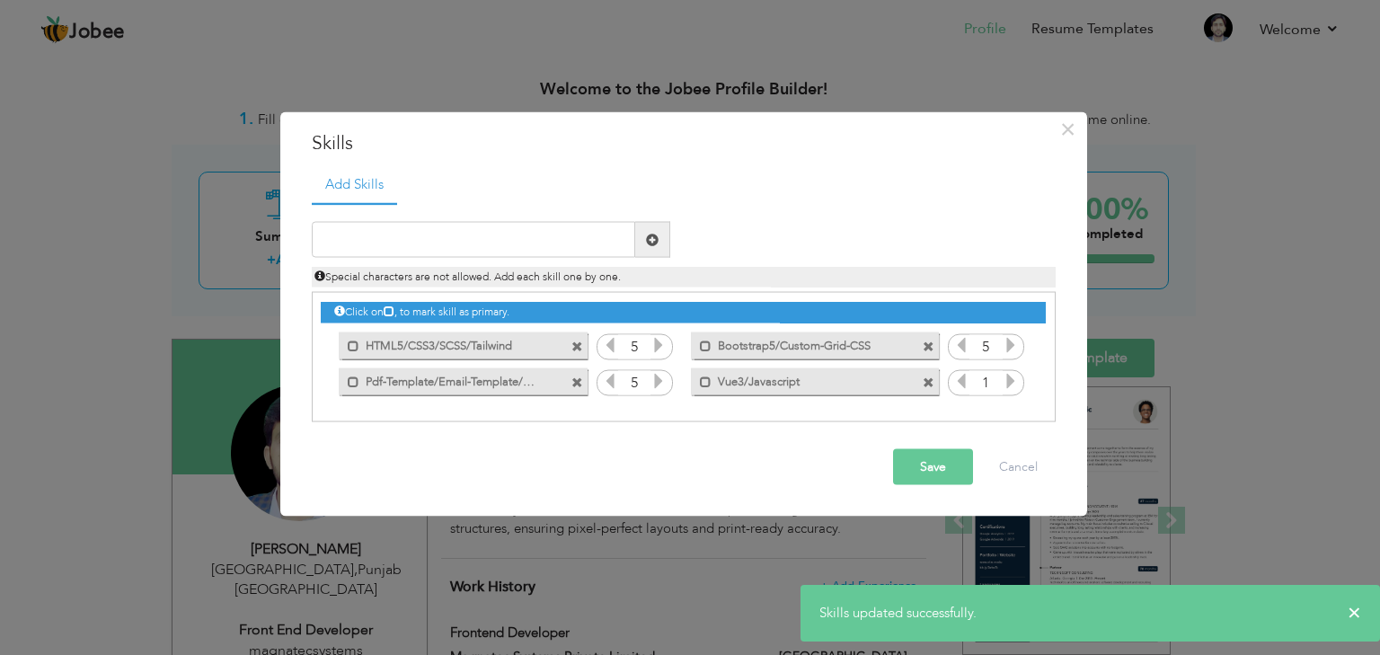
click at [1009, 382] on icon at bounding box center [1011, 381] width 16 height 16
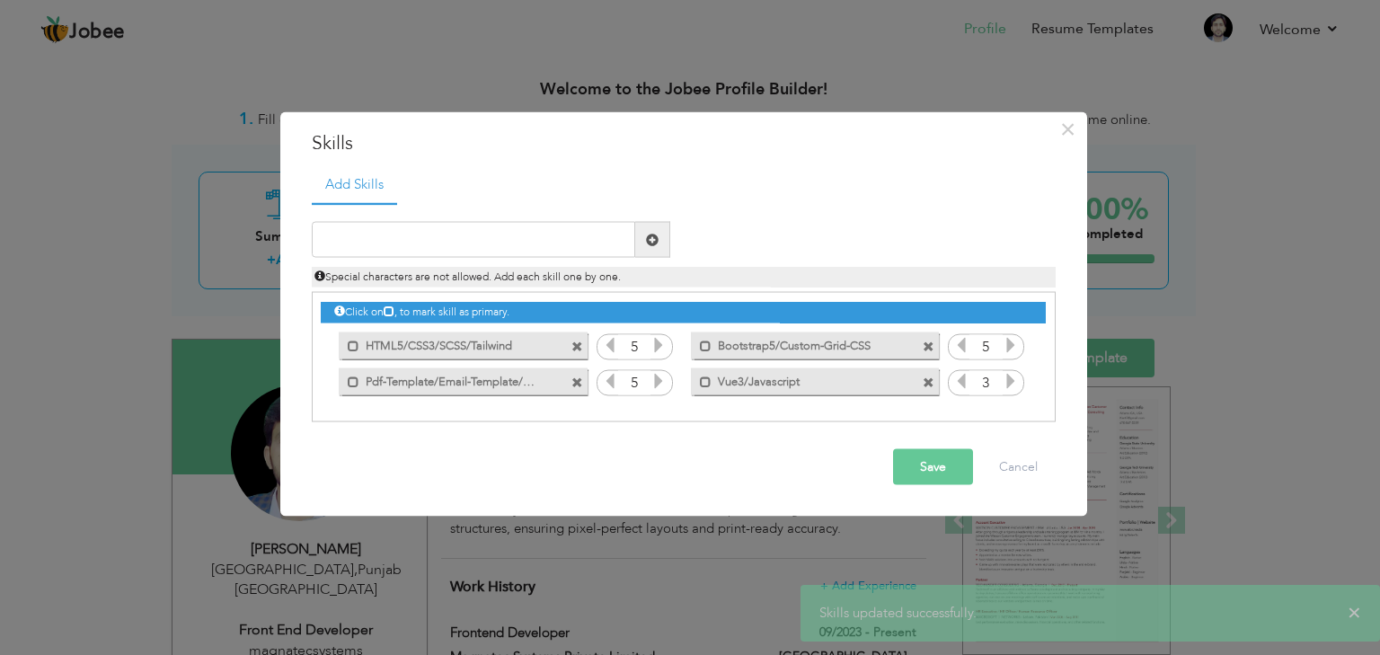
click at [967, 379] on icon at bounding box center [961, 381] width 16 height 16
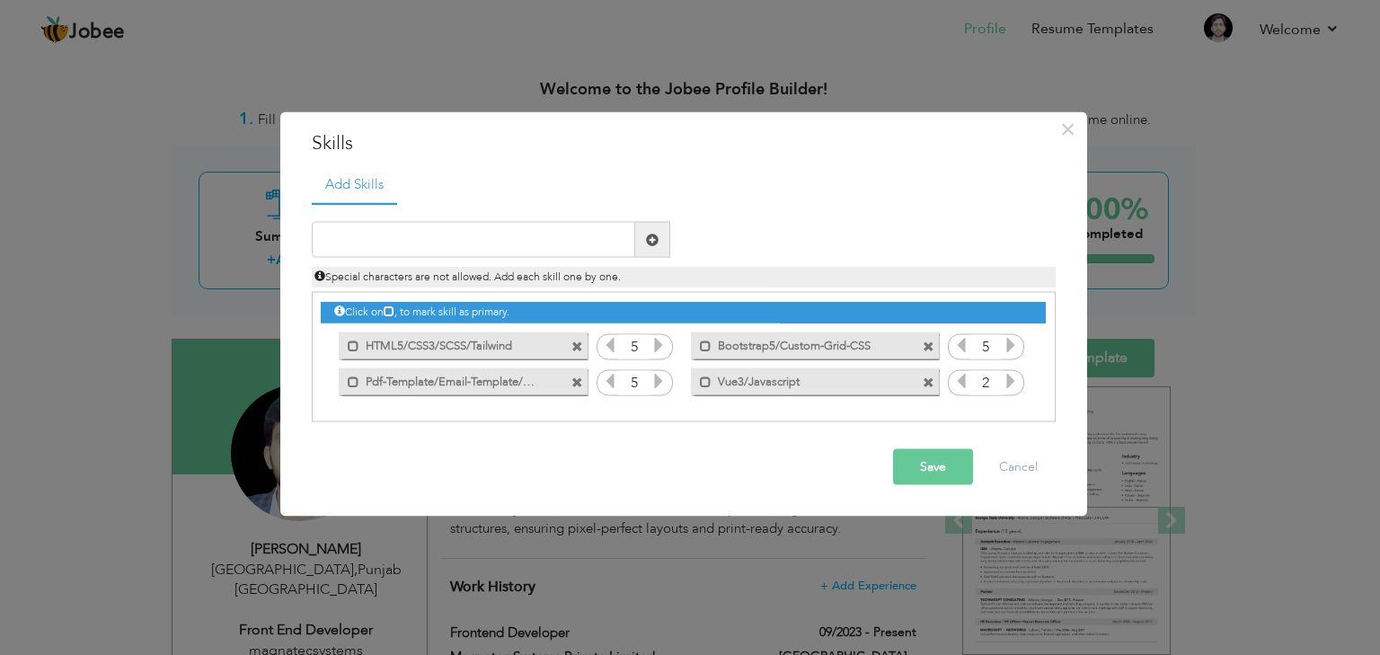
click at [939, 455] on button "Save" at bounding box center [933, 467] width 80 height 36
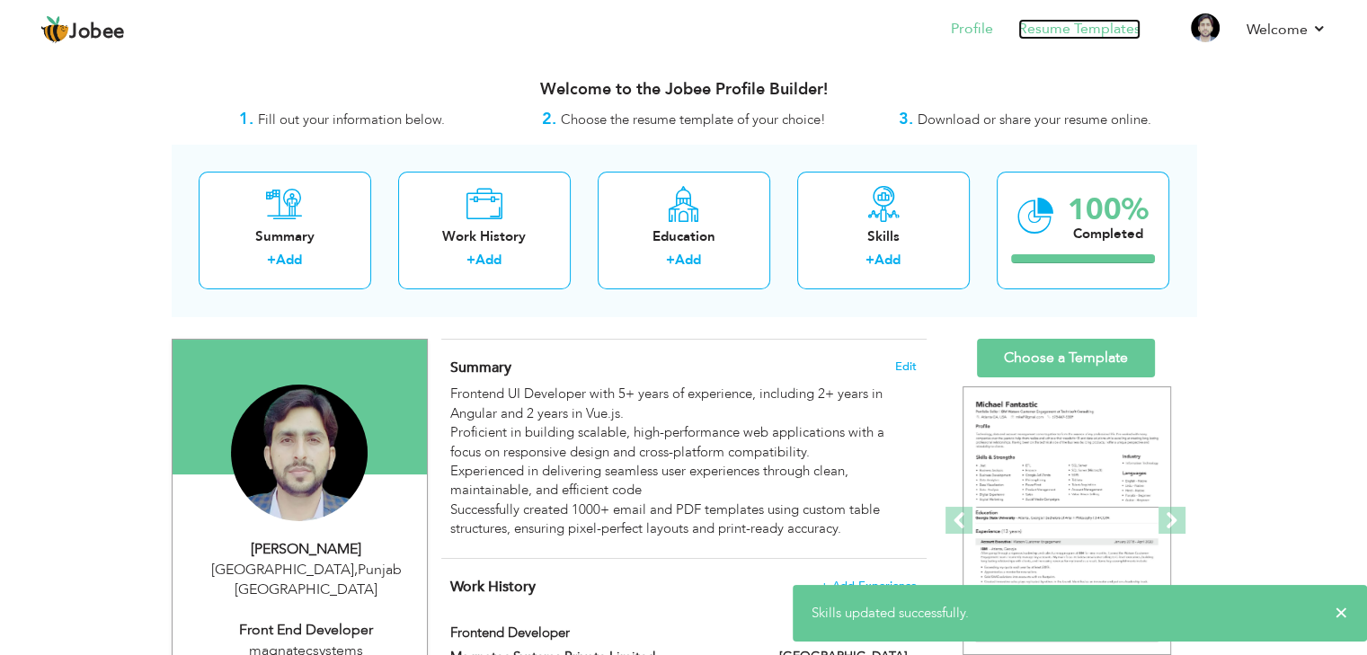
click at [1077, 27] on link "Resume Templates" at bounding box center [1079, 29] width 122 height 21
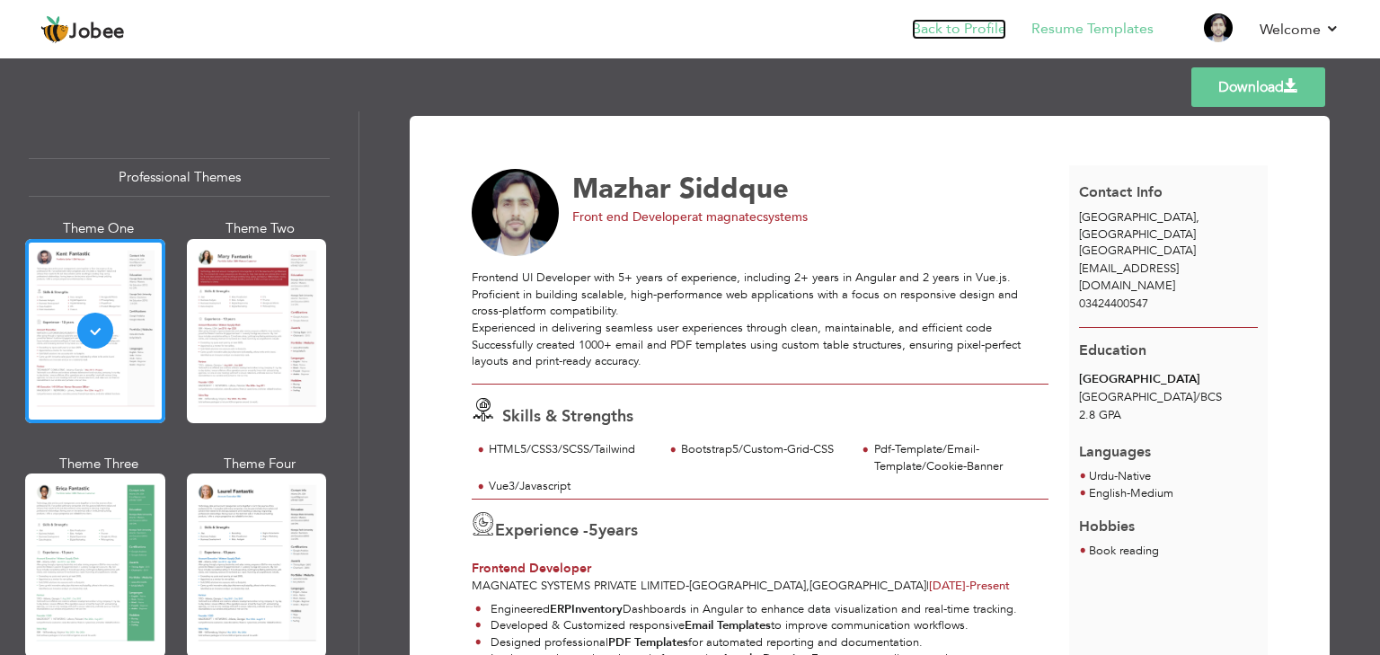
click at [944, 33] on link "Back to Profile" at bounding box center [959, 29] width 94 height 21
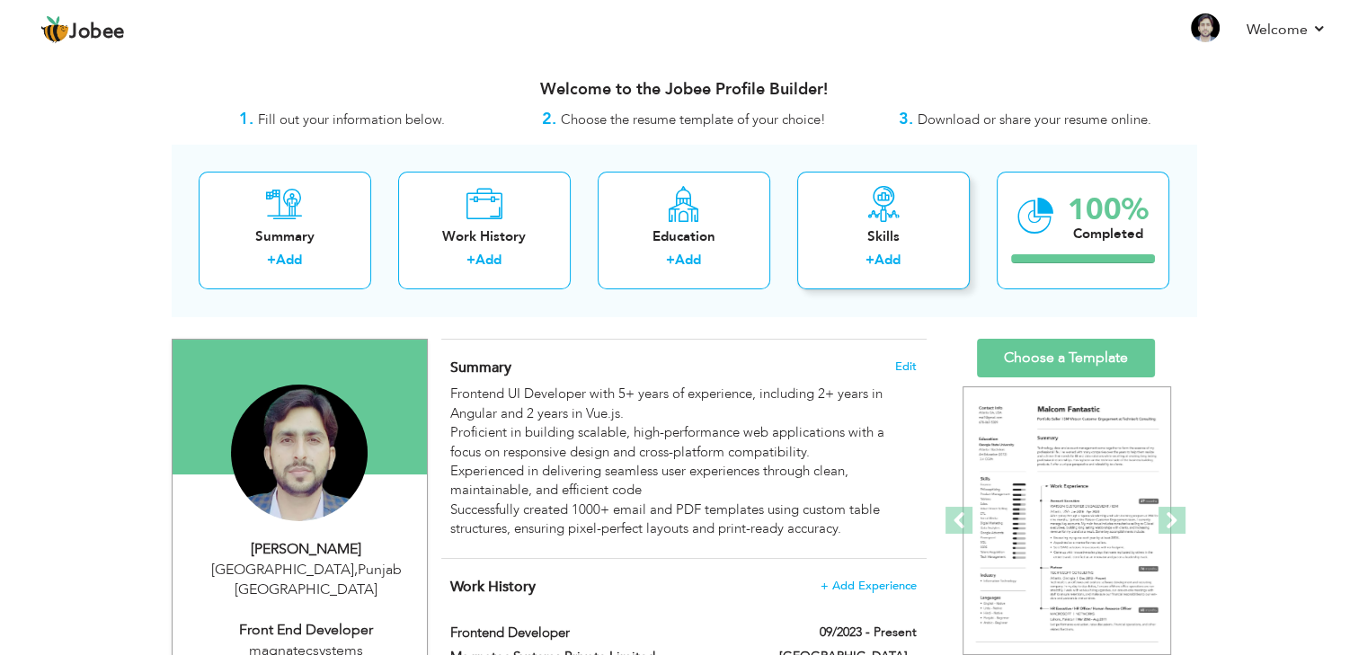
click at [851, 257] on div "+ Add" at bounding box center [883, 262] width 144 height 23
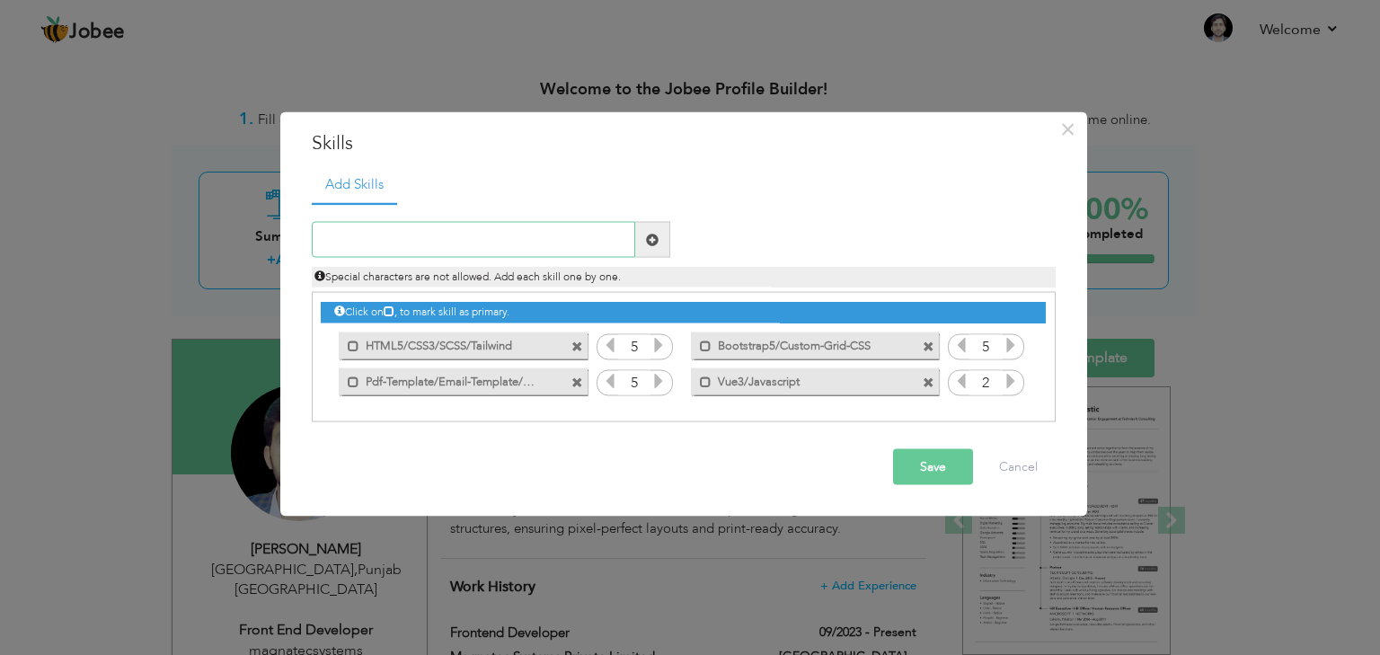
click at [481, 237] on input "text" at bounding box center [473, 240] width 323 height 36
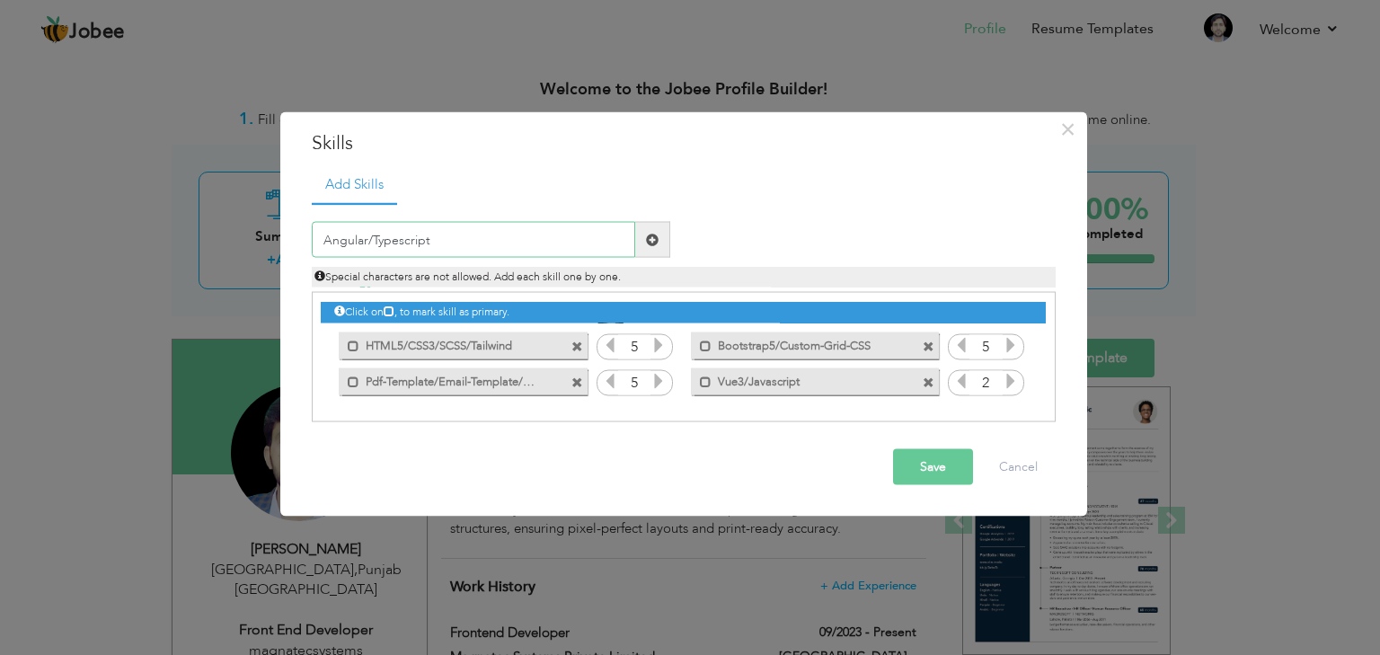
type input "Angular/Typescript"
click at [956, 468] on button "Save" at bounding box center [933, 467] width 80 height 36
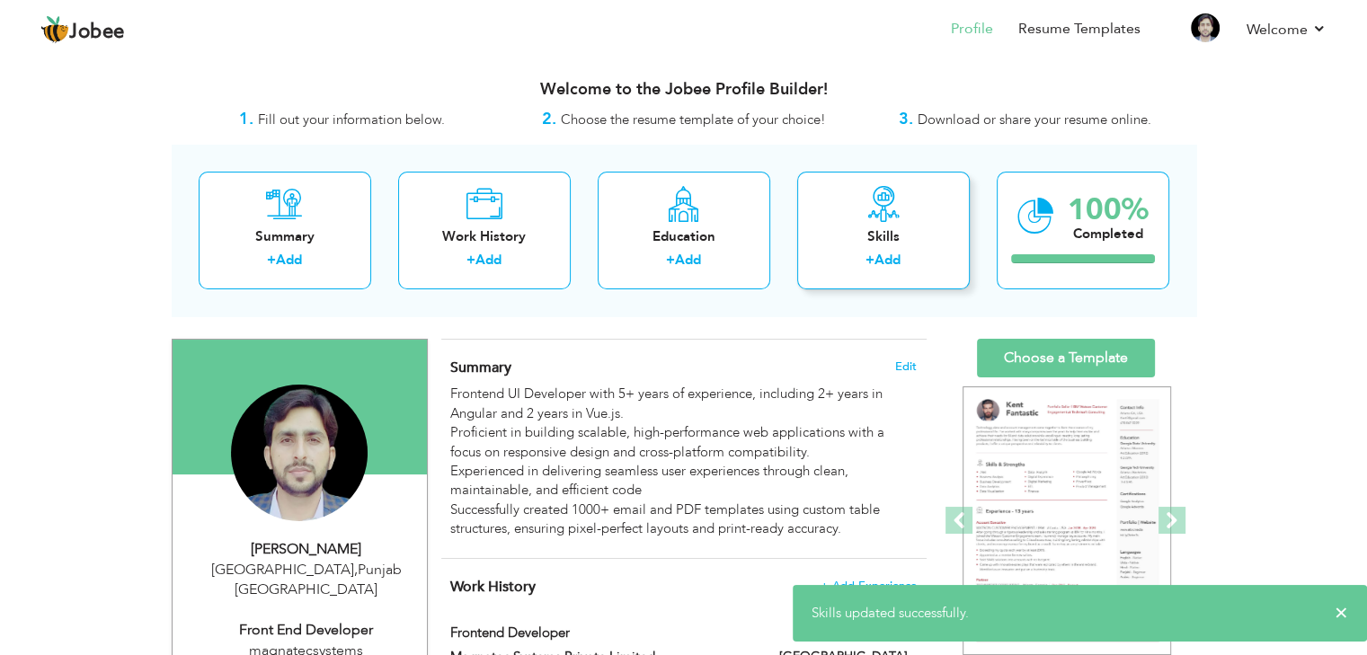
click at [864, 220] on div "Skills + Add" at bounding box center [883, 231] width 173 height 118
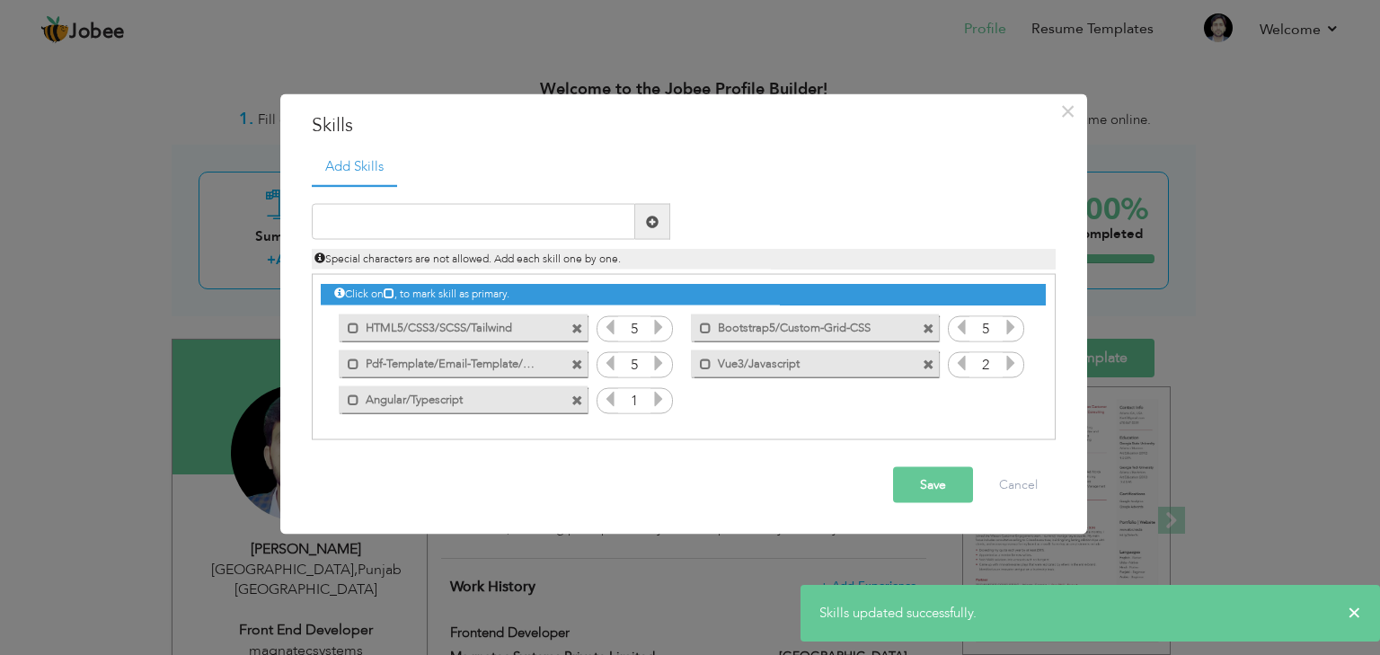
click at [654, 404] on icon at bounding box center [659, 399] width 16 height 16
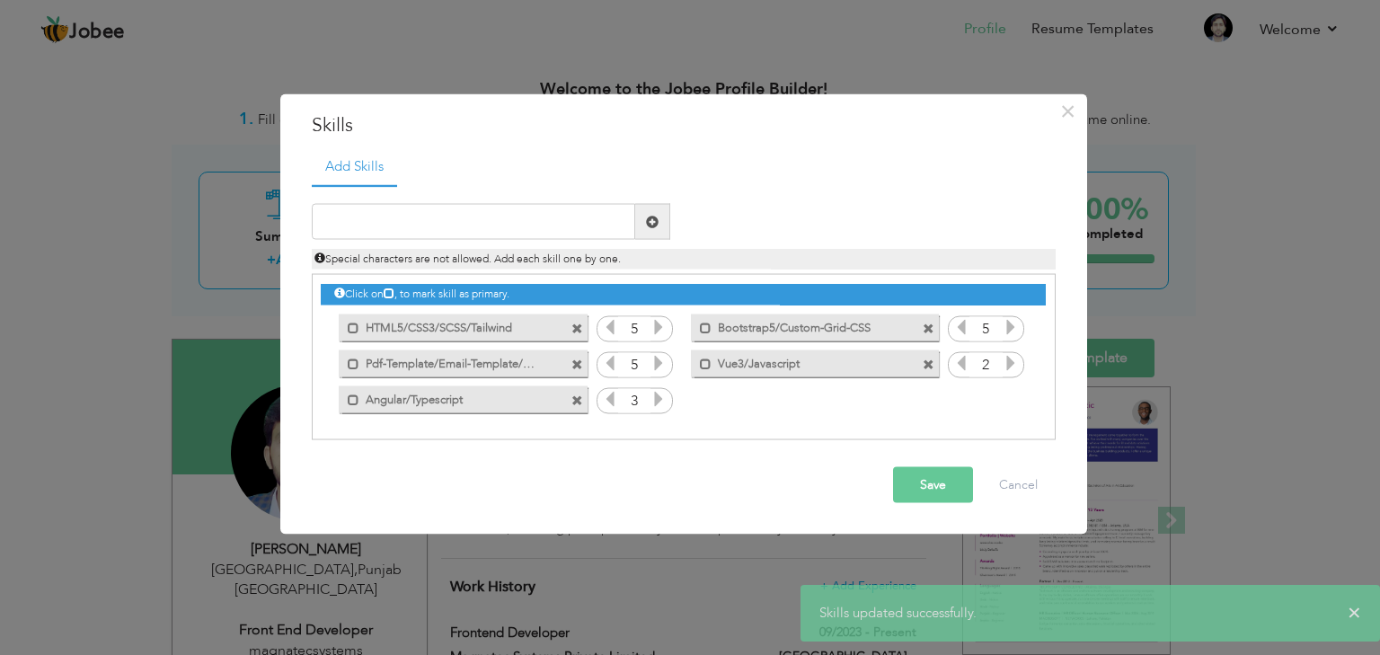
click at [607, 400] on icon at bounding box center [610, 399] width 16 height 16
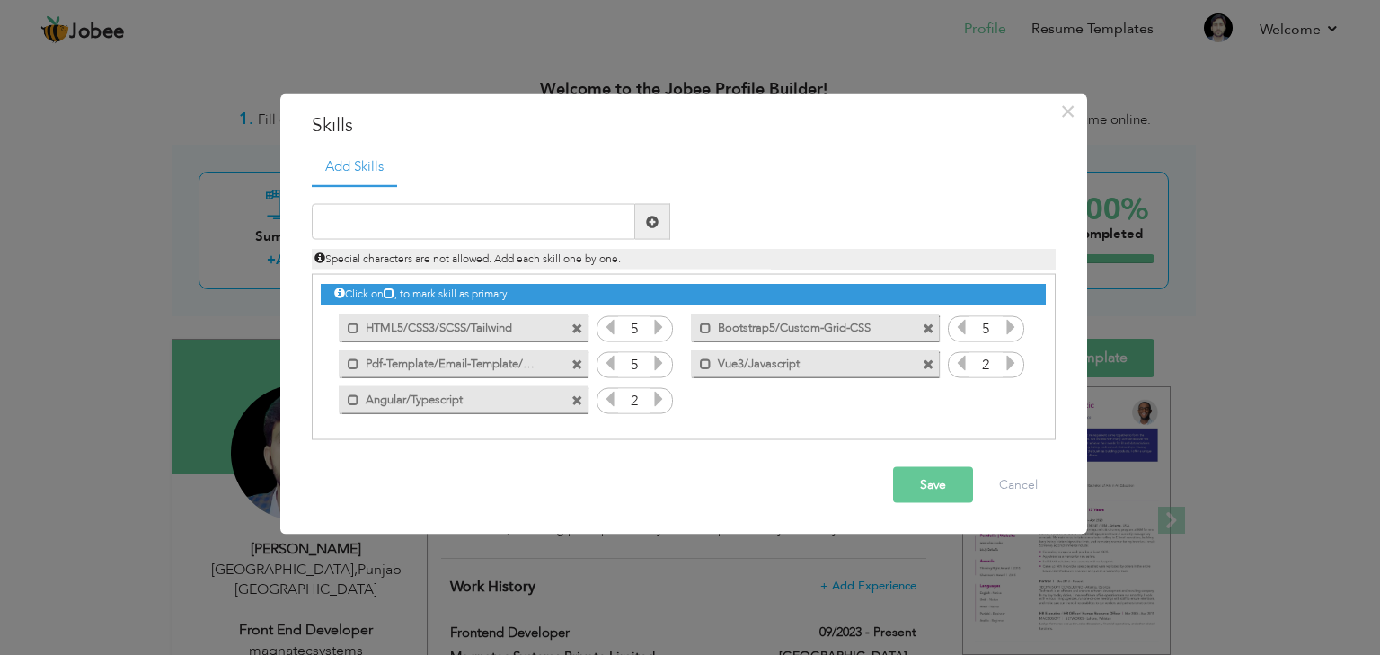
click at [948, 482] on button "Save" at bounding box center [933, 485] width 80 height 36
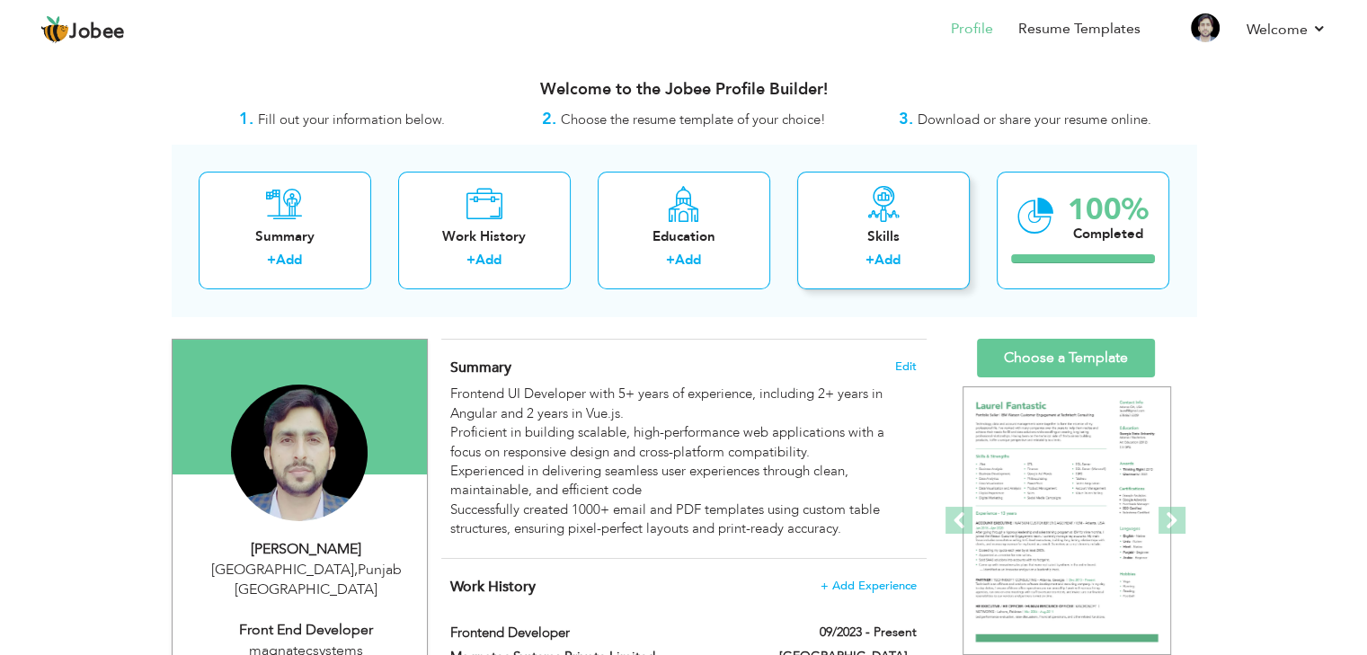
click at [890, 240] on div "Skills" at bounding box center [883, 236] width 144 height 19
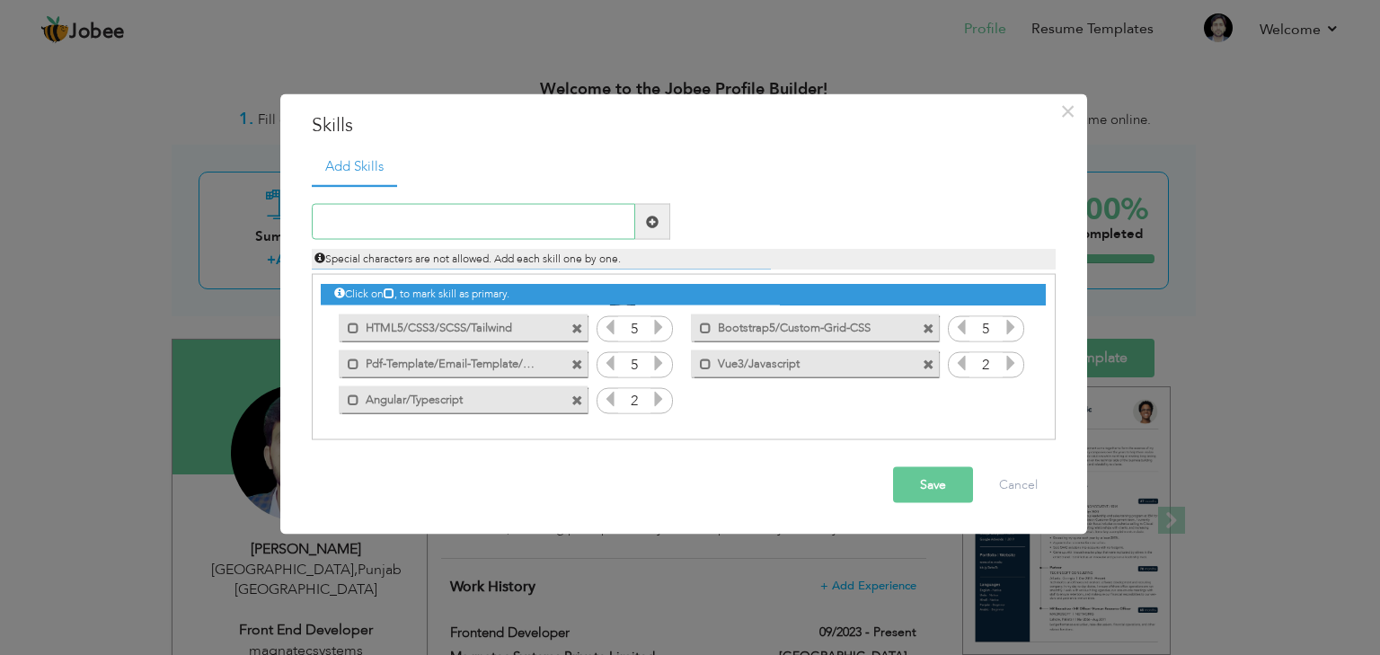
click at [434, 220] on input "text" at bounding box center [473, 222] width 323 height 36
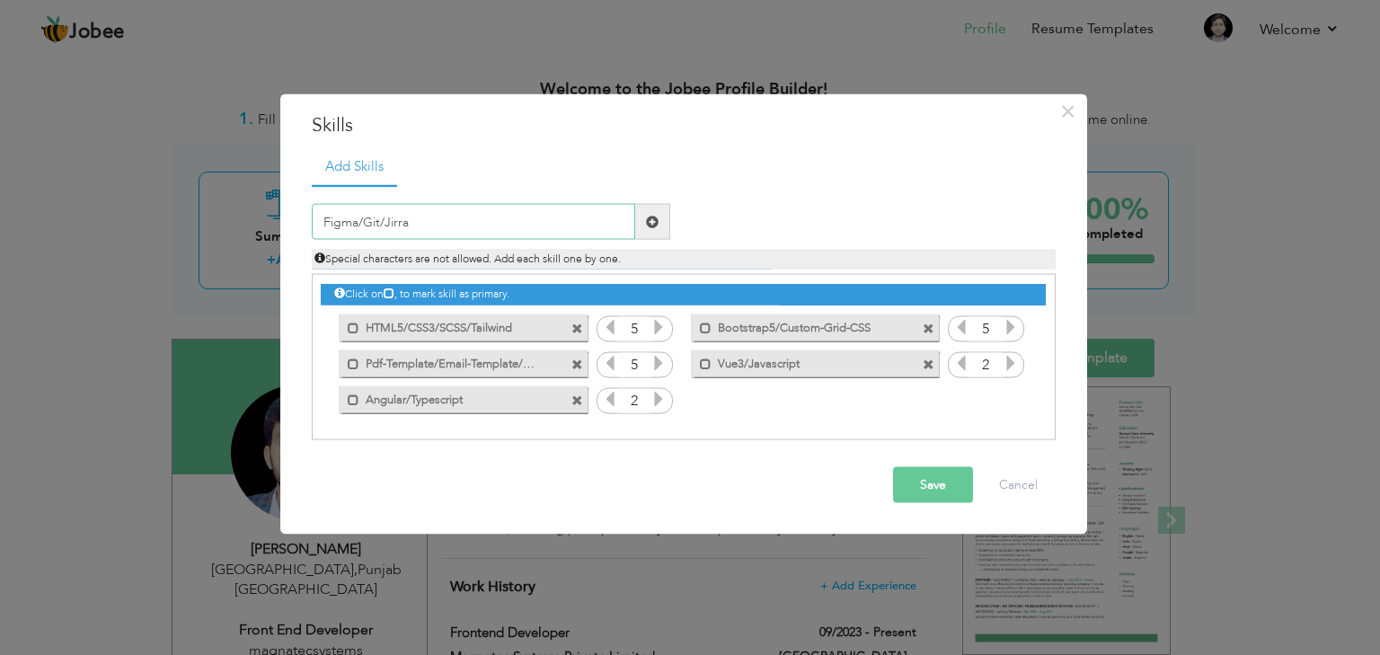
type input "Figma/Git/Jirra"
click at [930, 484] on button "Save" at bounding box center [933, 485] width 80 height 36
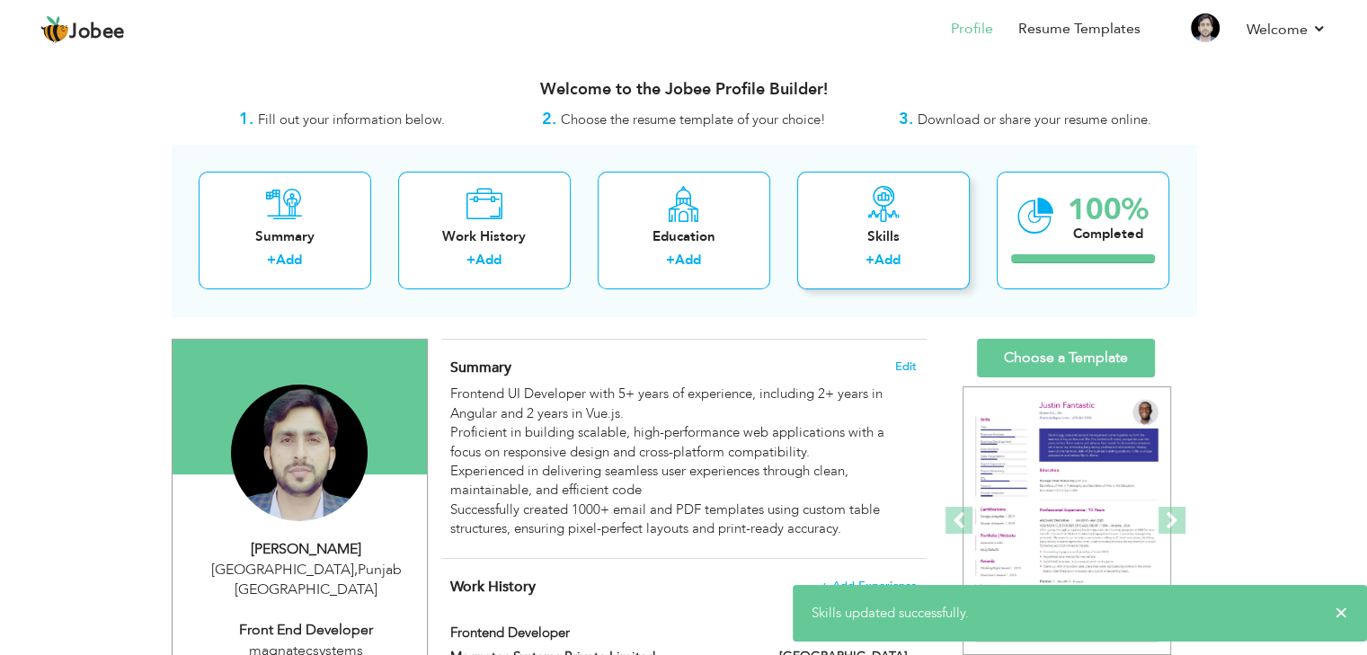
click at [908, 240] on div "Skills" at bounding box center [883, 236] width 144 height 19
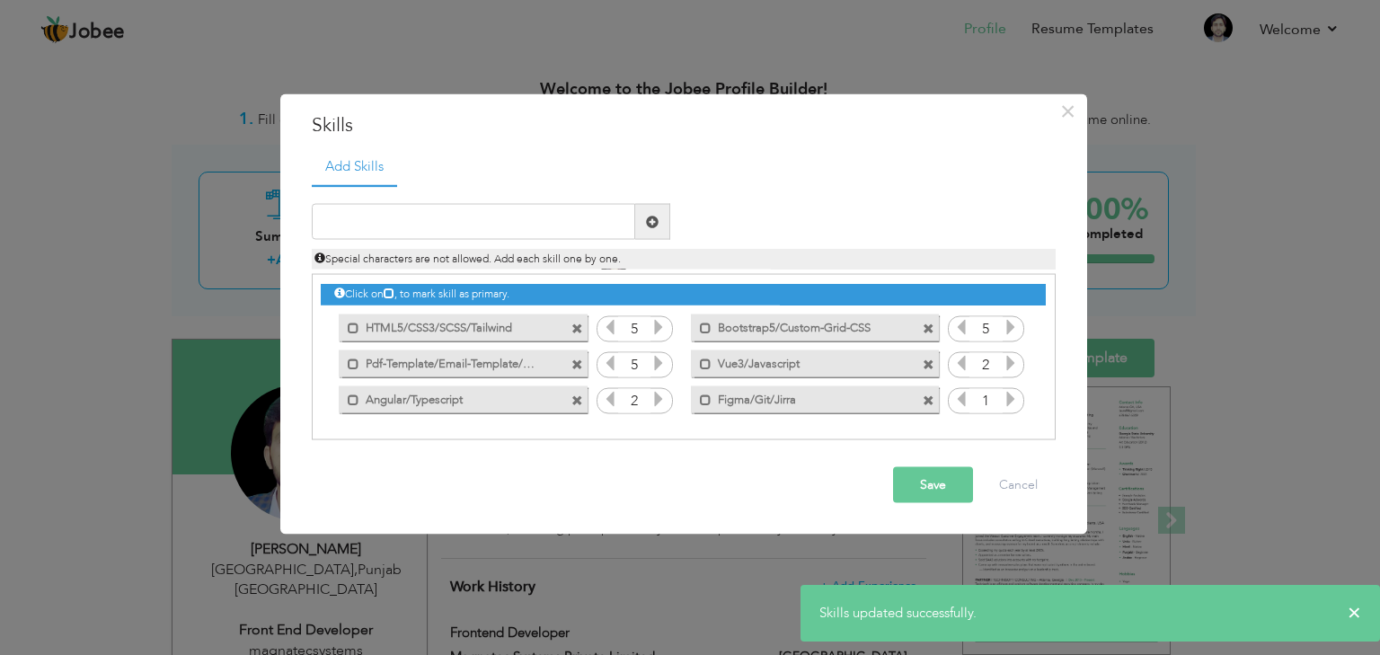
click at [1011, 397] on icon at bounding box center [1011, 399] width 16 height 16
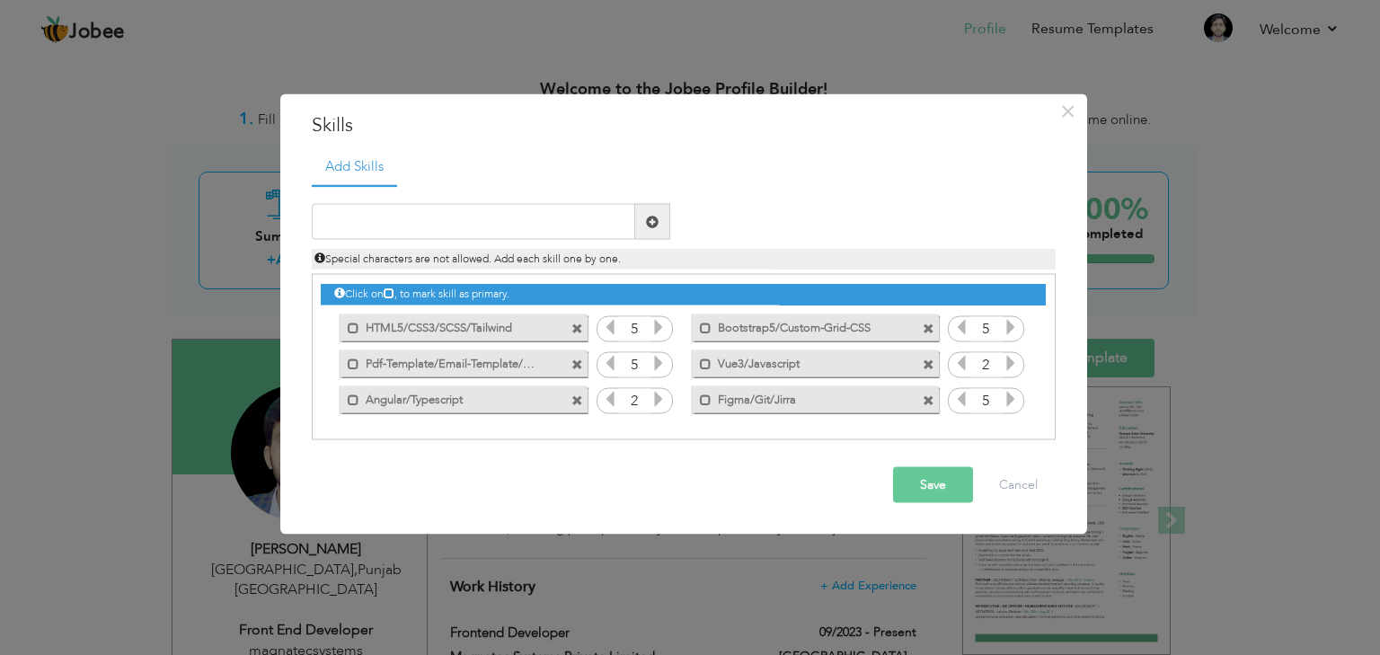
click at [944, 490] on button "Save" at bounding box center [933, 485] width 80 height 36
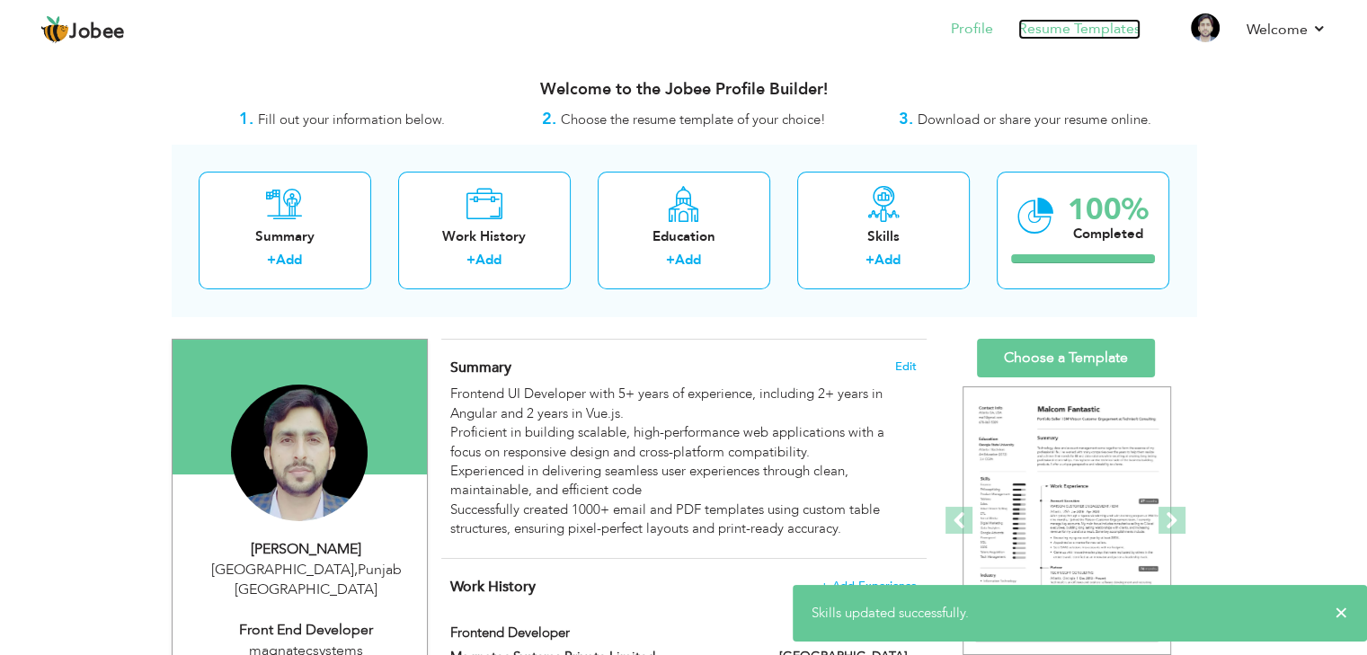
click at [1060, 27] on link "Resume Templates" at bounding box center [1079, 29] width 122 height 21
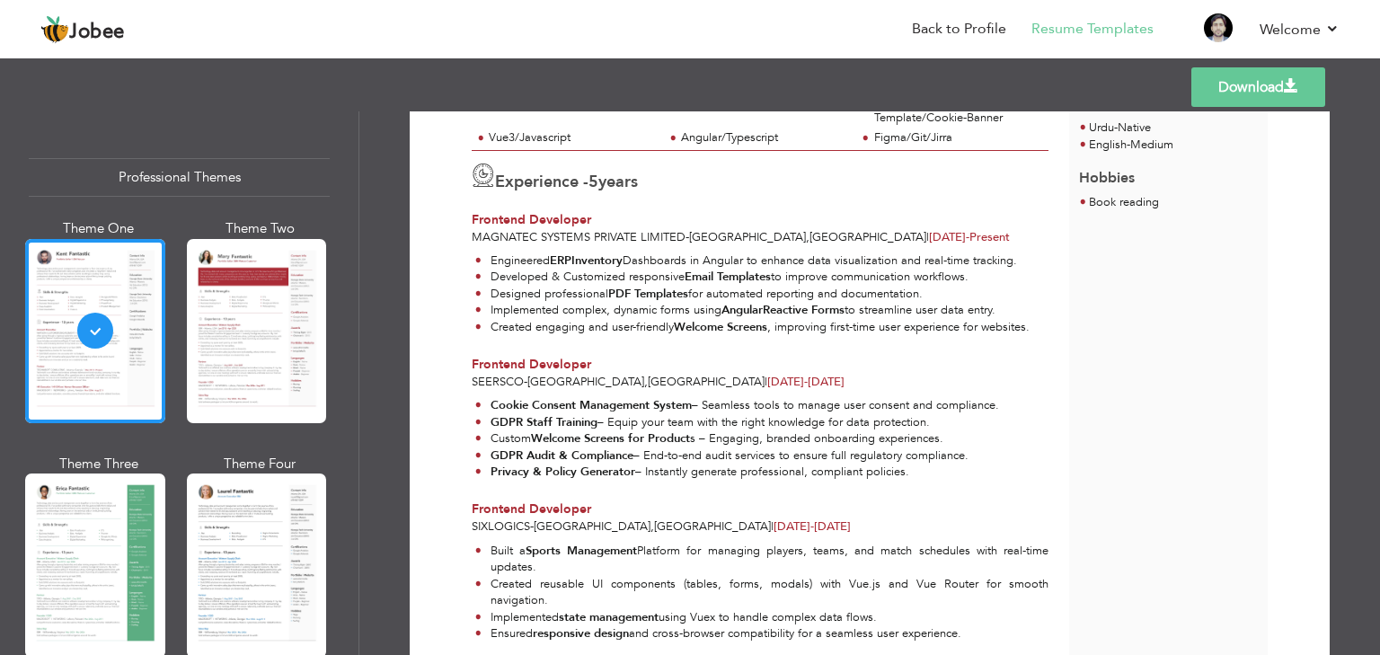
scroll to position [202, 0]
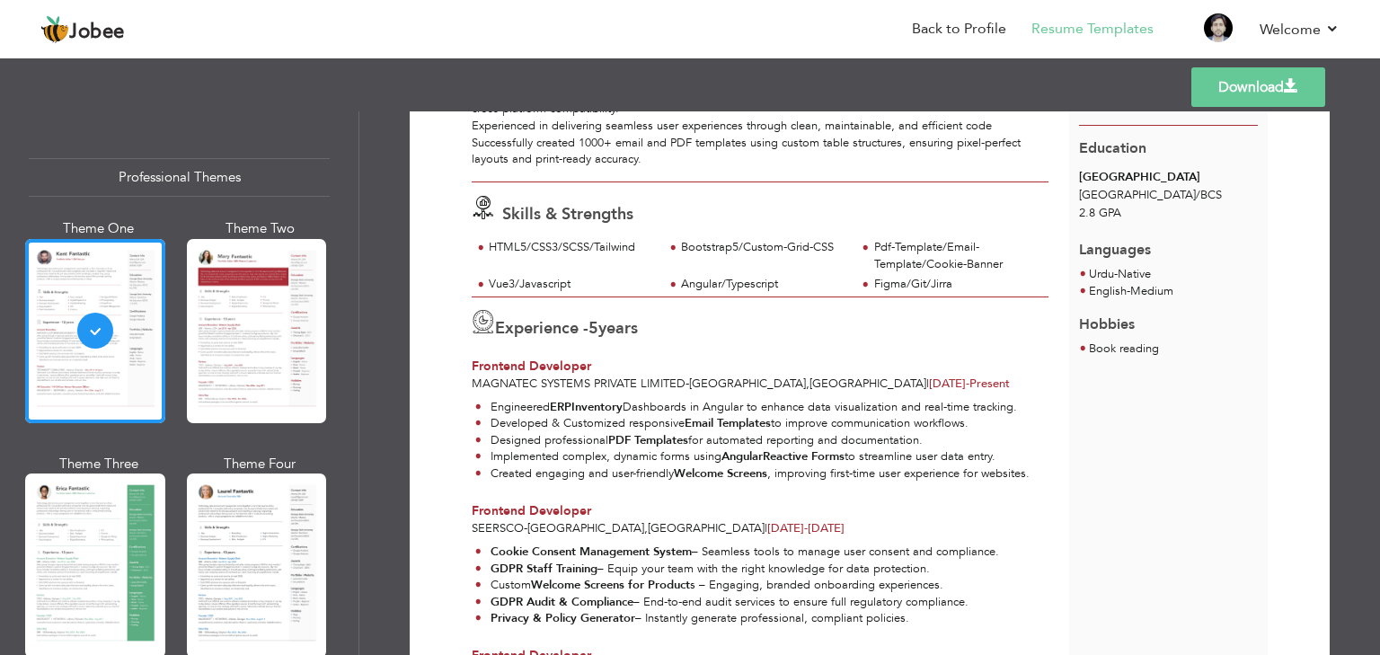
click at [1256, 95] on link "Download" at bounding box center [1259, 87] width 134 height 40
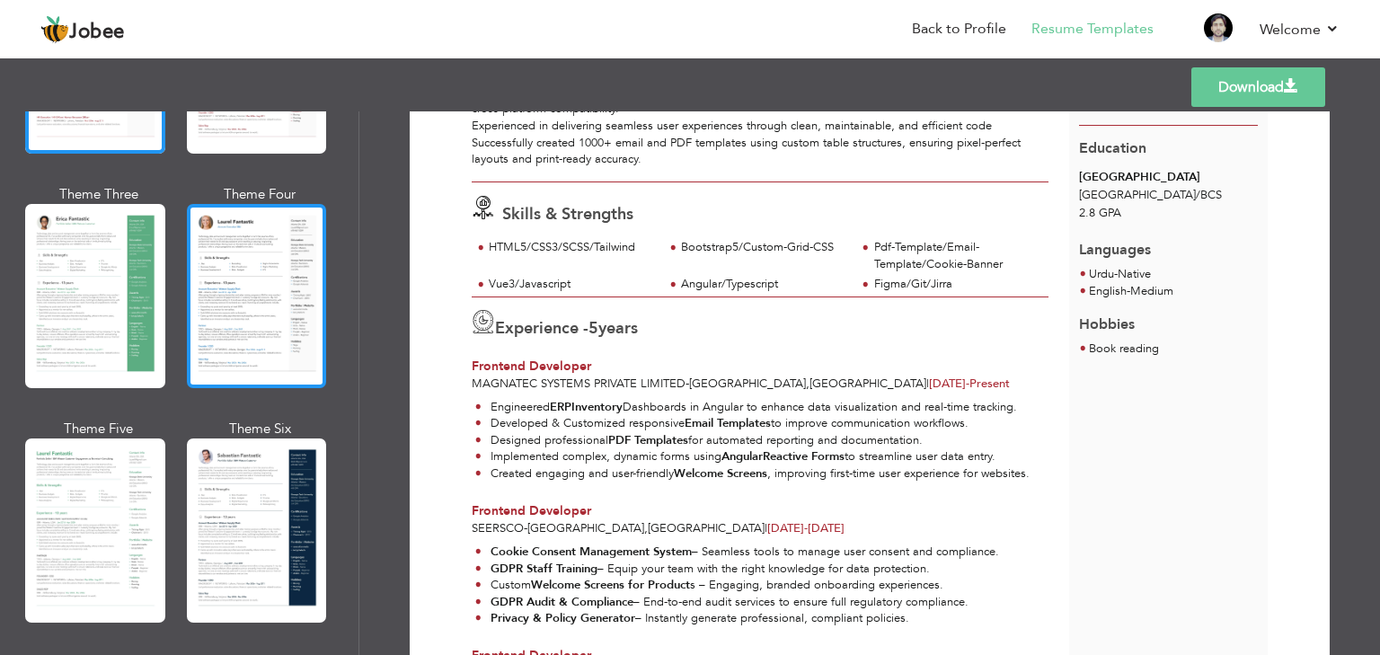
click at [260, 321] on div at bounding box center [257, 296] width 140 height 184
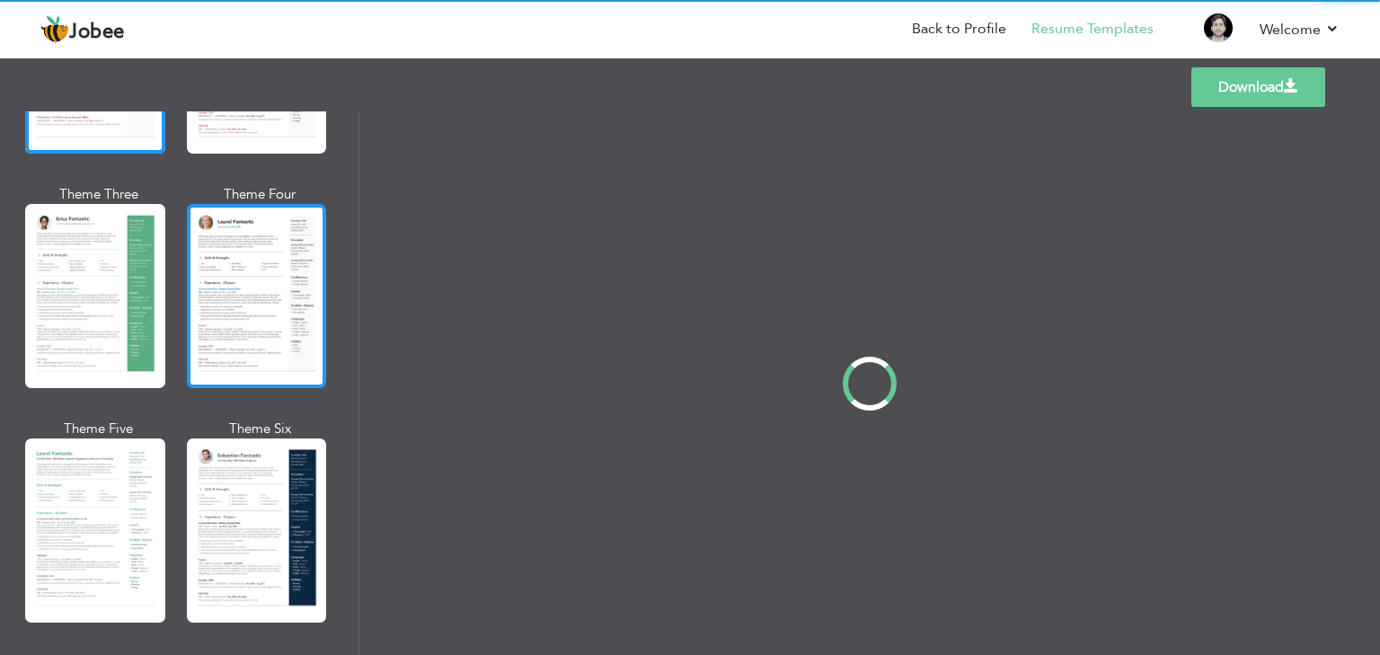
scroll to position [0, 0]
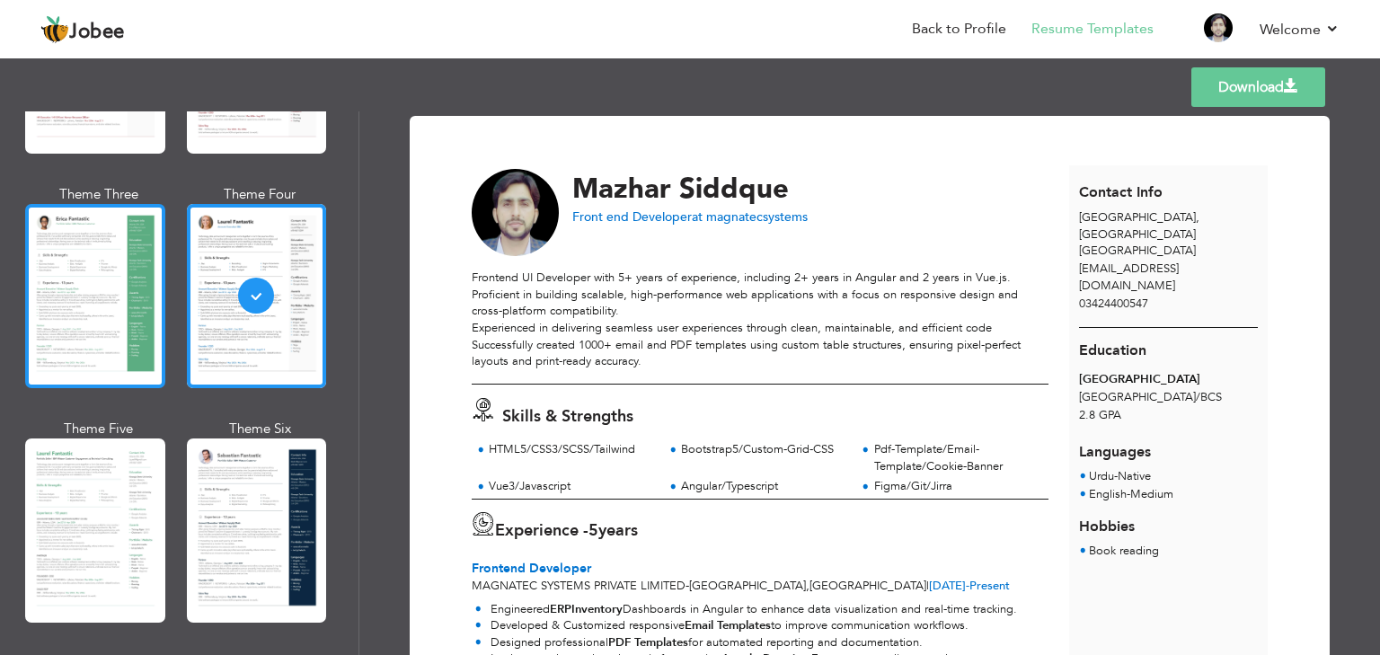
click at [99, 337] on div at bounding box center [95, 296] width 140 height 184
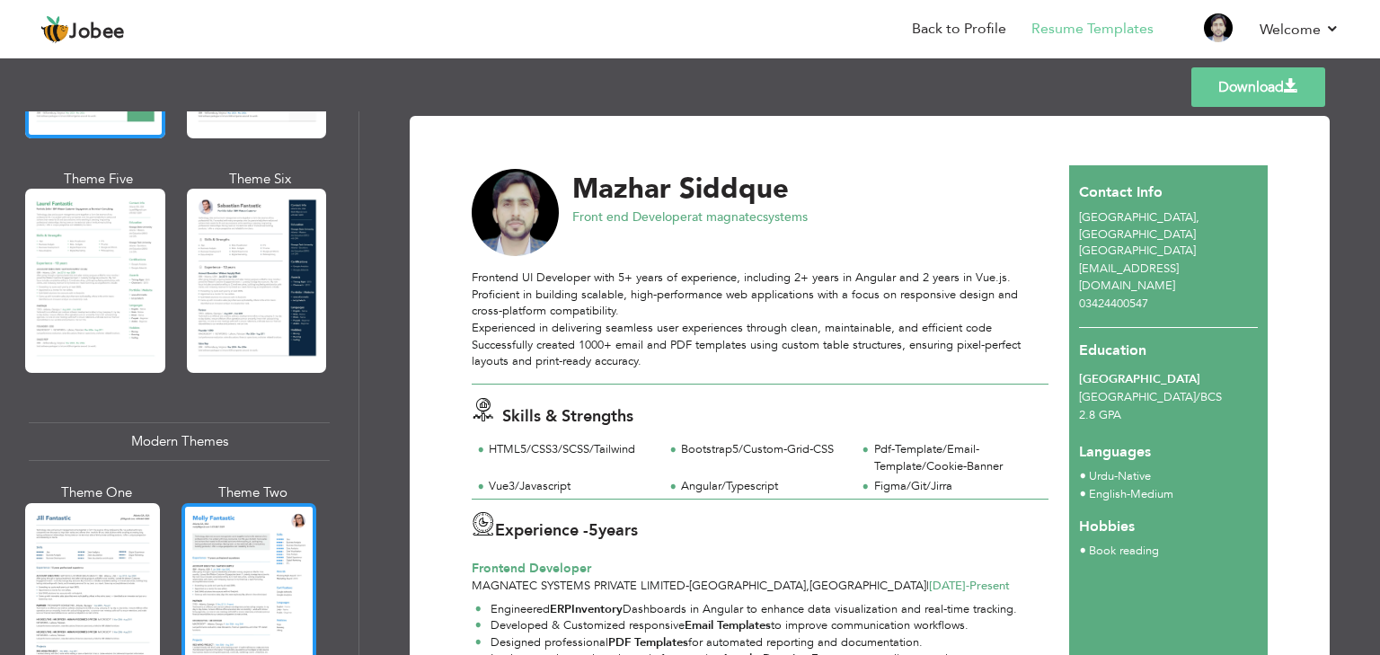
scroll to position [629, 0]
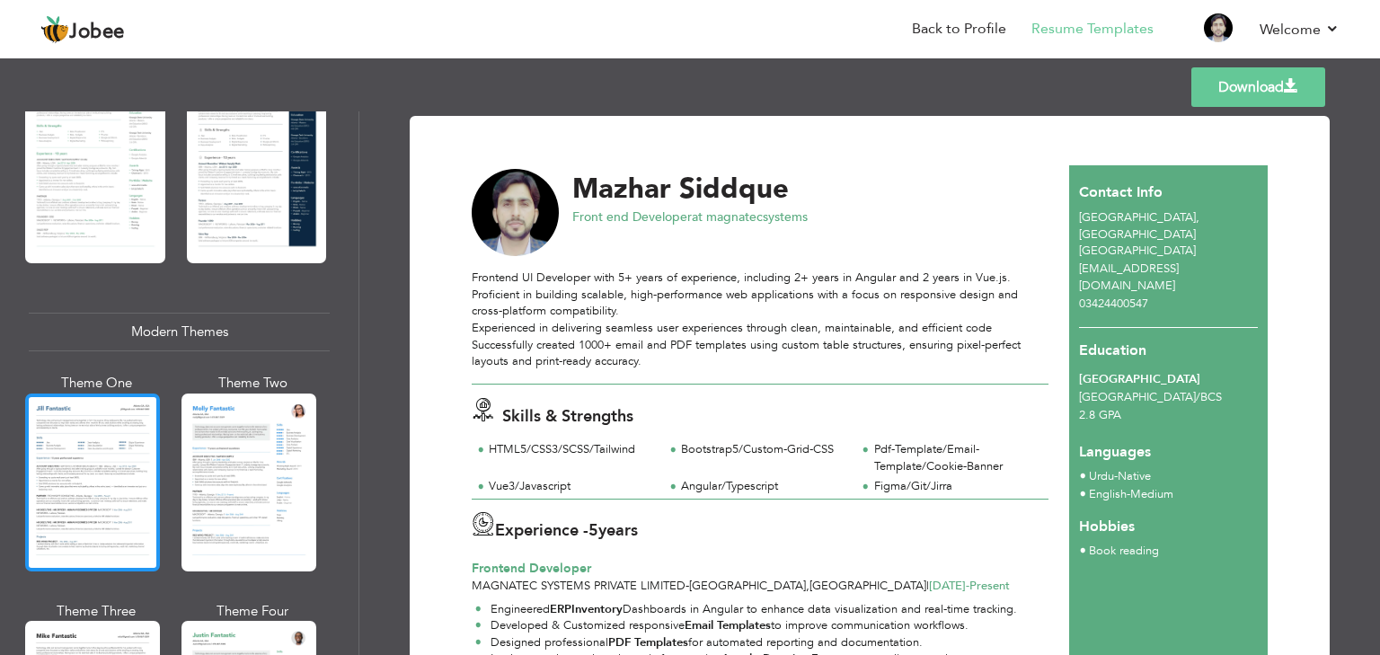
click at [139, 499] on div at bounding box center [92, 483] width 135 height 178
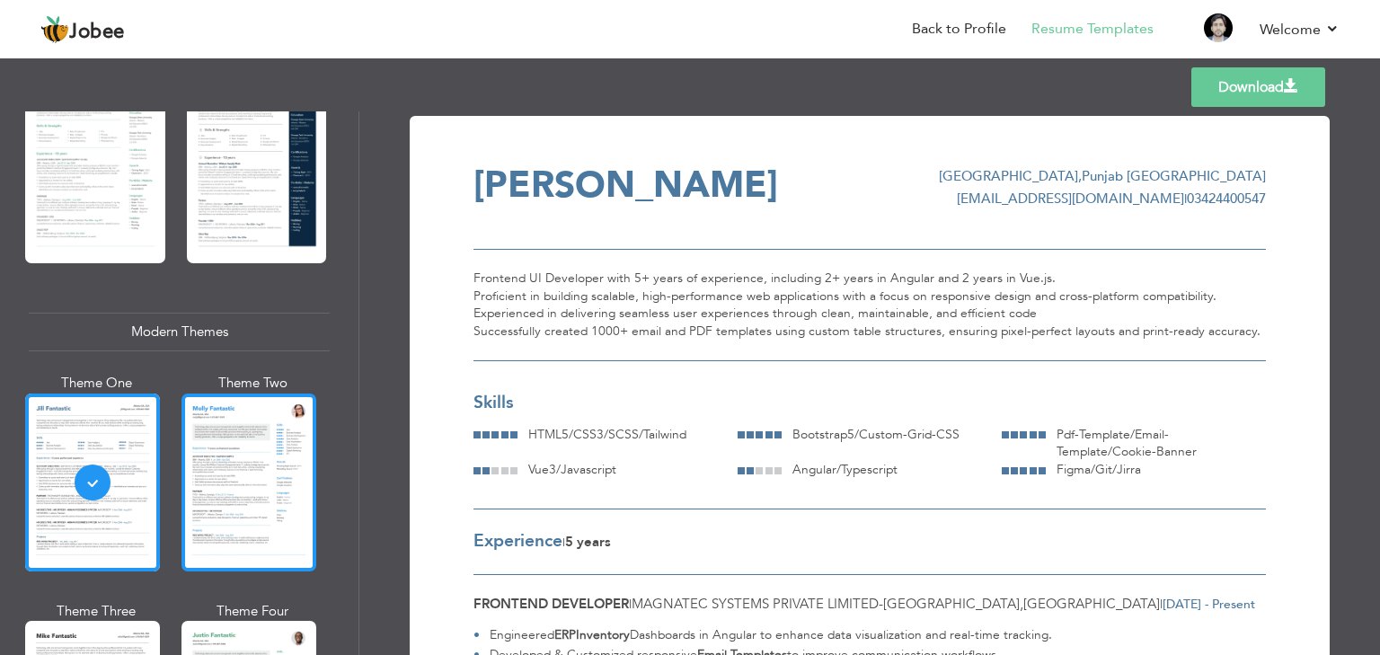
click at [230, 496] on div at bounding box center [249, 483] width 135 height 178
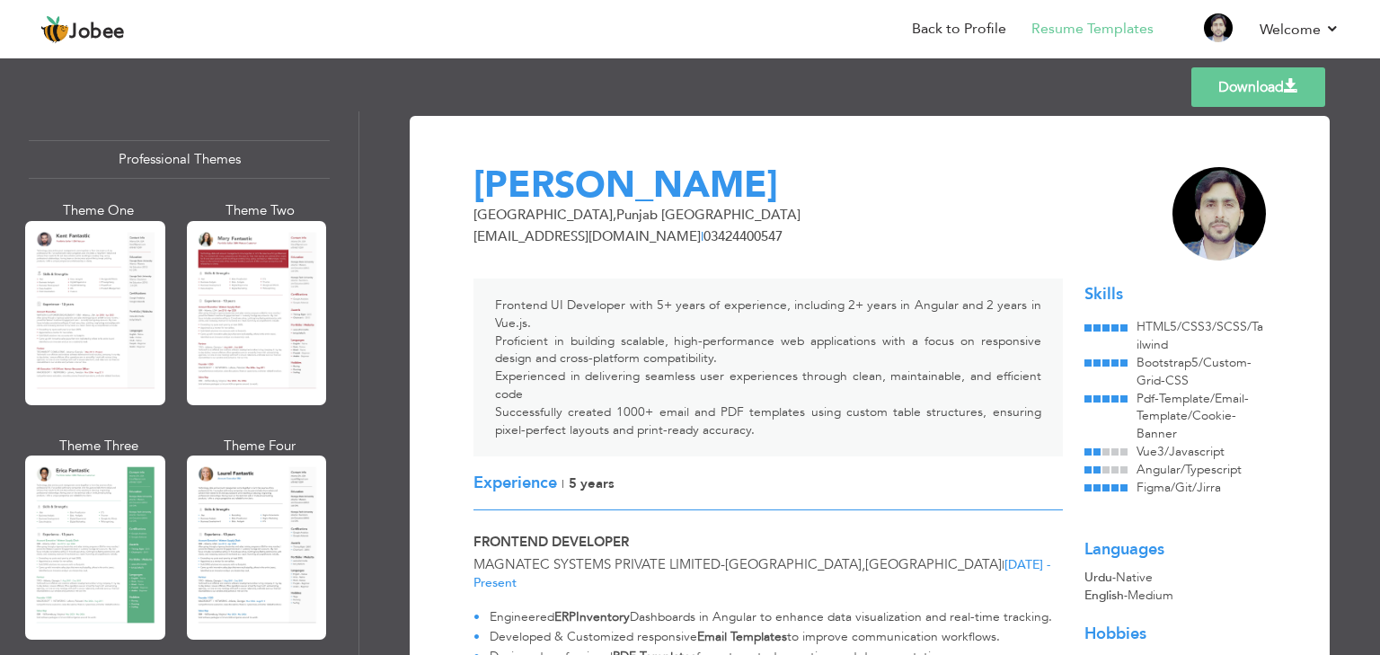
scroll to position [0, 0]
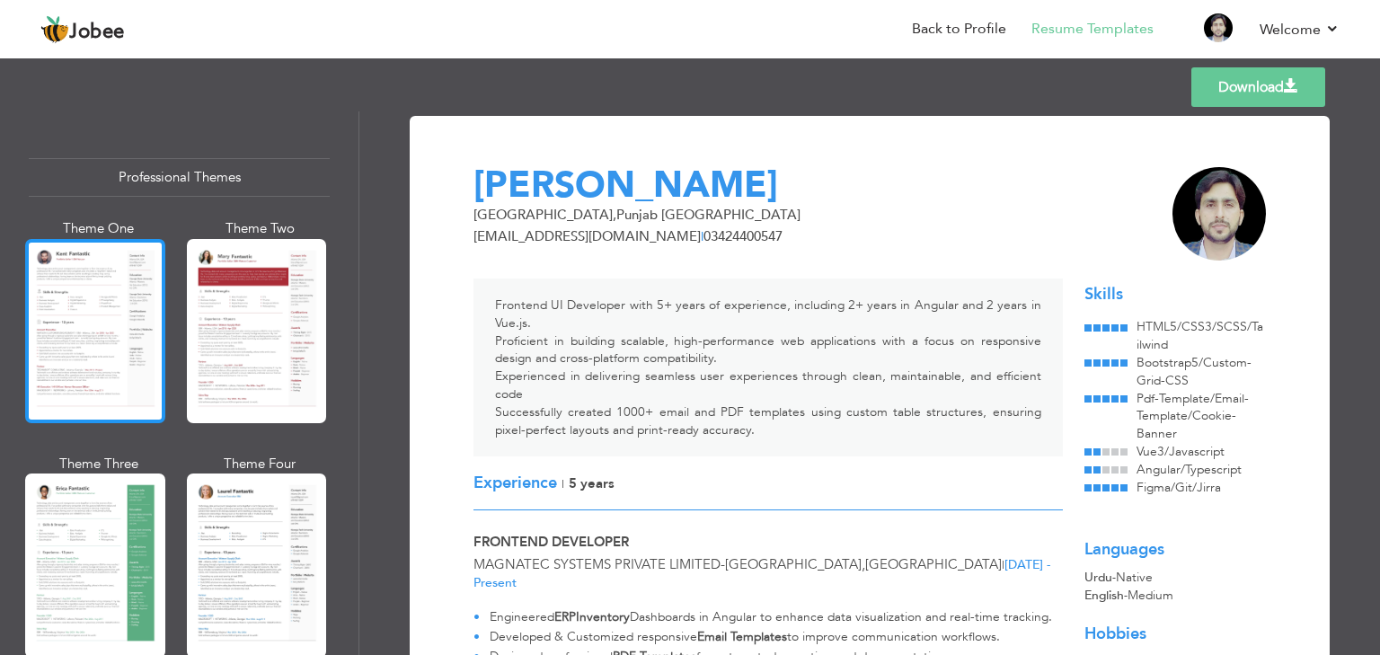
click at [108, 324] on div at bounding box center [95, 331] width 140 height 184
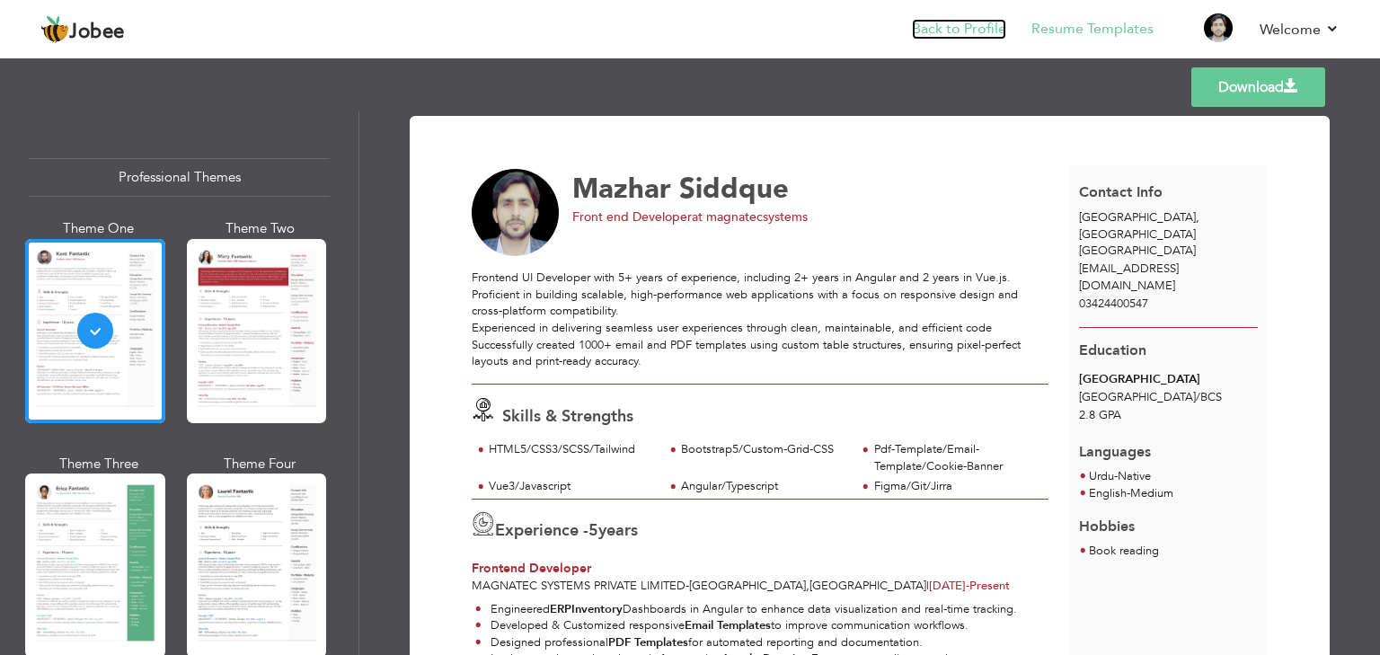
click at [940, 29] on link "Back to Profile" at bounding box center [959, 29] width 94 height 21
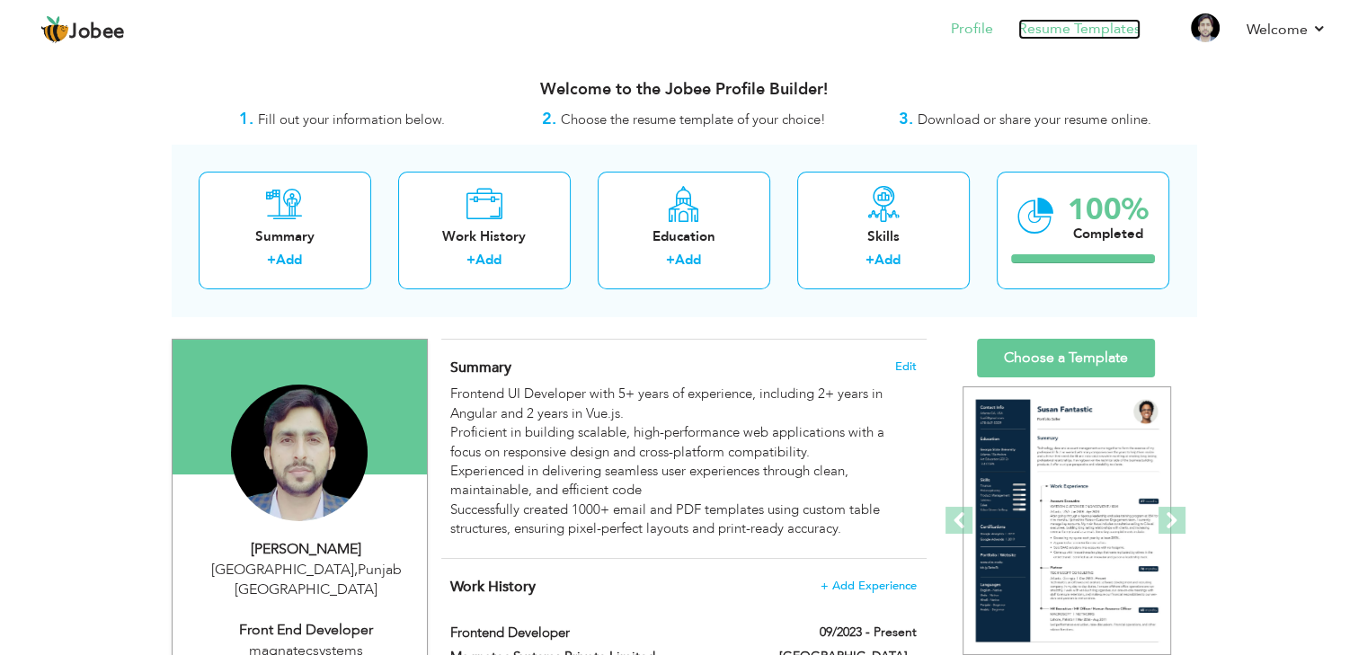
click at [1085, 24] on link "Resume Templates" at bounding box center [1079, 29] width 122 height 21
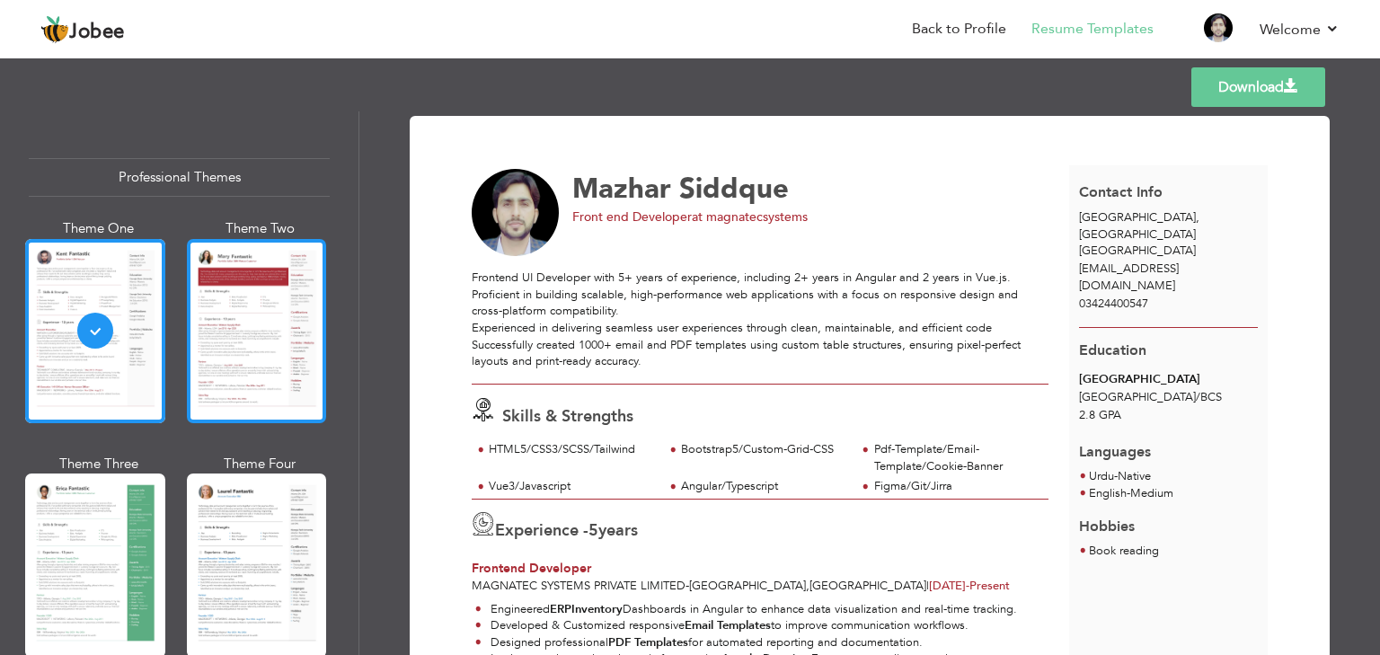
click at [253, 325] on div at bounding box center [257, 331] width 140 height 184
